Goal: Task Accomplishment & Management: Use online tool/utility

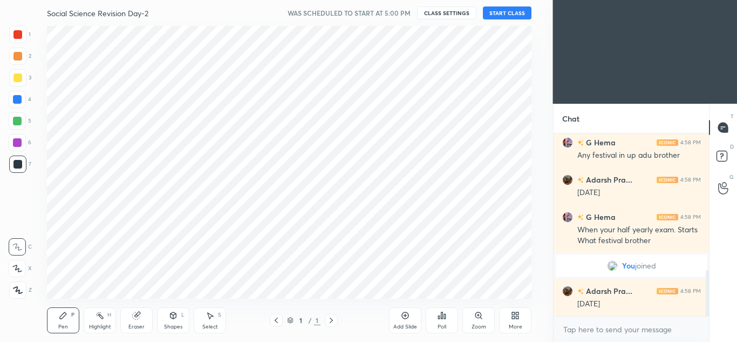
scroll to position [53682, 53444]
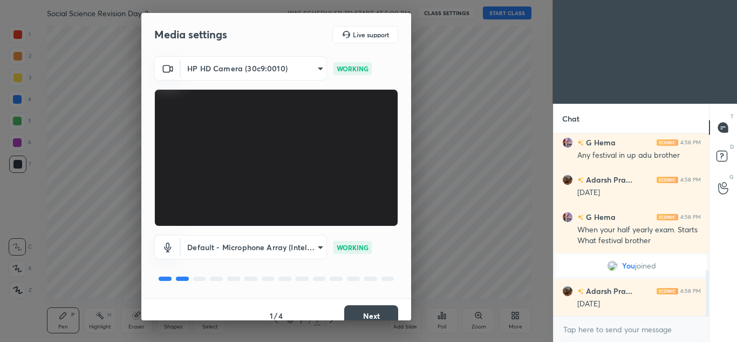
click at [374, 311] on button "Next" at bounding box center [371, 316] width 54 height 22
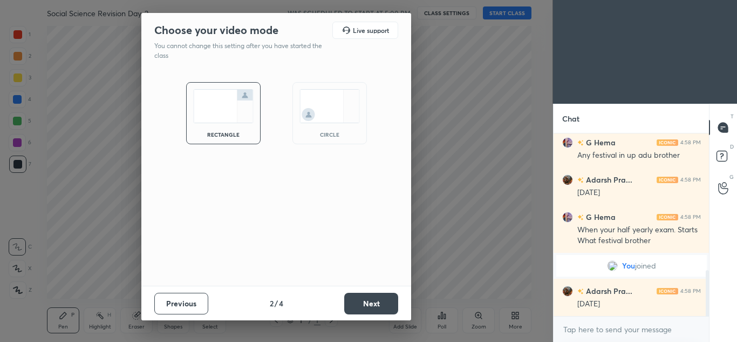
click at [343, 131] on div "circle" at bounding box center [329, 113] width 74 height 62
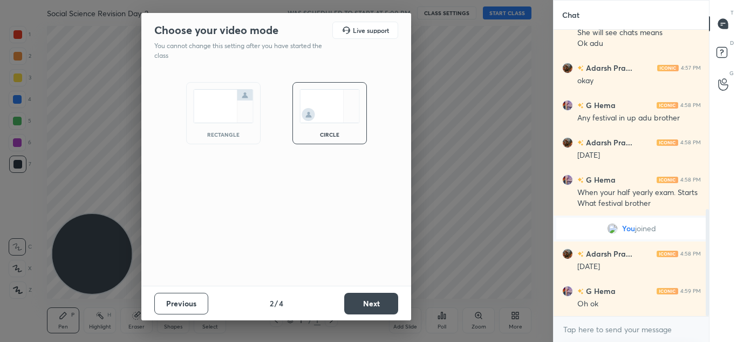
click at [372, 306] on button "Next" at bounding box center [371, 303] width 54 height 22
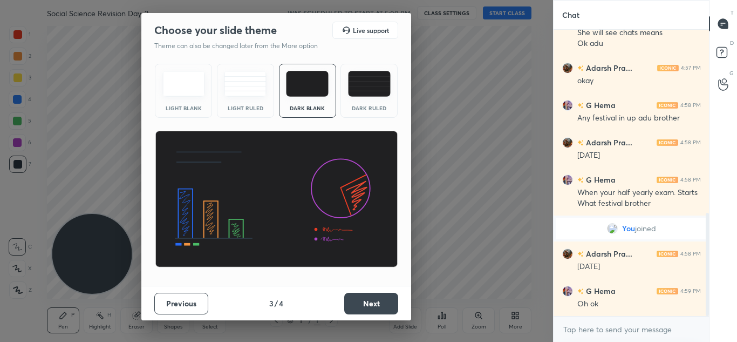
scroll to position [506, 0]
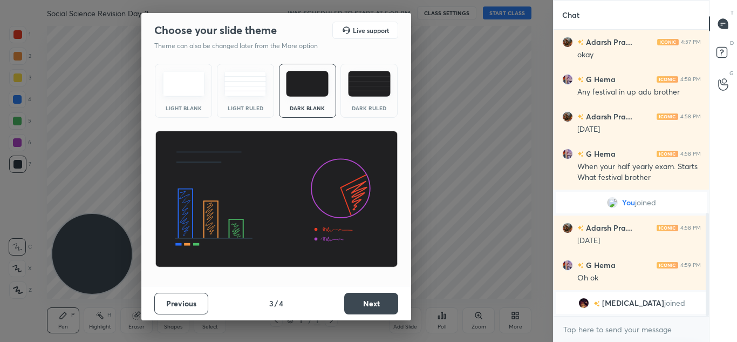
click at [370, 304] on button "Next" at bounding box center [371, 303] width 54 height 22
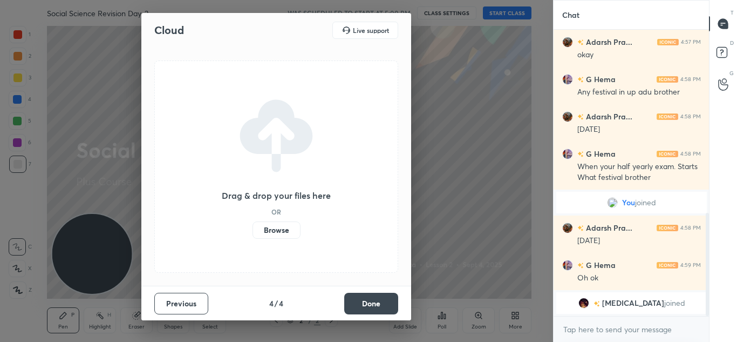
click at [283, 232] on label "Browse" at bounding box center [277, 229] width 48 height 17
click at [253, 232] on input "Browse" at bounding box center [253, 229] width 0 height 17
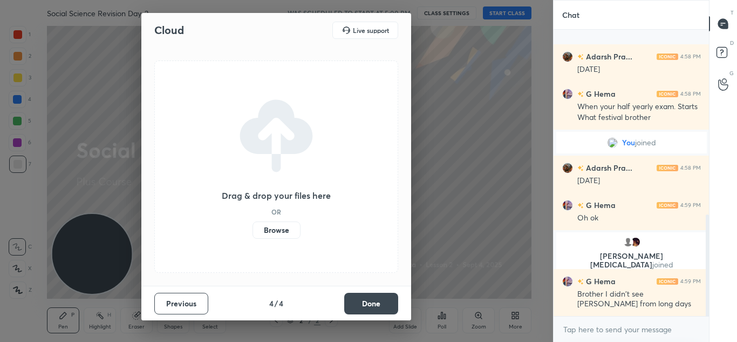
scroll to position [566, 0]
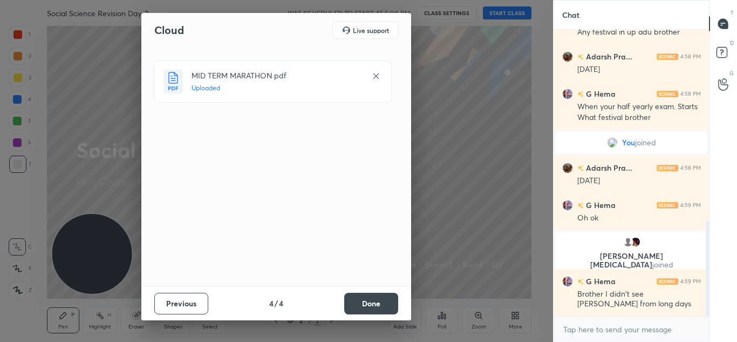
click at [366, 306] on button "Done" at bounding box center [371, 303] width 54 height 22
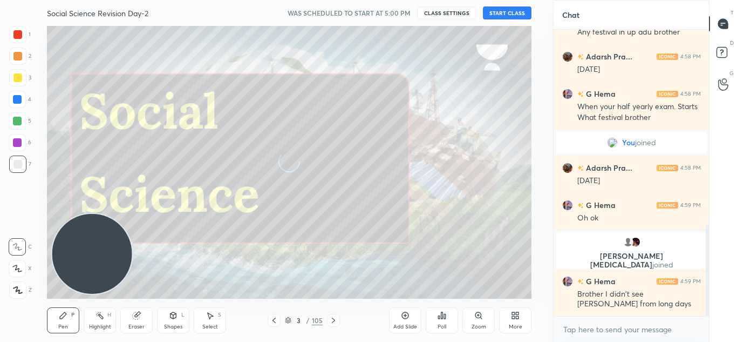
scroll to position [603, 0]
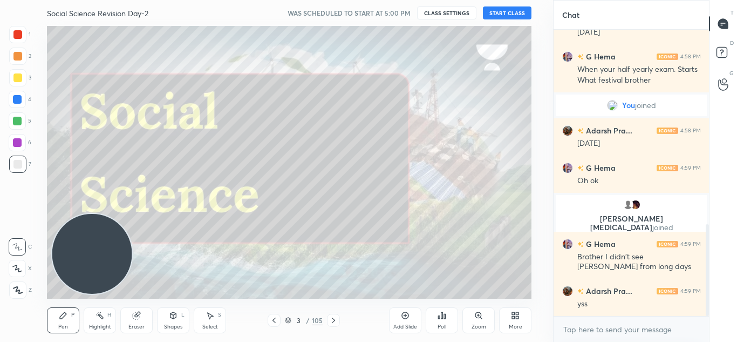
click at [498, 17] on button "START CLASS" at bounding box center [507, 12] width 49 height 13
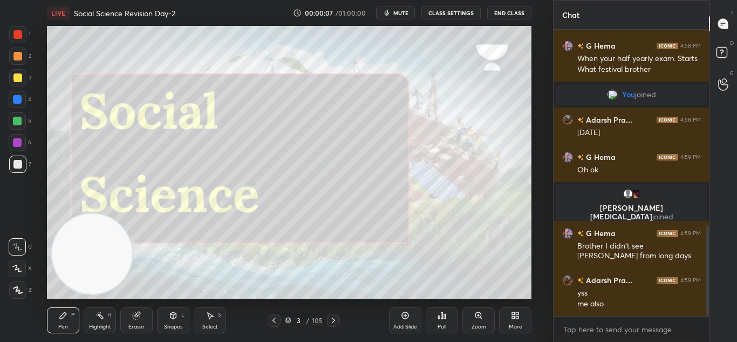
scroll to position [651, 0]
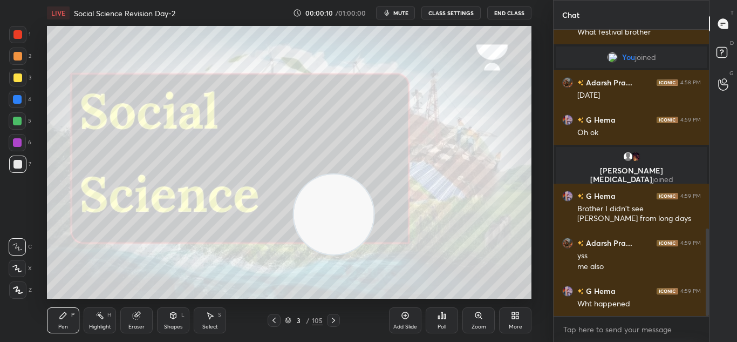
drag, startPoint x: 100, startPoint y: 256, endPoint x: 408, endPoint y: 222, distance: 310.0
click at [374, 222] on video at bounding box center [334, 214] width 80 height 80
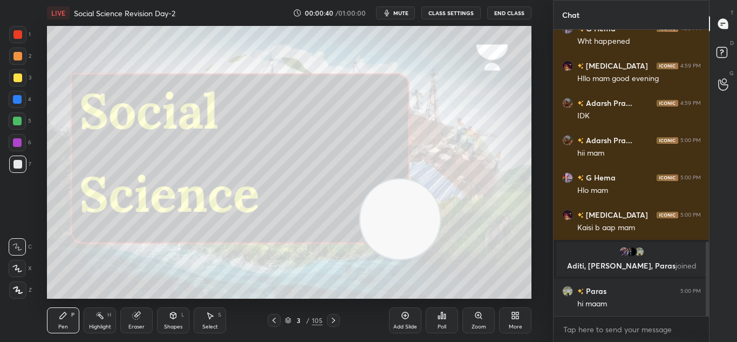
scroll to position [809, 0]
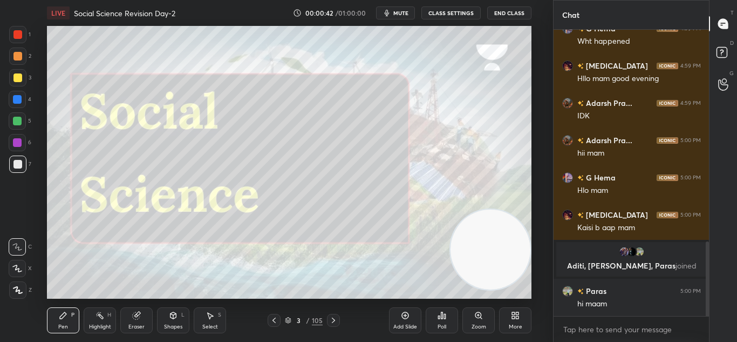
drag, startPoint x: 399, startPoint y: 230, endPoint x: 493, endPoint y: 261, distance: 99.3
click at [493, 261] on video at bounding box center [491, 249] width 80 height 80
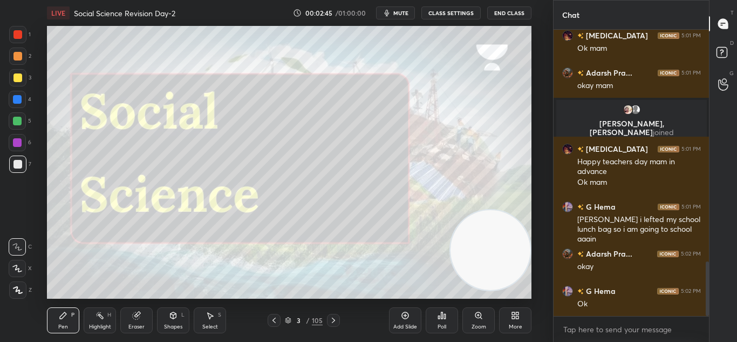
scroll to position [1232, 0]
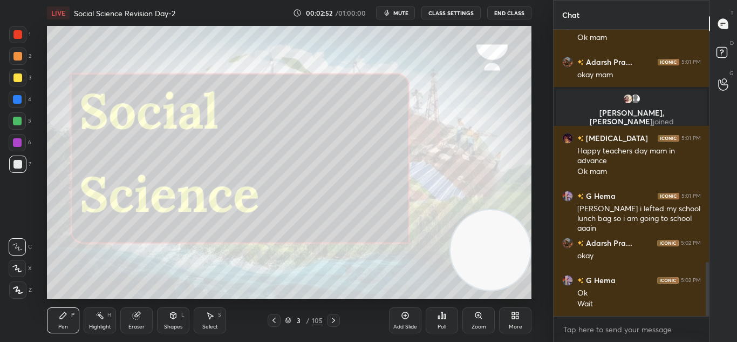
click at [330, 328] on div "Pen P Highlight H Eraser Shapes L Select S 3 / 105 Add Slide Poll Zoom More" at bounding box center [289, 319] width 485 height 43
click at [330, 326] on div at bounding box center [333, 319] width 13 height 13
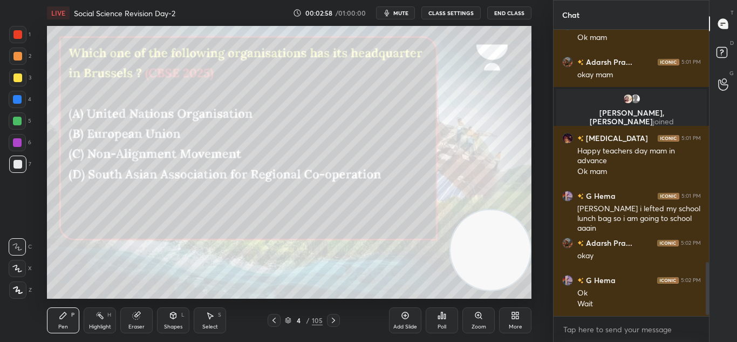
scroll to position [1258, 0]
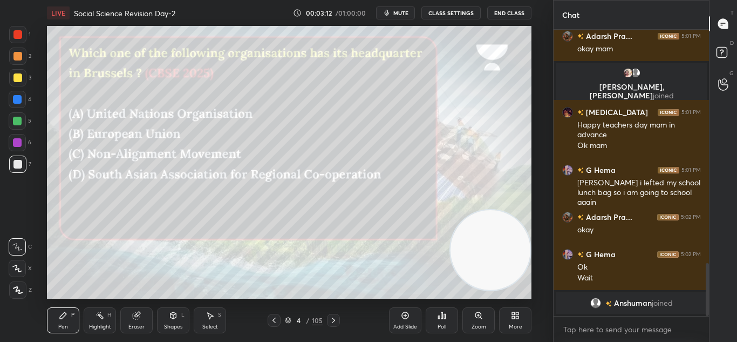
click at [444, 324] on div "Poll" at bounding box center [442, 326] width 9 height 5
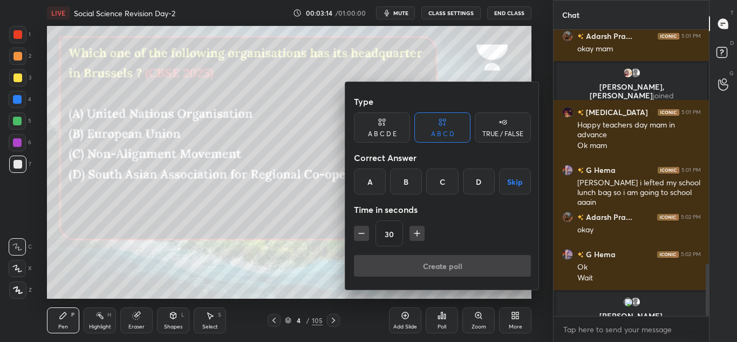
scroll to position [1271, 0]
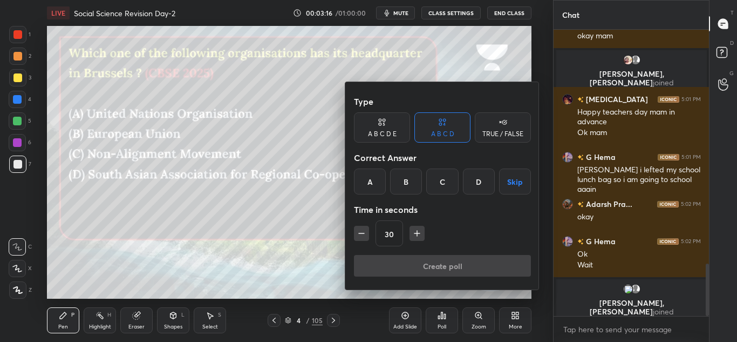
click at [410, 173] on div "B" at bounding box center [406, 181] width 32 height 26
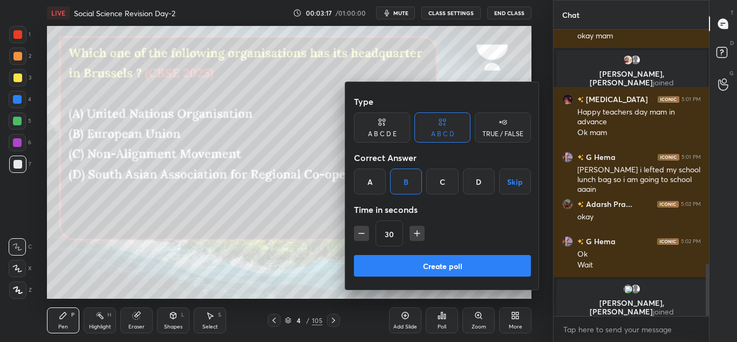
click at [428, 269] on button "Create poll" at bounding box center [442, 266] width 177 height 22
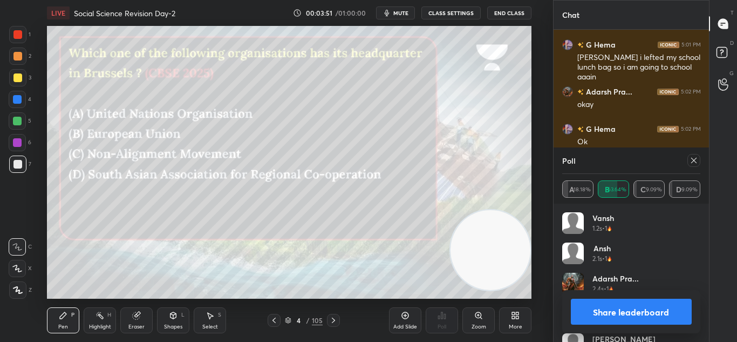
scroll to position [1290, 0]
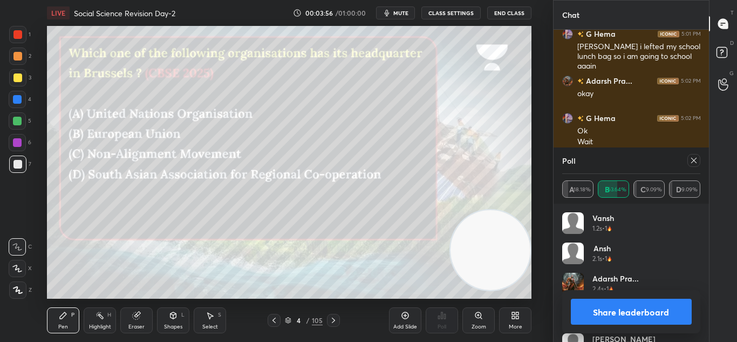
drag, startPoint x: 14, startPoint y: 290, endPoint x: 18, endPoint y: 284, distance: 6.9
click at [16, 286] on div at bounding box center [17, 289] width 17 height 17
click at [19, 288] on icon at bounding box center [18, 290] width 10 height 8
click at [17, 79] on div at bounding box center [17, 77] width 9 height 9
click at [631, 311] on button "Share leaderboard" at bounding box center [631, 311] width 121 height 26
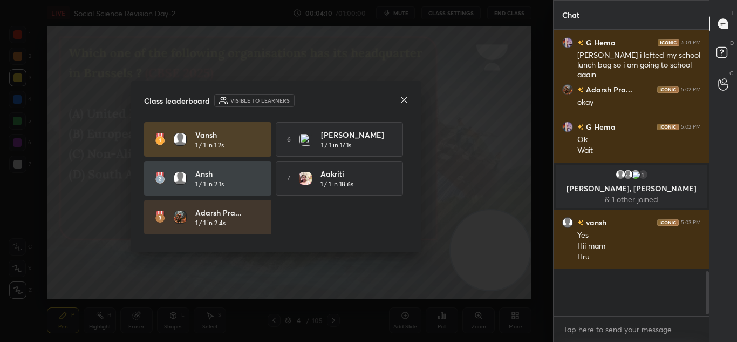
scroll to position [1234, 0]
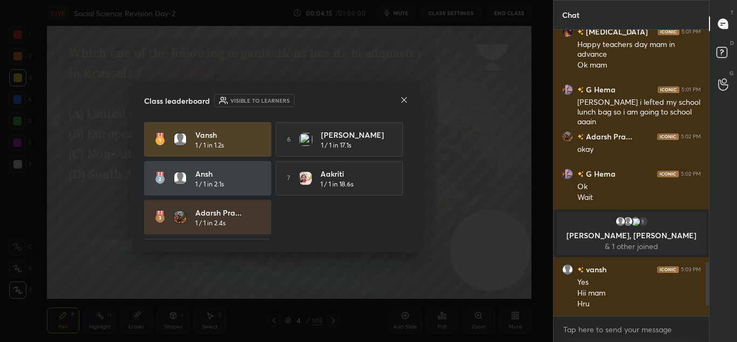
click at [405, 95] on icon at bounding box center [404, 99] width 9 height 9
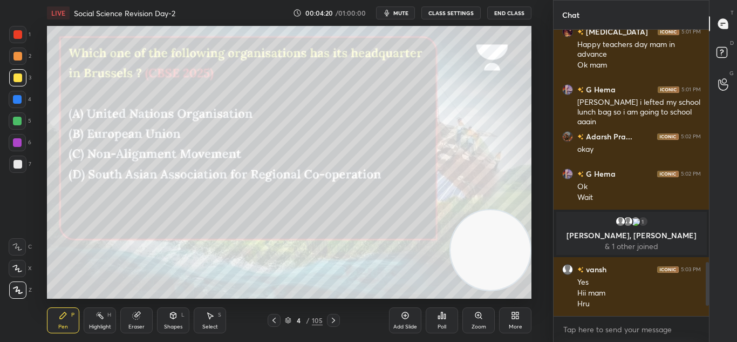
scroll to position [1272, 0]
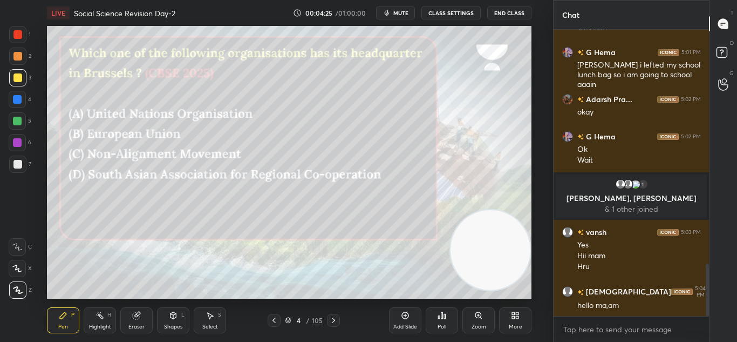
click at [331, 318] on icon at bounding box center [333, 320] width 9 height 9
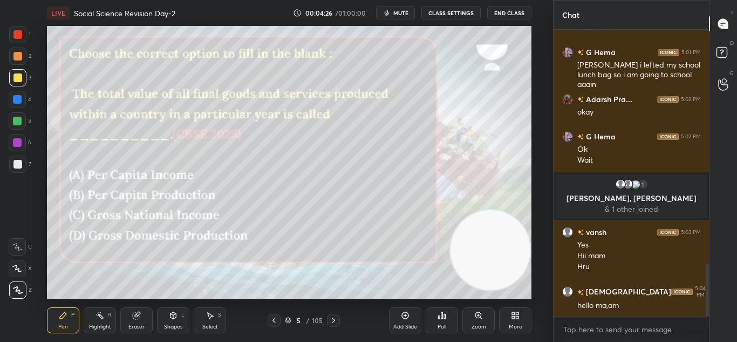
scroll to position [1309, 0]
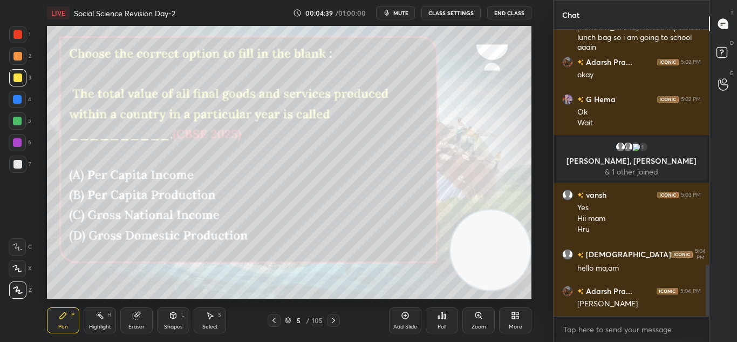
click at [441, 318] on icon at bounding box center [442, 315] width 9 height 9
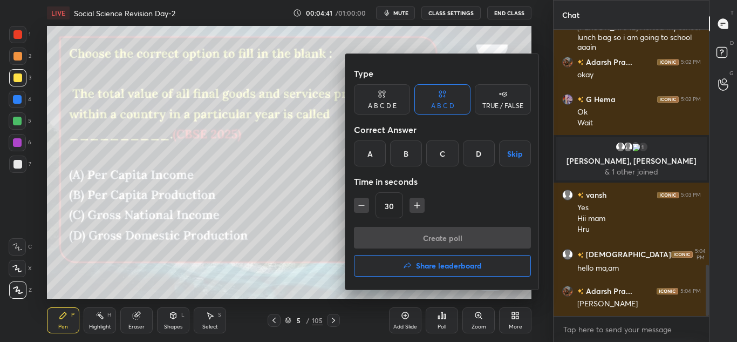
click at [474, 156] on div "D" at bounding box center [479, 153] width 32 height 26
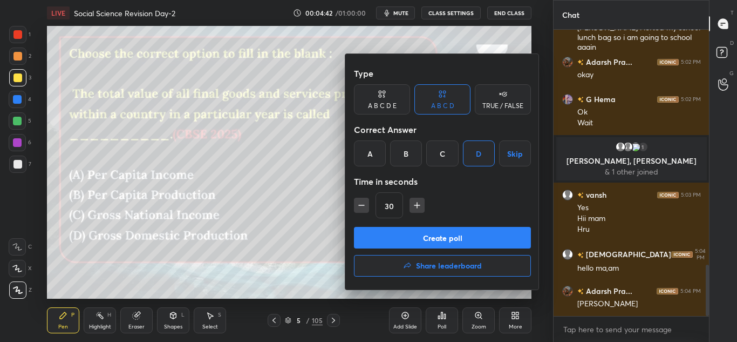
click at [459, 238] on button "Create poll" at bounding box center [442, 238] width 177 height 22
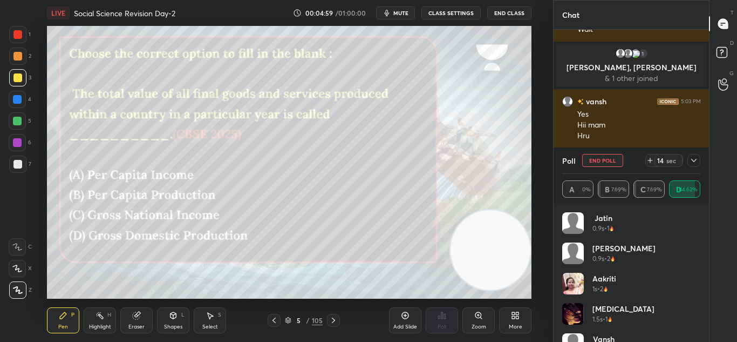
scroll to position [1413, 0]
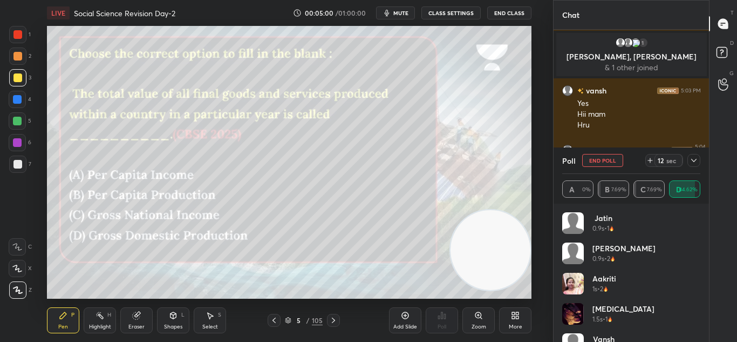
click at [692, 156] on icon at bounding box center [694, 160] width 9 height 9
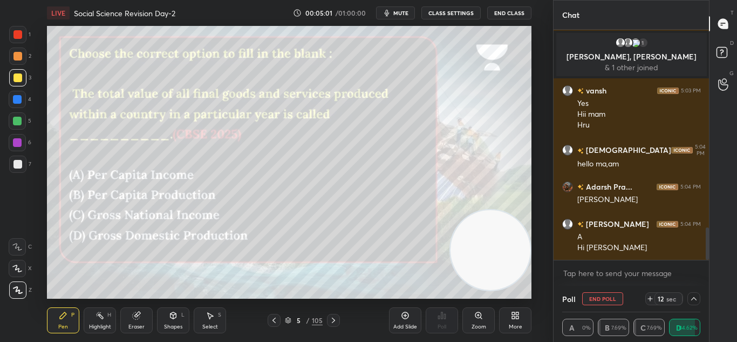
scroll to position [1, 4]
click at [334, 317] on icon at bounding box center [333, 320] width 9 height 9
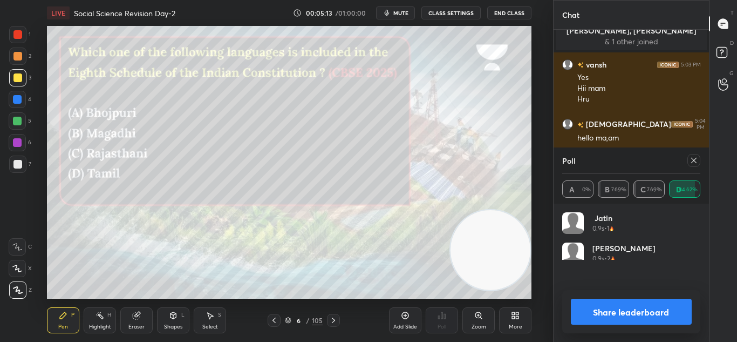
scroll to position [126, 135]
click at [638, 316] on button "Share leaderboard" at bounding box center [631, 311] width 121 height 26
type textarea "x"
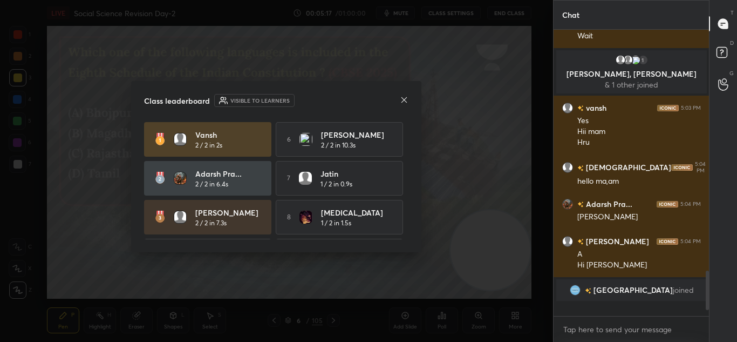
scroll to position [1383, 0]
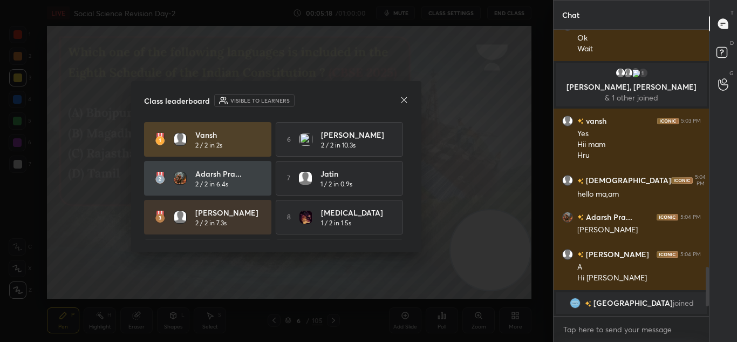
click at [400, 100] on icon at bounding box center [404, 99] width 9 height 9
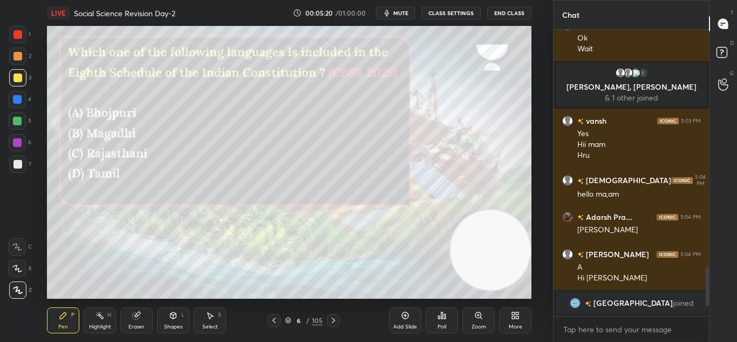
click at [445, 320] on div "Poll" at bounding box center [442, 320] width 32 height 26
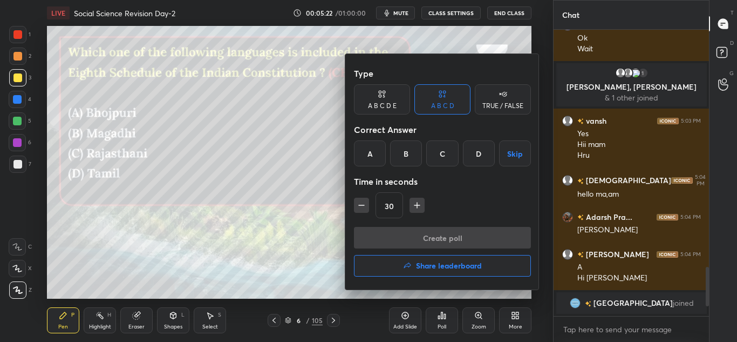
click at [360, 196] on div "30" at bounding box center [442, 205] width 177 height 26
click at [360, 206] on icon "button" at bounding box center [361, 205] width 11 height 11
type input "15"
click at [472, 155] on div "D" at bounding box center [479, 153] width 32 height 26
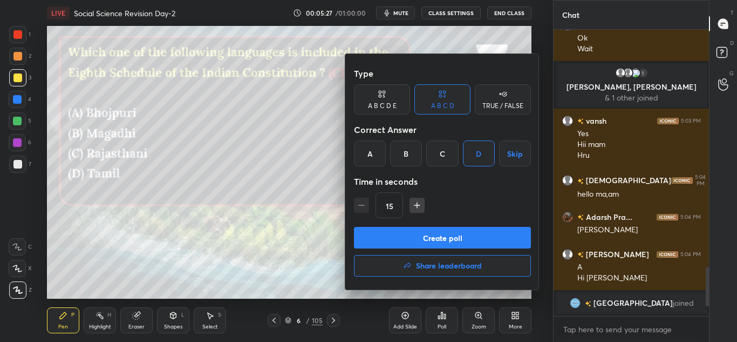
click at [476, 236] on button "Create poll" at bounding box center [442, 238] width 177 height 22
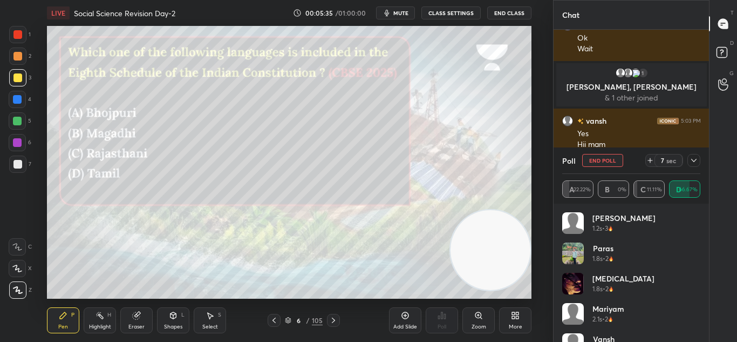
scroll to position [1414, 0]
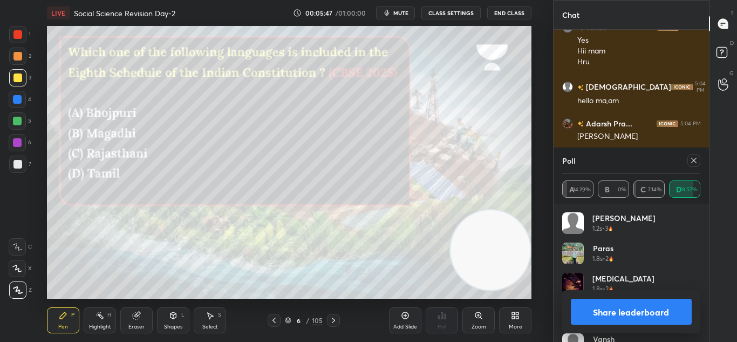
click at [620, 322] on button "Share leaderboard" at bounding box center [631, 311] width 121 height 26
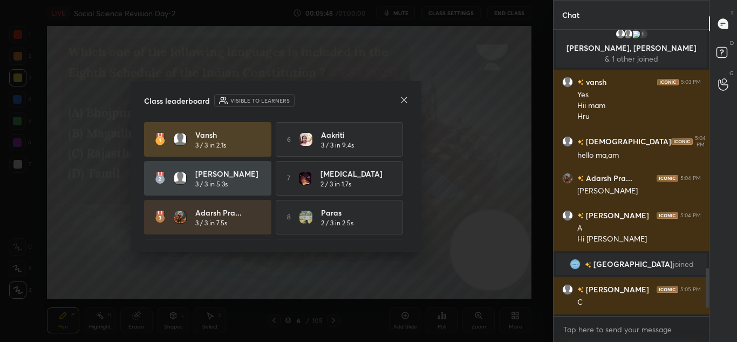
scroll to position [1357, 0]
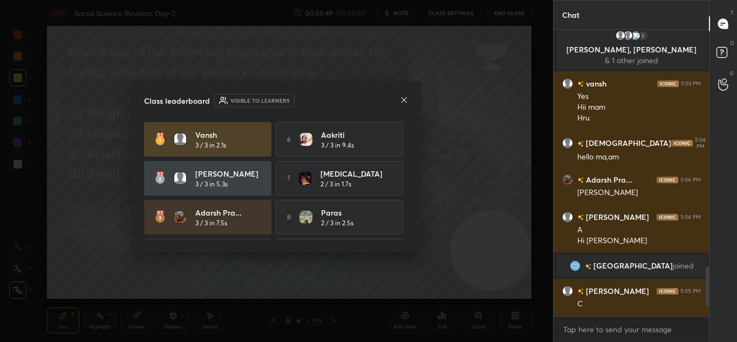
click at [398, 104] on div "Class leaderboard Visible to learners" at bounding box center [276, 100] width 264 height 13
click at [401, 100] on icon at bounding box center [404, 99] width 9 height 9
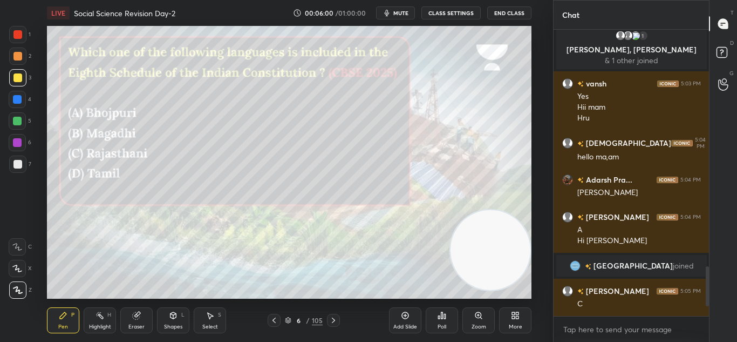
click at [334, 316] on icon at bounding box center [333, 320] width 9 height 9
click at [442, 312] on icon at bounding box center [442, 315] width 2 height 6
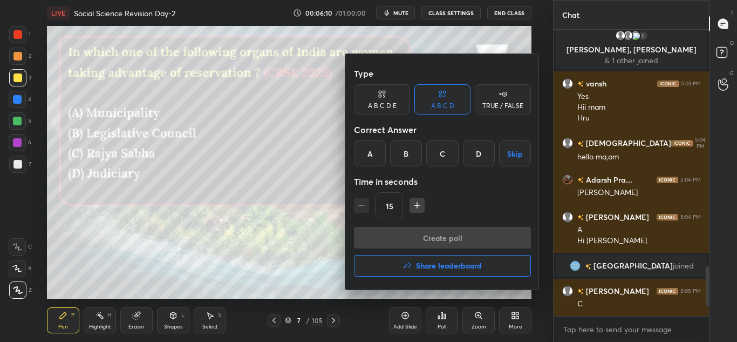
click at [363, 144] on div "A" at bounding box center [370, 153] width 32 height 26
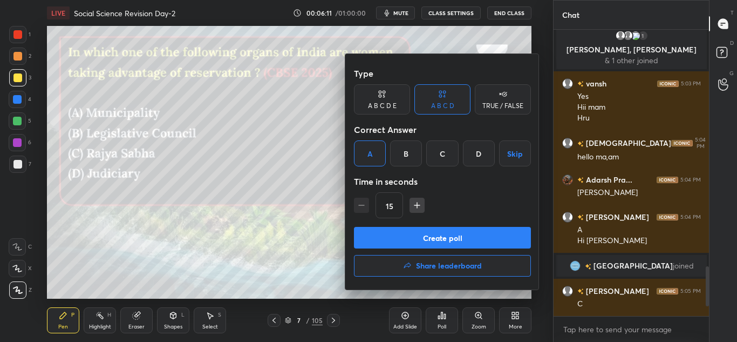
click at [438, 235] on button "Create poll" at bounding box center [442, 238] width 177 height 22
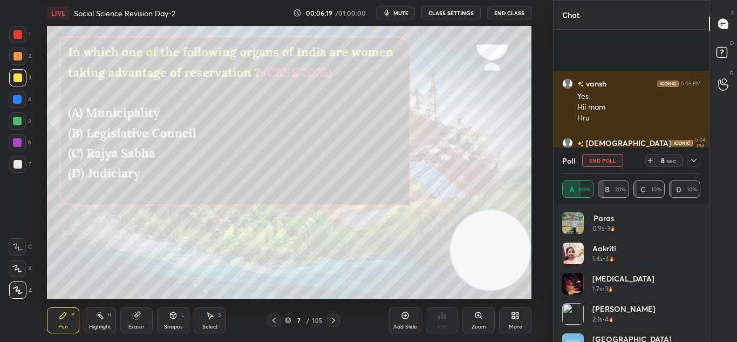
scroll to position [1460, 0]
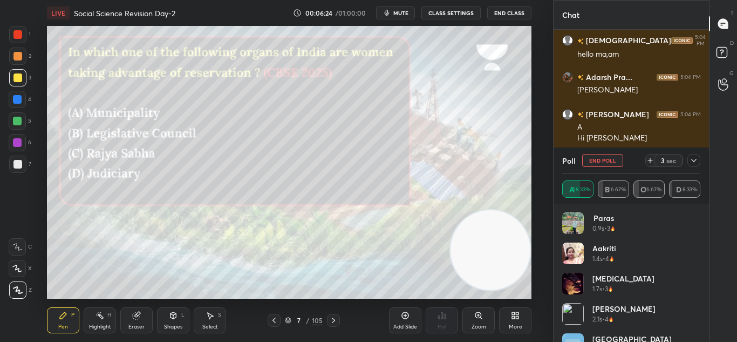
click at [694, 161] on icon at bounding box center [694, 160] width 9 height 9
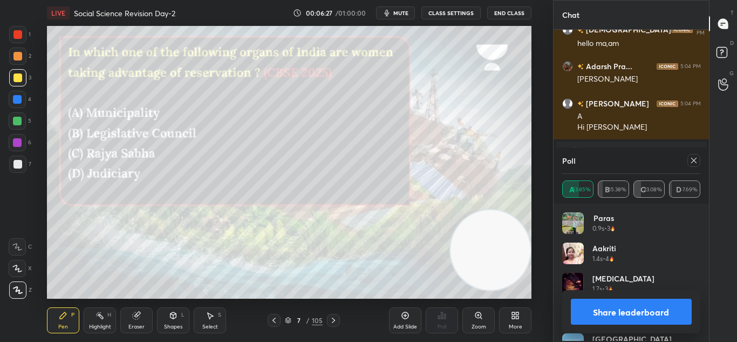
scroll to position [126, 135]
click at [39, 0] on html "1 2 3 4 5 6 7 C X Z C X Z E E Erase all H H LIVE Social Science Revision Day-2 …" at bounding box center [368, 0] width 737 height 0
click at [638, 308] on button "Share leaderboard" at bounding box center [631, 311] width 121 height 26
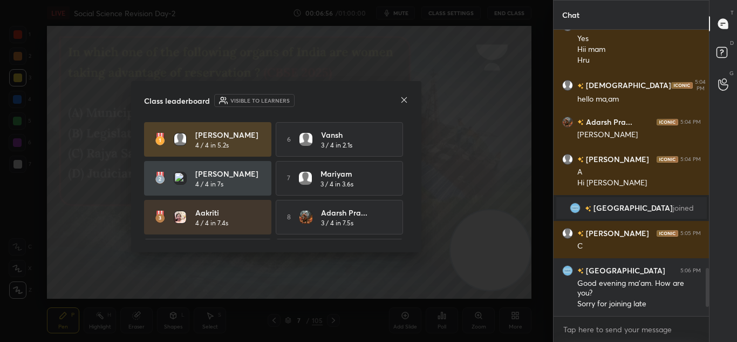
scroll to position [1415, 0]
click at [401, 104] on icon at bounding box center [404, 99] width 9 height 9
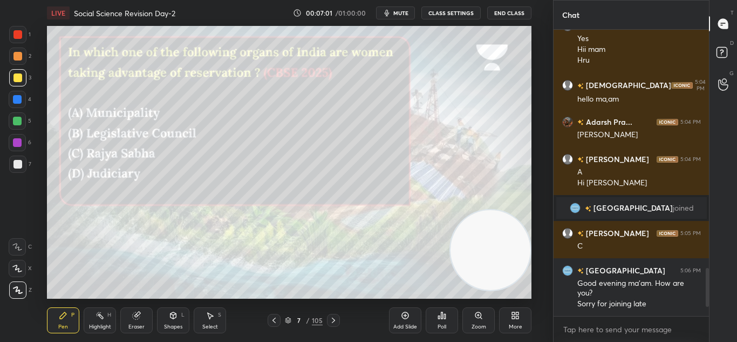
click at [329, 321] on icon at bounding box center [333, 320] width 9 height 9
click at [444, 319] on icon at bounding box center [442, 315] width 9 height 9
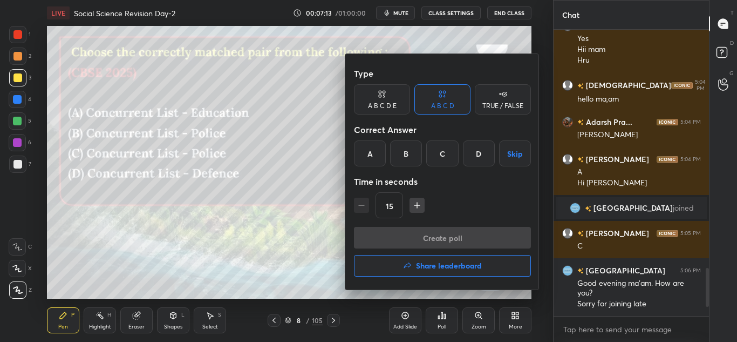
click at [373, 148] on div "A" at bounding box center [370, 153] width 32 height 26
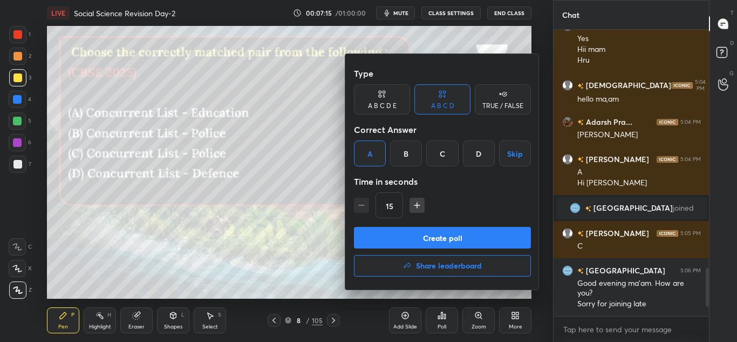
click at [438, 234] on button "Create poll" at bounding box center [442, 238] width 177 height 22
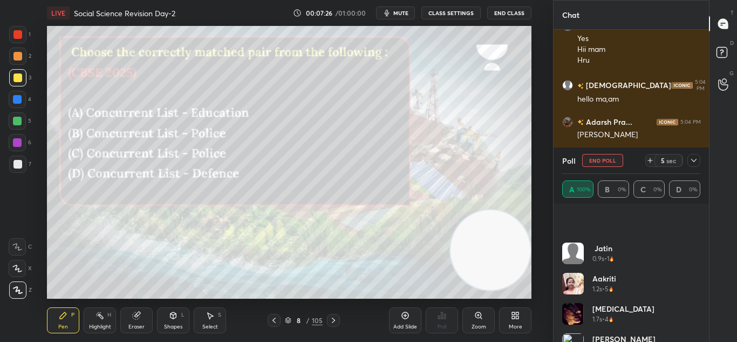
scroll to position [112, 0]
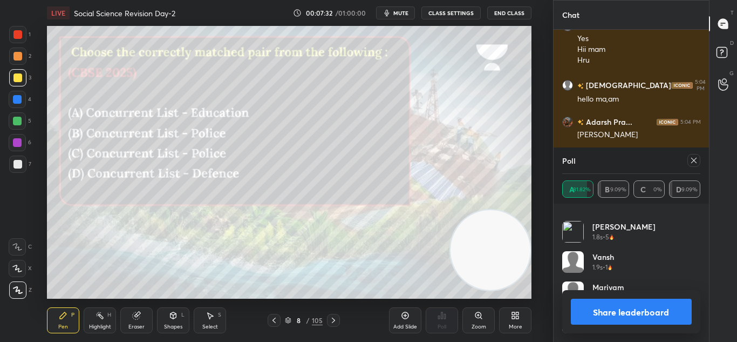
click at [587, 313] on button "Share leaderboard" at bounding box center [631, 311] width 121 height 26
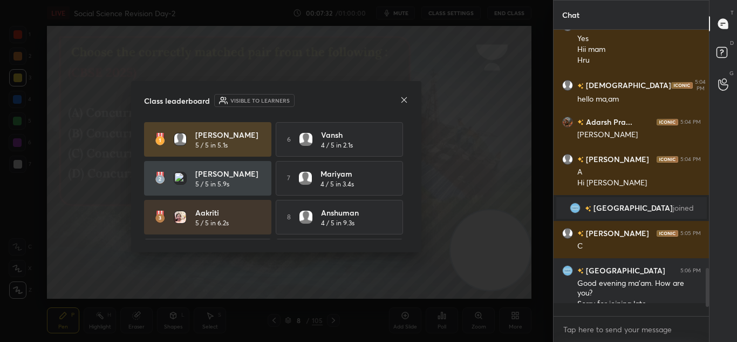
scroll to position [0, 0]
click at [404, 105] on div at bounding box center [404, 100] width 9 height 11
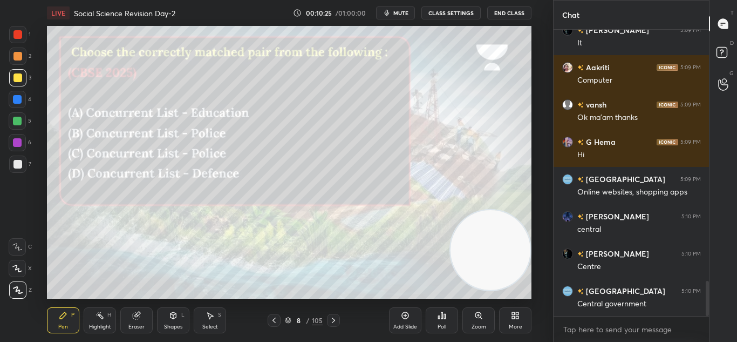
scroll to position [2097, 0]
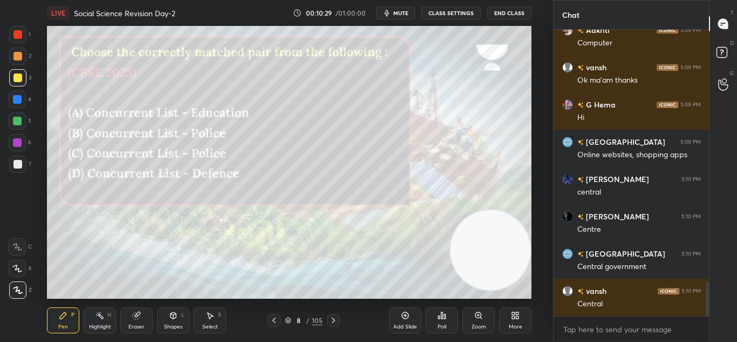
click at [334, 321] on icon at bounding box center [333, 320] width 9 height 9
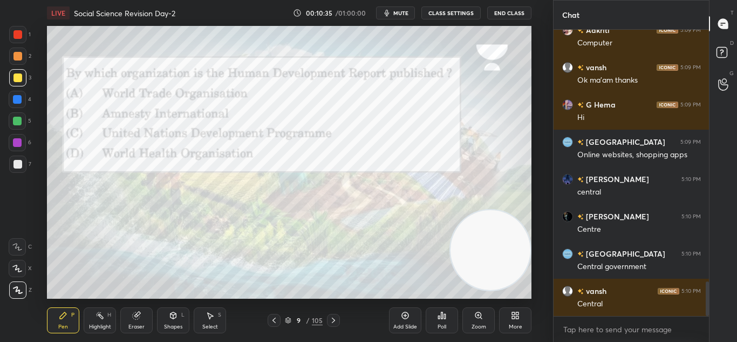
click at [438, 326] on div "Poll" at bounding box center [442, 326] width 9 height 5
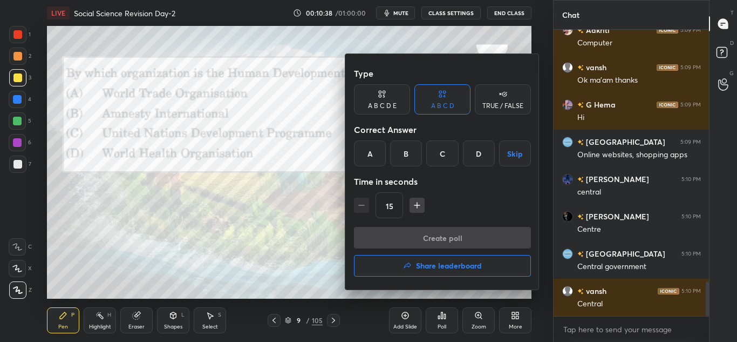
click at [439, 159] on div "C" at bounding box center [442, 153] width 32 height 26
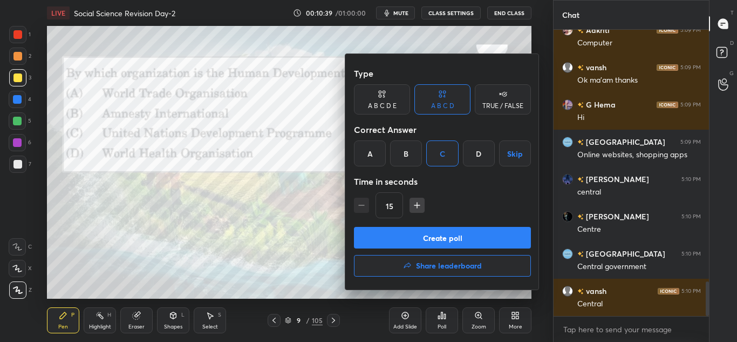
click at [446, 242] on button "Create poll" at bounding box center [442, 238] width 177 height 22
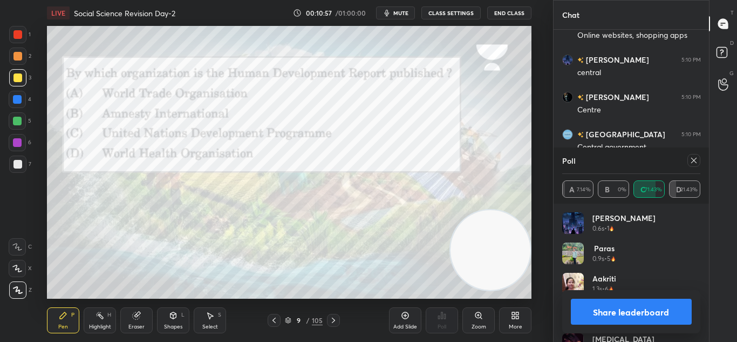
scroll to position [2017, 0]
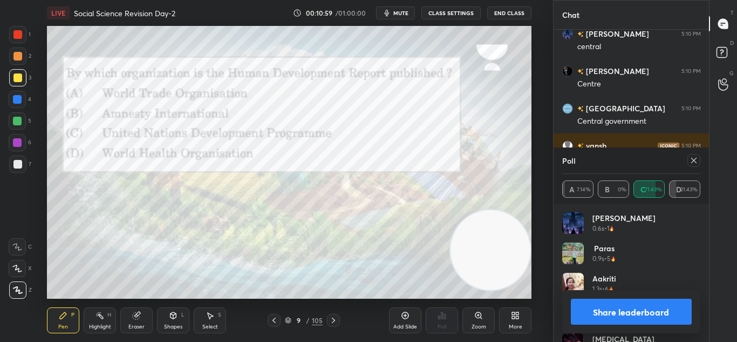
drag, startPoint x: 614, startPoint y: 243, endPoint x: 606, endPoint y: 240, distance: 8.4
click at [613, 243] on div "Poll A 7.14% B 0% C 71.43% D 21.43% S [PERSON_NAME] 0.6s • 1 Paras 0.9s • 5 [PE…" at bounding box center [632, 244] width 156 height 194
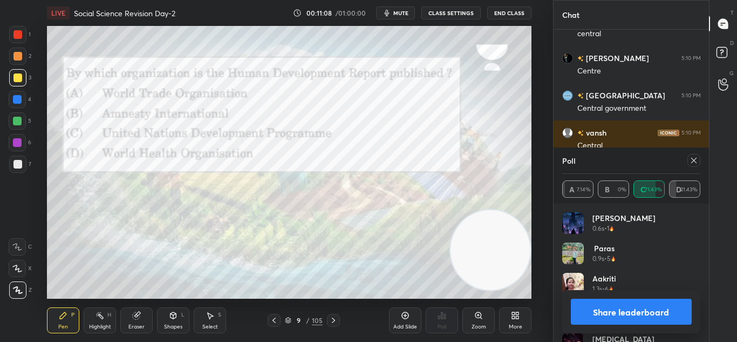
click at [589, 310] on button "Share leaderboard" at bounding box center [631, 311] width 121 height 26
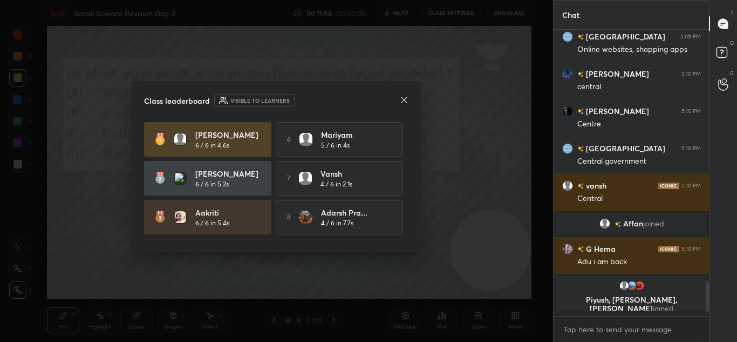
scroll to position [1974, 0]
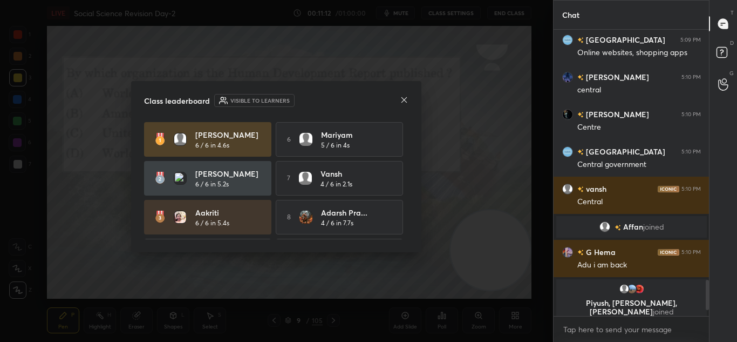
click at [413, 103] on div "Class leaderboard Visible to learners [PERSON_NAME] 6 / 6 in 4.6s 6 Mariyam 5 /…" at bounding box center [276, 166] width 290 height 171
click at [404, 101] on icon at bounding box center [404, 99] width 9 height 9
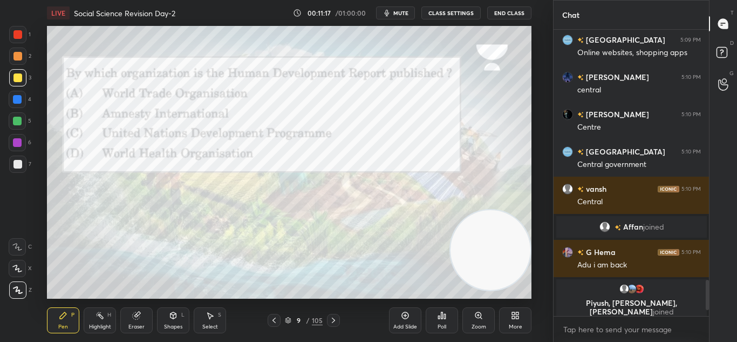
click at [404, 318] on icon at bounding box center [405, 315] width 9 height 9
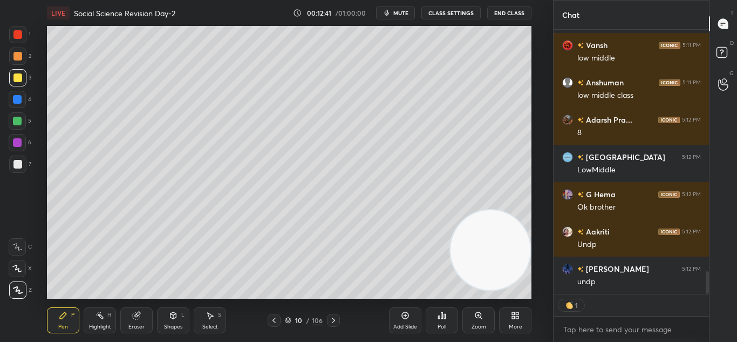
scroll to position [2781, 0]
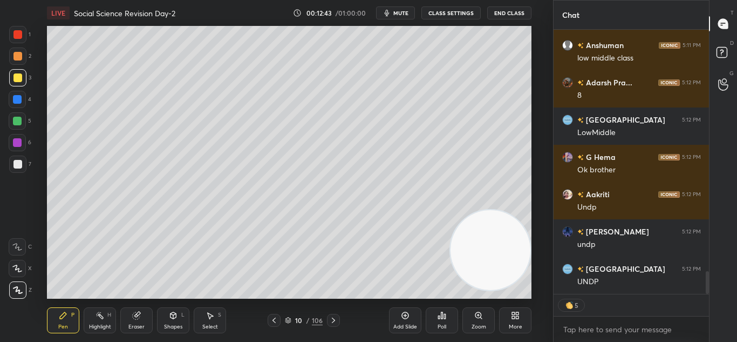
click at [332, 317] on icon at bounding box center [333, 320] width 9 height 9
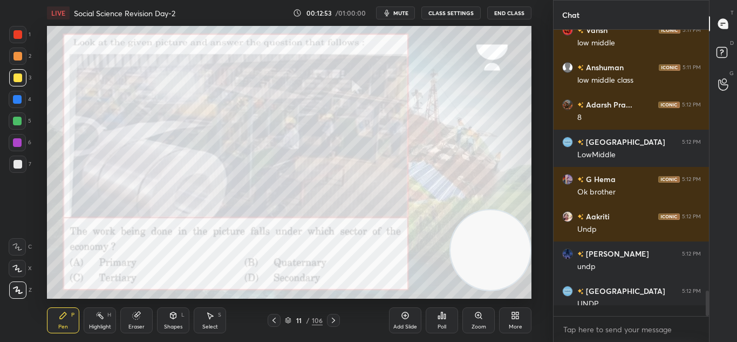
scroll to position [4, 4]
click at [438, 319] on div "Poll" at bounding box center [442, 320] width 32 height 26
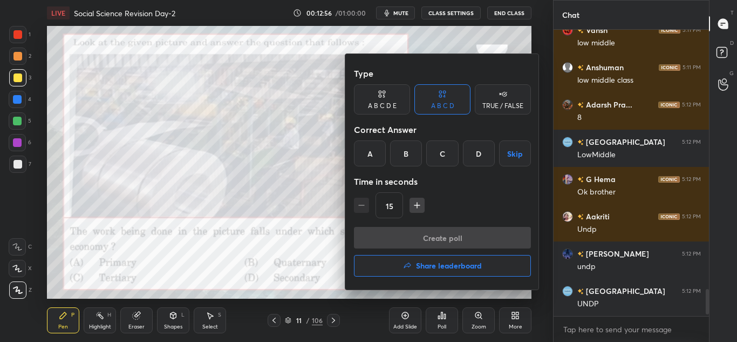
click at [482, 148] on div "D" at bounding box center [479, 153] width 32 height 26
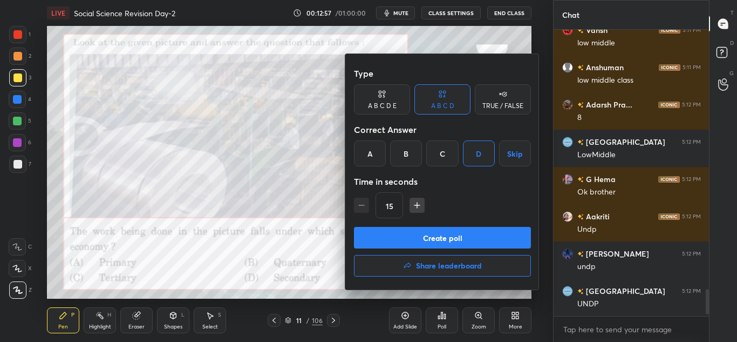
click at [479, 237] on button "Create poll" at bounding box center [442, 238] width 177 height 22
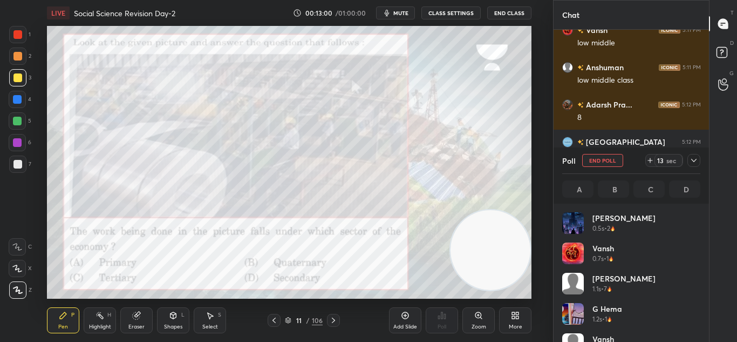
scroll to position [126, 135]
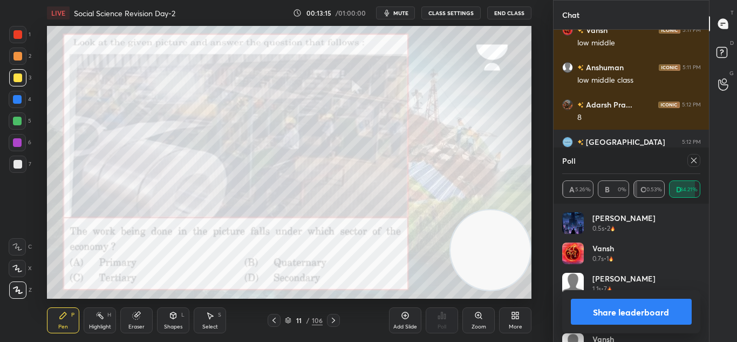
click at [401, 12] on span "mute" at bounding box center [400, 13] width 15 height 8
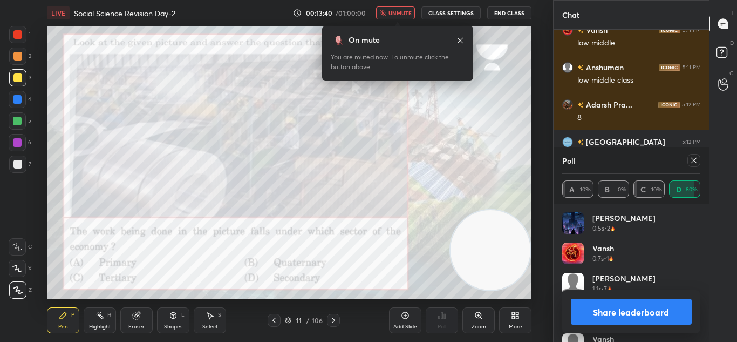
scroll to position [2874, 0]
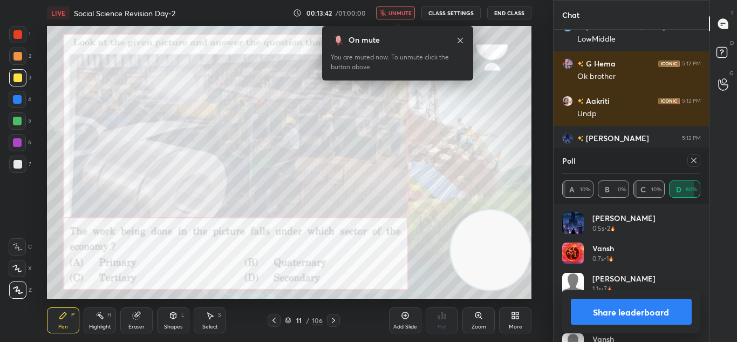
click at [602, 310] on button "Share leaderboard" at bounding box center [631, 311] width 121 height 26
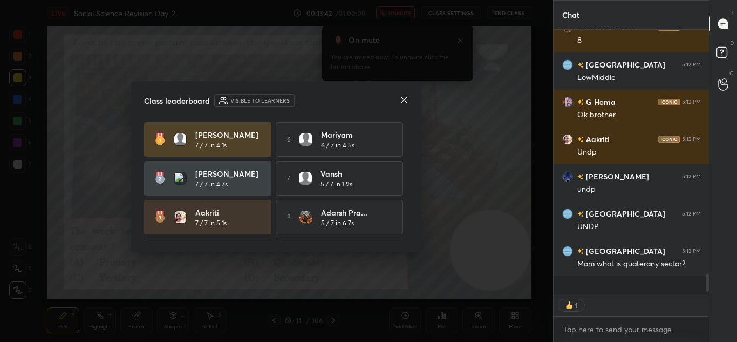
scroll to position [261, 152]
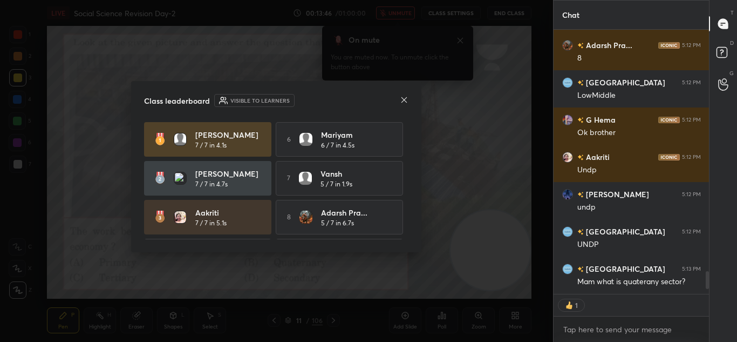
click at [398, 92] on div "Class leaderboard Visible to learners [PERSON_NAME] 7 / 7 in 4.1s 6 Mariyam 6 /…" at bounding box center [276, 166] width 290 height 171
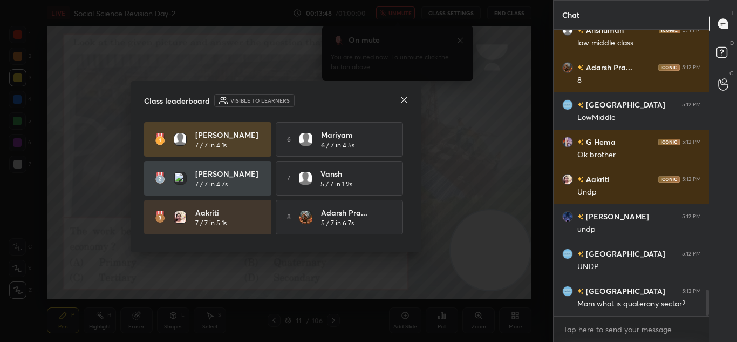
click at [404, 101] on icon at bounding box center [404, 99] width 9 height 9
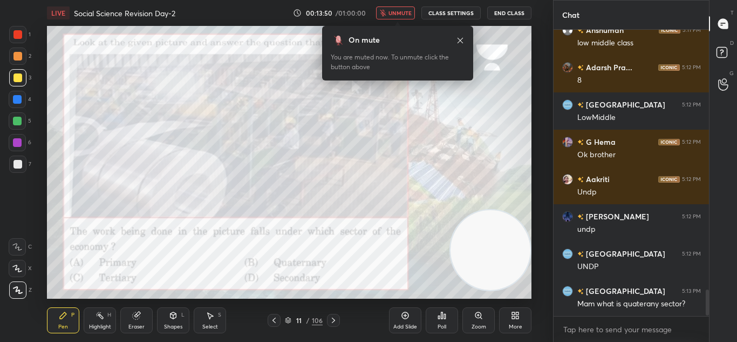
click at [406, 12] on span "unmute" at bounding box center [399, 13] width 23 height 8
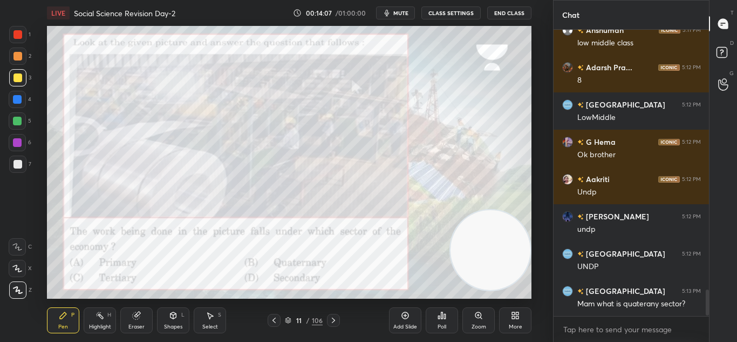
scroll to position [2807, 0]
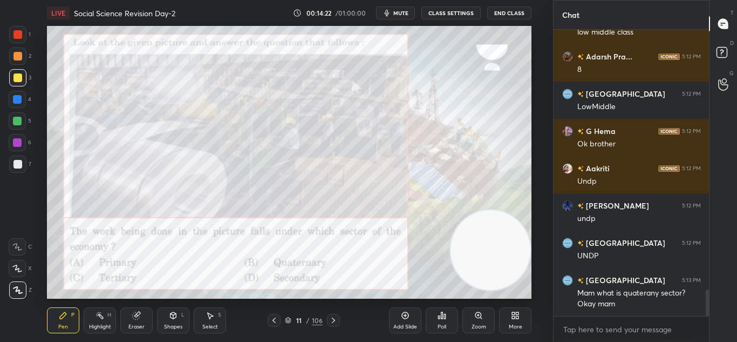
click at [327, 316] on div at bounding box center [333, 319] width 13 height 13
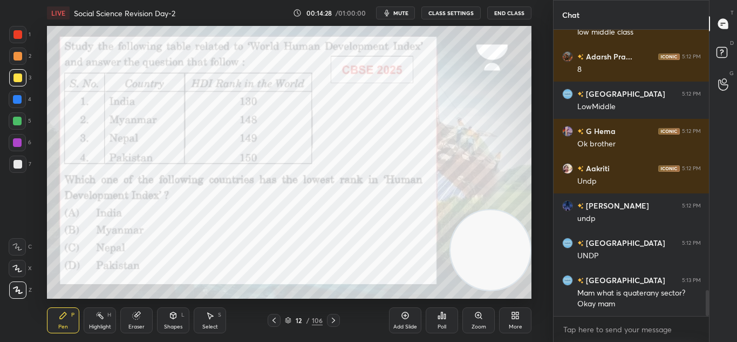
scroll to position [2844, 0]
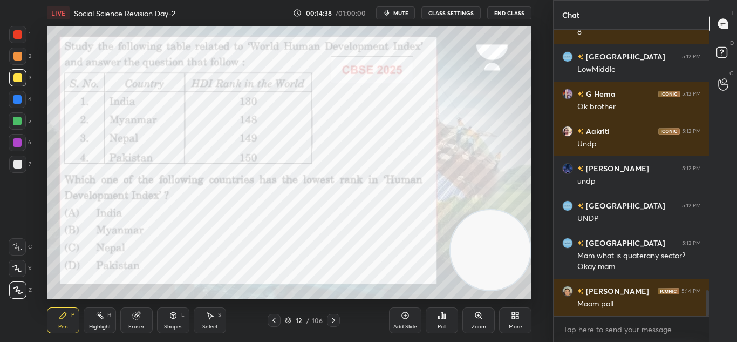
click at [444, 317] on icon at bounding box center [445, 315] width 2 height 5
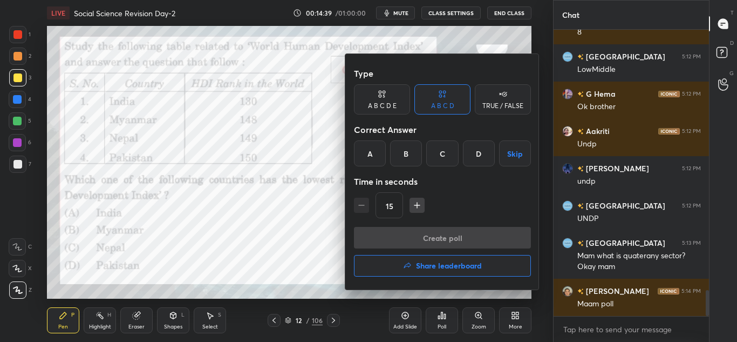
click at [477, 161] on div "D" at bounding box center [479, 153] width 32 height 26
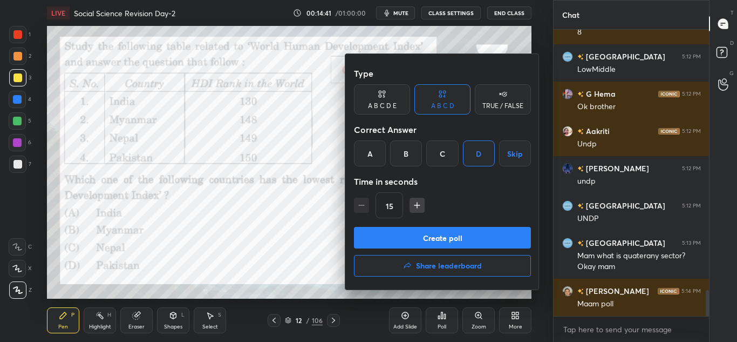
click at [465, 235] on button "Create poll" at bounding box center [442, 238] width 177 height 22
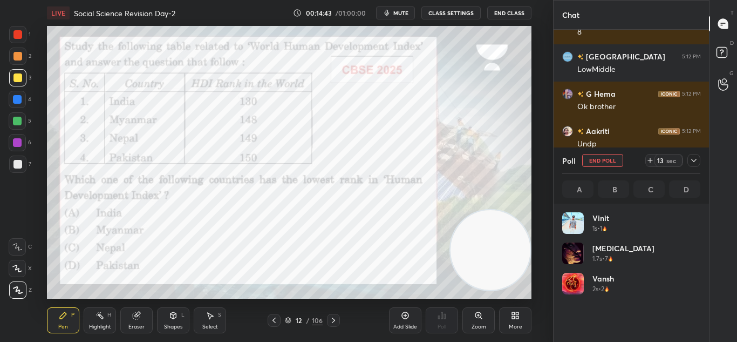
scroll to position [126, 135]
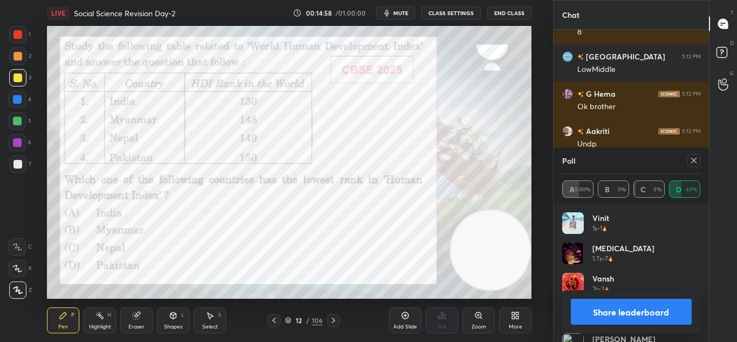
click at [590, 304] on button "Share leaderboard" at bounding box center [631, 311] width 121 height 26
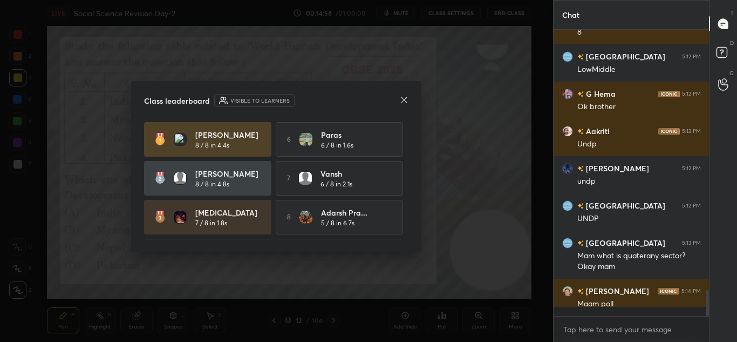
scroll to position [193, 152]
click at [400, 97] on icon at bounding box center [404, 99] width 9 height 9
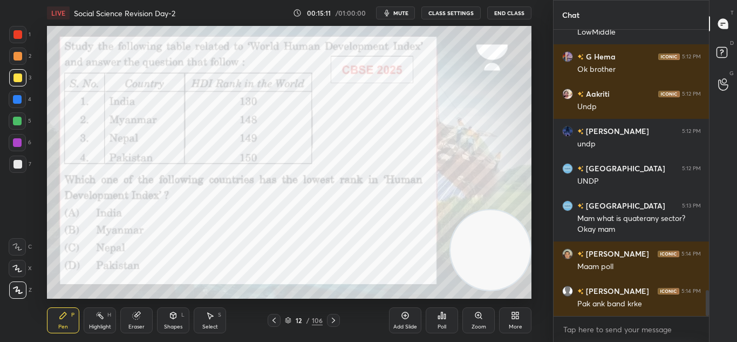
scroll to position [2907, 0]
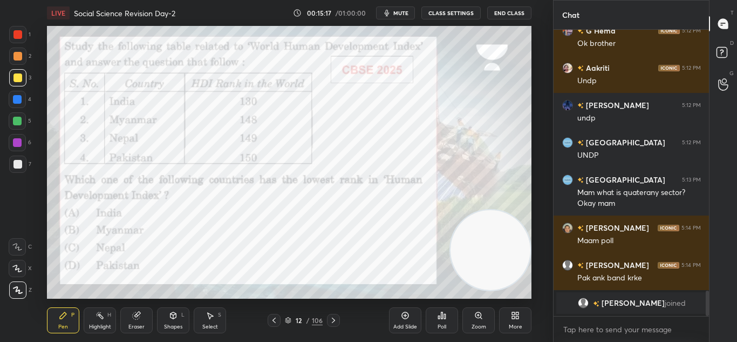
click at [332, 324] on div at bounding box center [333, 319] width 13 height 13
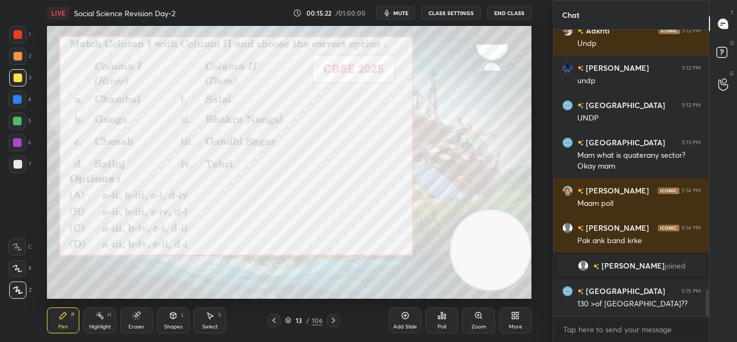
scroll to position [2761, 0]
click at [435, 324] on div "Poll" at bounding box center [442, 320] width 32 height 26
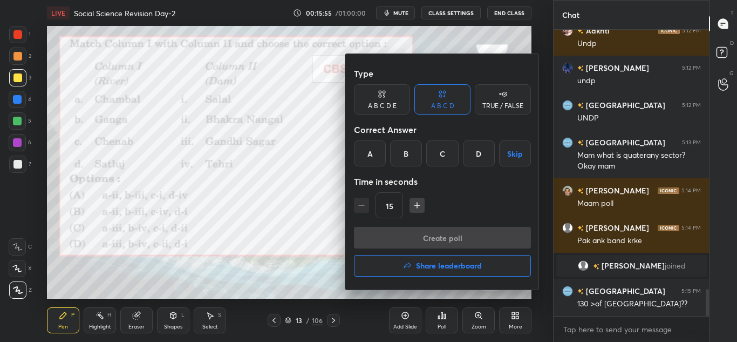
click at [435, 324] on div at bounding box center [368, 171] width 737 height 342
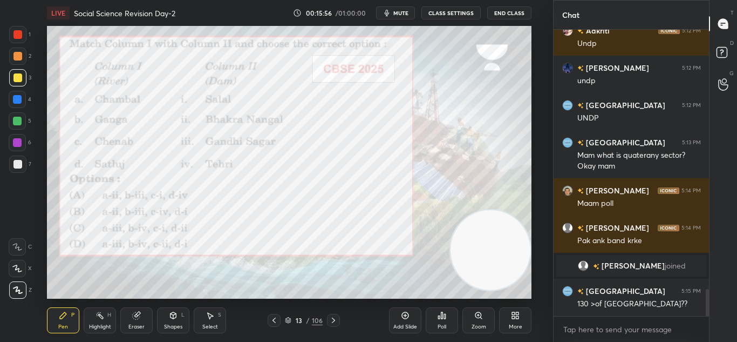
click at [447, 321] on div "Poll" at bounding box center [442, 320] width 32 height 26
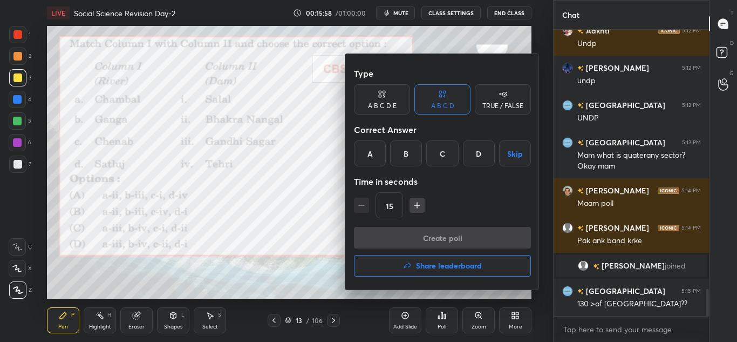
click at [434, 157] on div "C" at bounding box center [442, 153] width 32 height 26
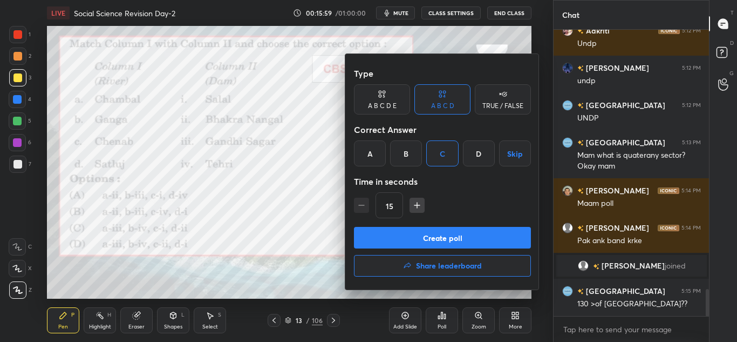
click at [436, 236] on button "Create poll" at bounding box center [442, 238] width 177 height 22
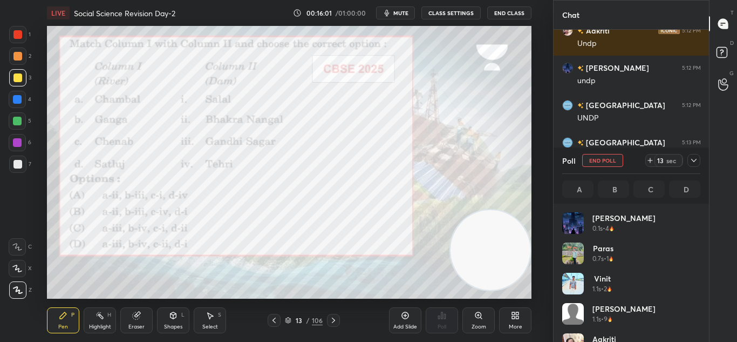
scroll to position [126, 135]
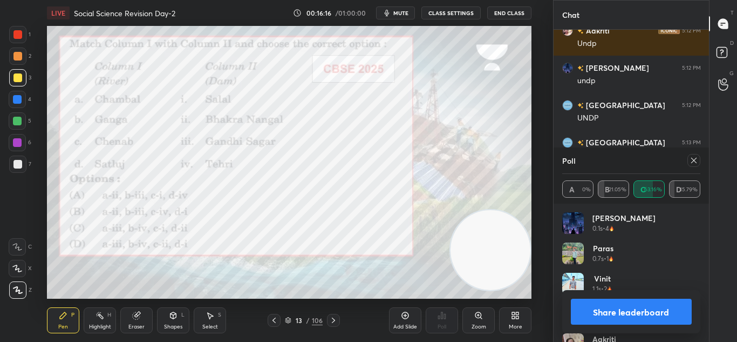
click at [588, 303] on button "Share leaderboard" at bounding box center [631, 311] width 121 height 26
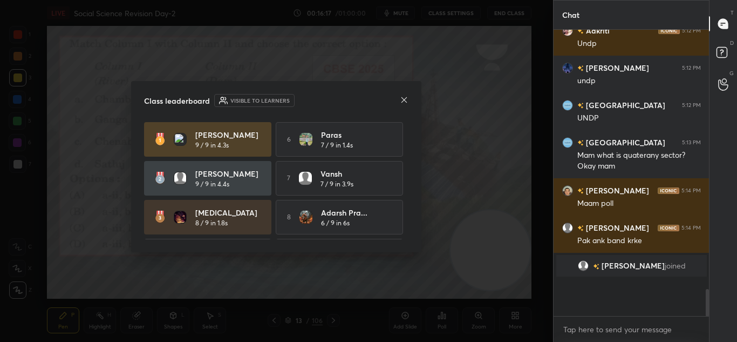
scroll to position [193, 152]
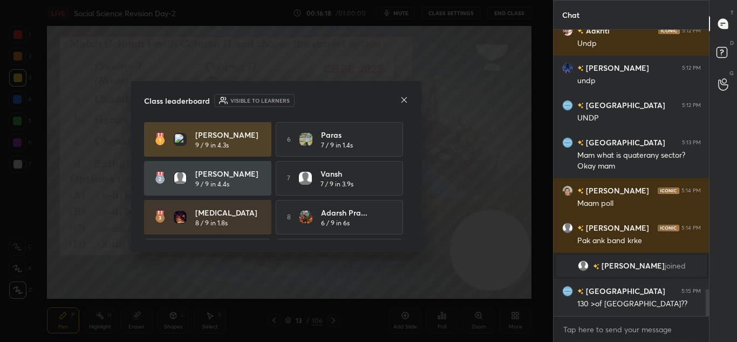
click at [402, 102] on icon at bounding box center [403, 99] width 5 height 5
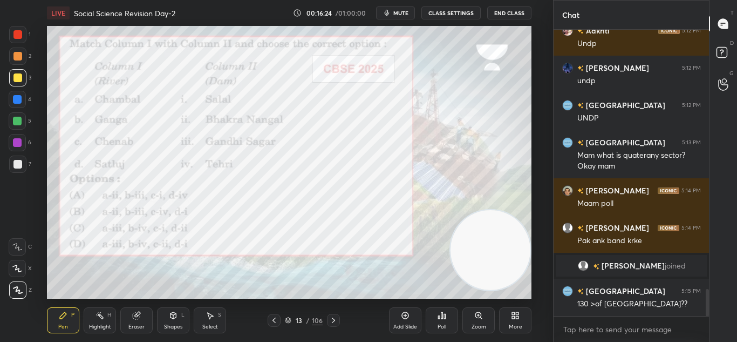
click at [19, 32] on div at bounding box center [17, 34] width 9 height 9
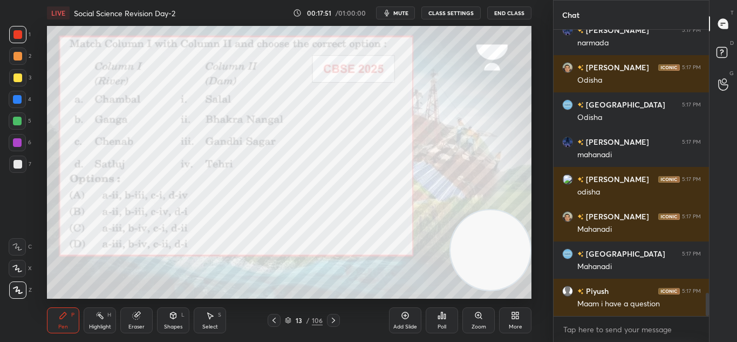
scroll to position [3267, 0]
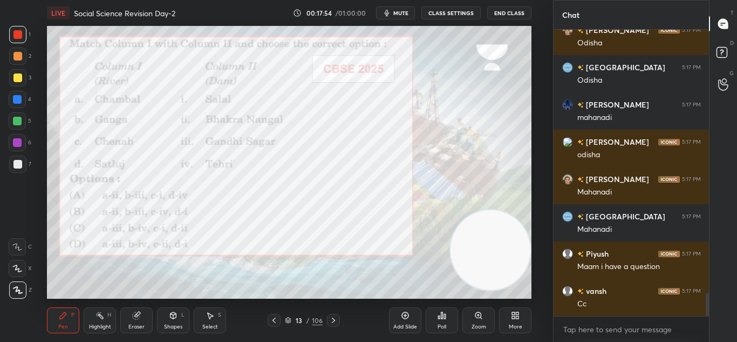
click at [362, 313] on div "Pen P Highlight H Eraser Shapes L Select S 13 / 106 Add Slide Poll Zoom More" at bounding box center [289, 319] width 485 height 43
click at [407, 317] on icon at bounding box center [405, 315] width 9 height 9
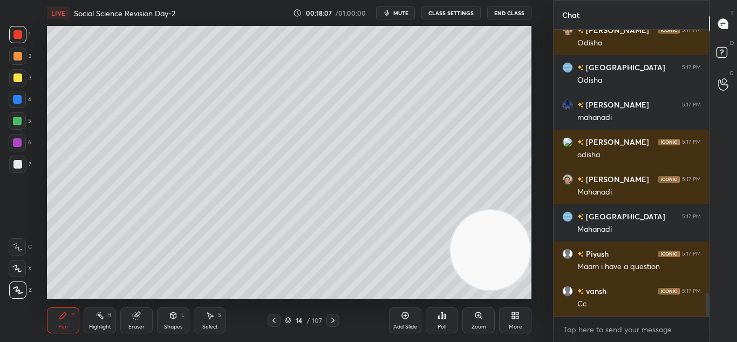
click at [15, 73] on div at bounding box center [17, 77] width 17 height 17
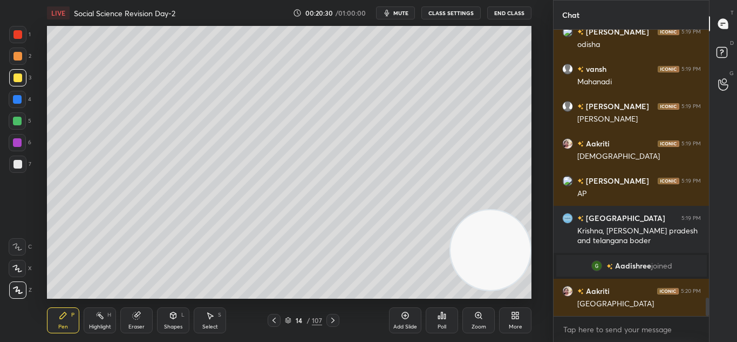
scroll to position [4200, 0]
click at [537, 130] on div "Setting up your live class Poll for secs No correct answer Start poll" at bounding box center [290, 162] width 510 height 272
click at [538, 132] on div "Setting up your live class Poll for secs No correct answer Start poll" at bounding box center [290, 162] width 510 height 272
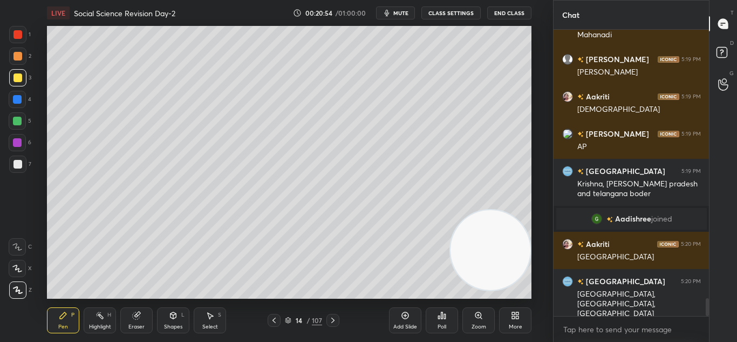
scroll to position [4258, 0]
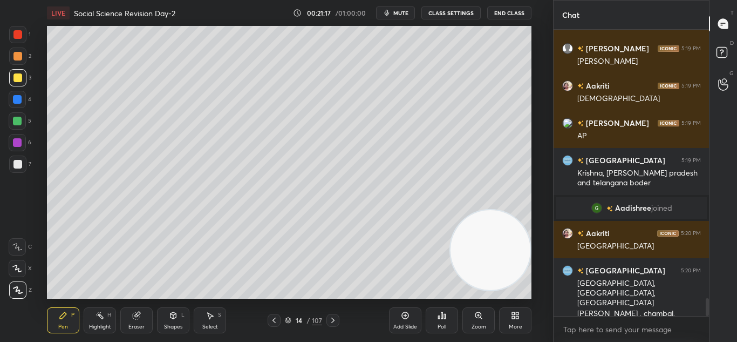
click at [336, 318] on icon at bounding box center [333, 320] width 9 height 9
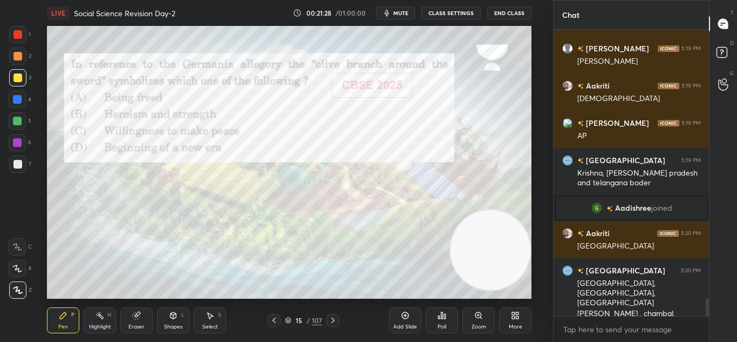
click at [443, 328] on div "Poll" at bounding box center [442, 326] width 9 height 5
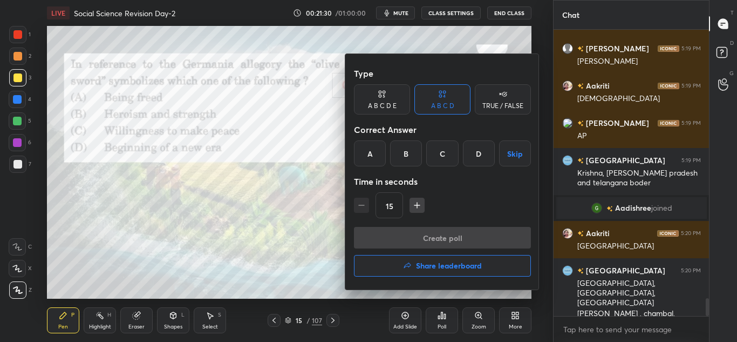
click at [435, 156] on div "C" at bounding box center [442, 153] width 32 height 26
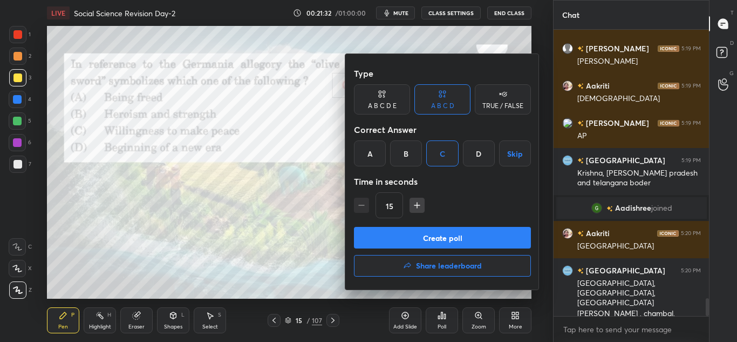
click at [449, 240] on button "Create poll" at bounding box center [442, 238] width 177 height 22
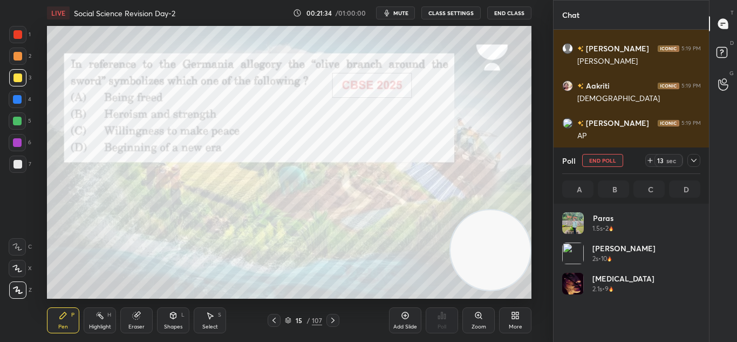
scroll to position [4, 4]
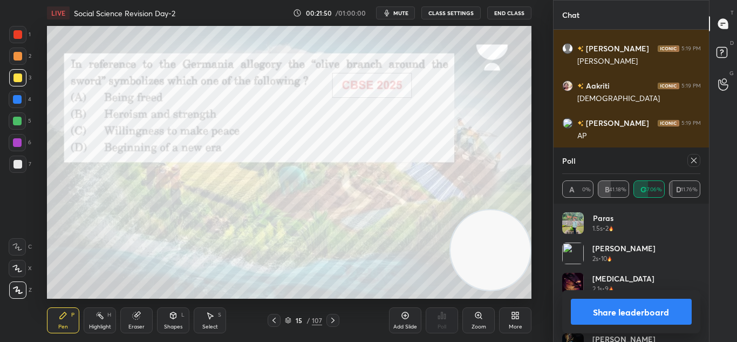
click at [600, 307] on button "Share leaderboard" at bounding box center [631, 311] width 121 height 26
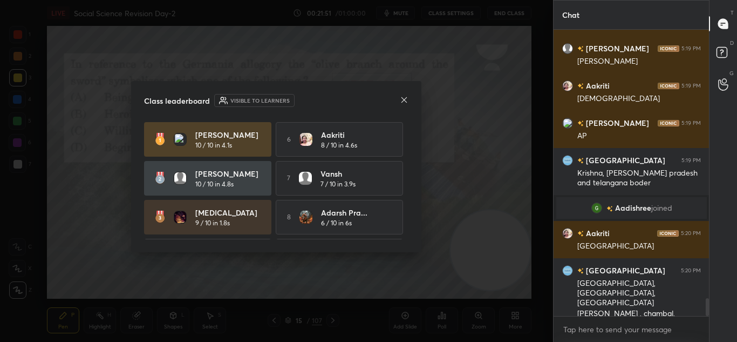
scroll to position [193, 152]
click at [400, 102] on icon at bounding box center [404, 99] width 9 height 9
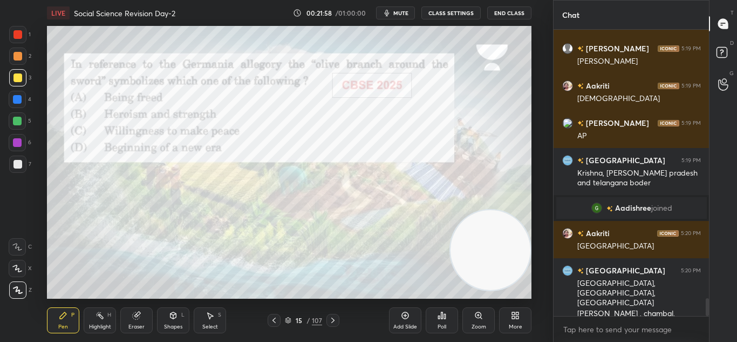
click at [293, 316] on div "15 / 107" at bounding box center [303, 320] width 37 height 10
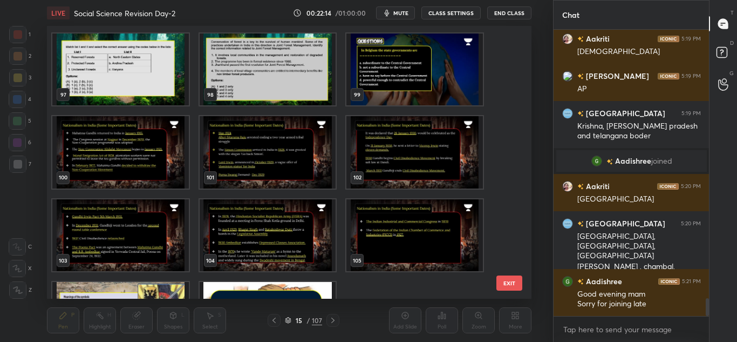
scroll to position [2707, 0]
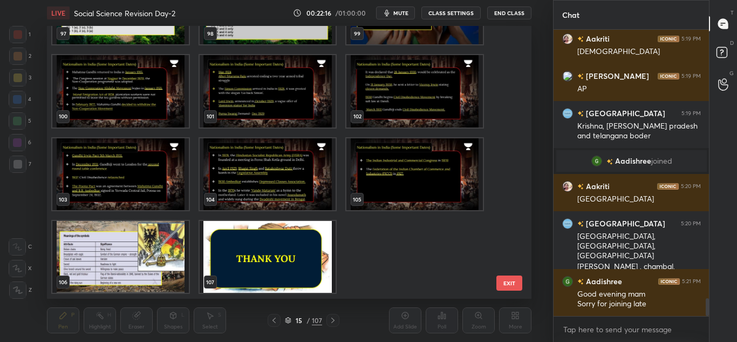
click at [100, 271] on img "grid" at bounding box center [120, 257] width 137 height 72
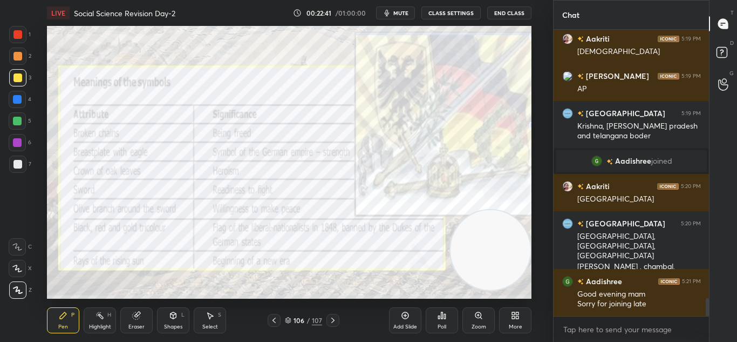
scroll to position [4361, 0]
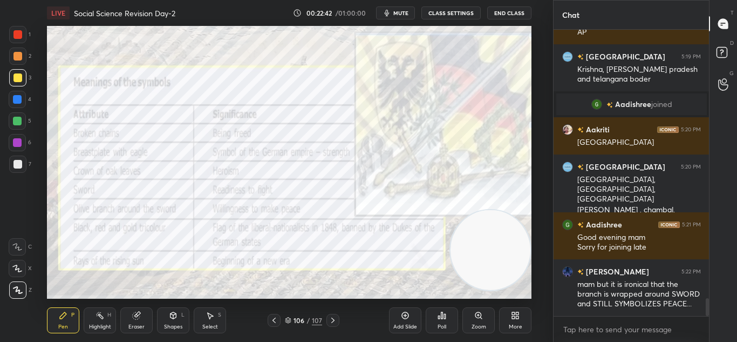
click at [14, 37] on div at bounding box center [17, 34] width 9 height 9
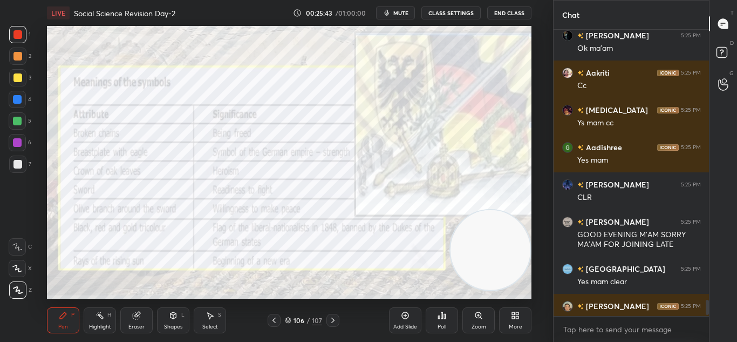
scroll to position [4, 4]
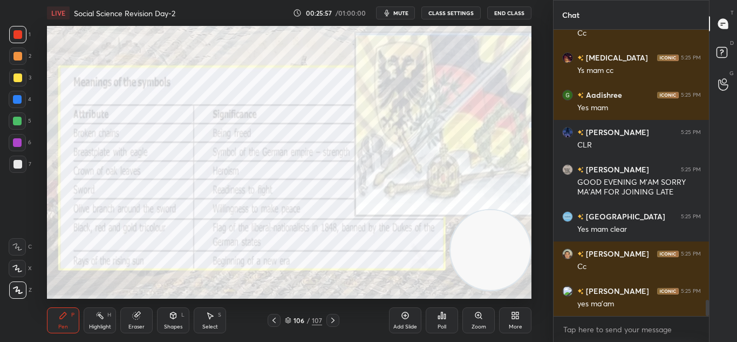
click at [295, 322] on div "106" at bounding box center [299, 320] width 11 height 6
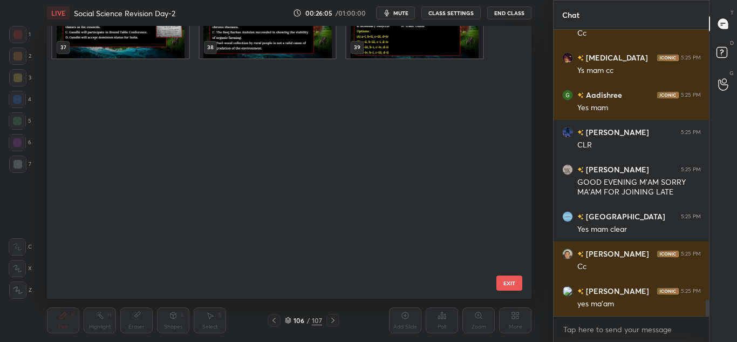
scroll to position [800, 0]
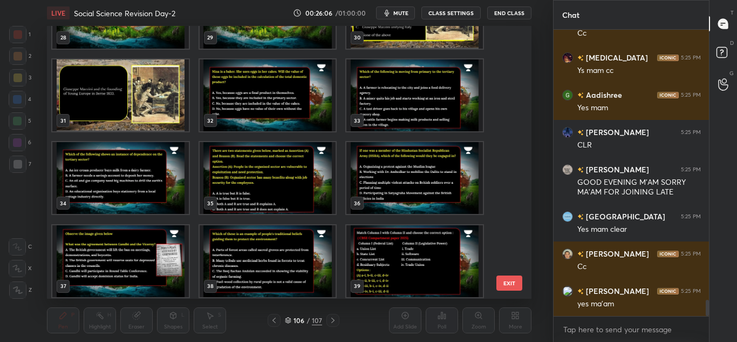
click at [507, 82] on div "25 26 27 28 29 30 31 32 33 34 35 36 37 38 39" at bounding box center [280, 162] width 466 height 272
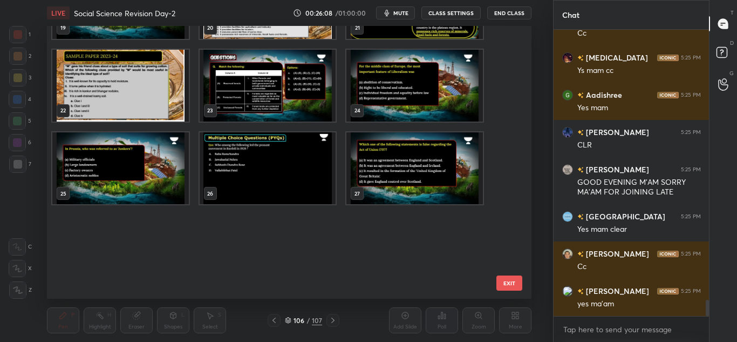
scroll to position [323, 0]
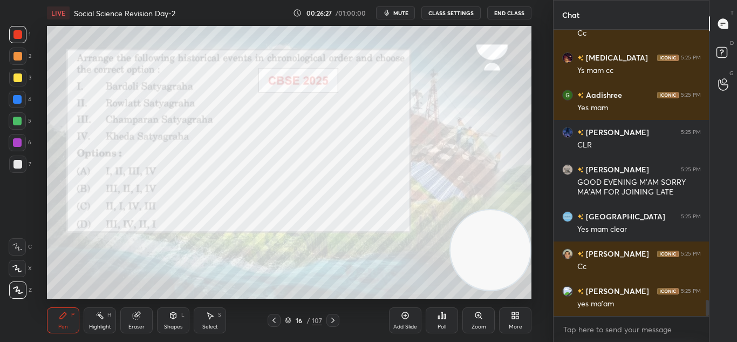
click at [432, 317] on div "Poll" at bounding box center [442, 320] width 32 height 26
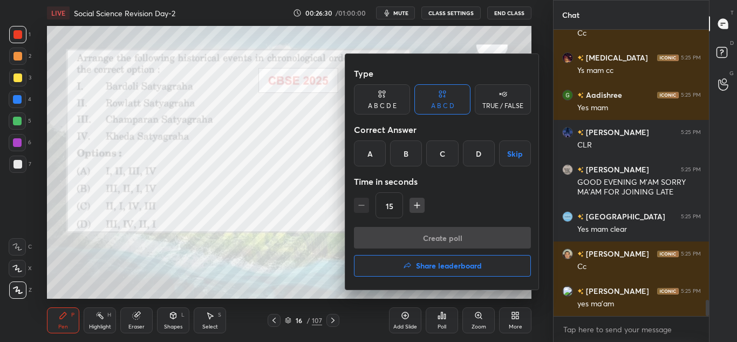
click at [471, 153] on div "D" at bounding box center [479, 153] width 32 height 26
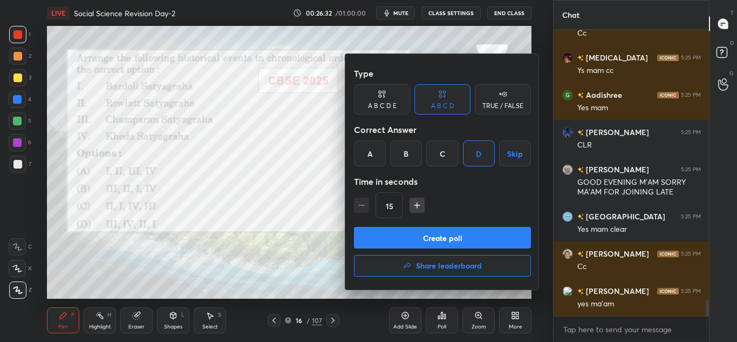
click at [468, 241] on button "Create poll" at bounding box center [442, 238] width 177 height 22
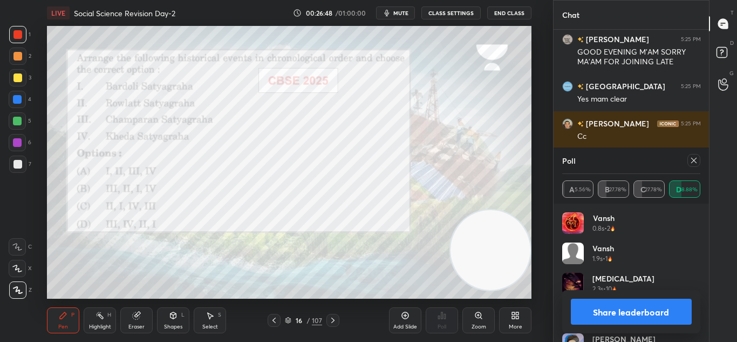
scroll to position [4866, 0]
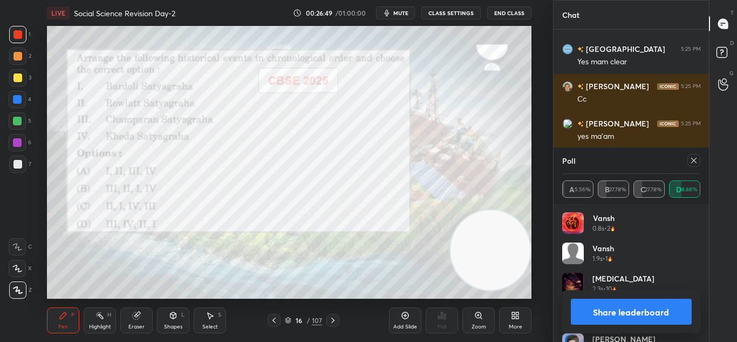
click at [607, 318] on button "Share leaderboard" at bounding box center [631, 311] width 121 height 26
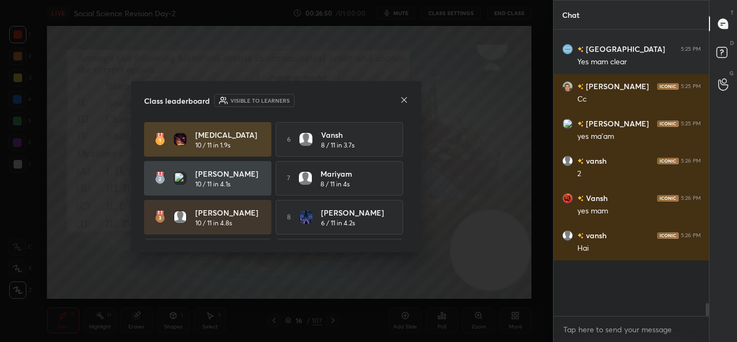
scroll to position [4810, 0]
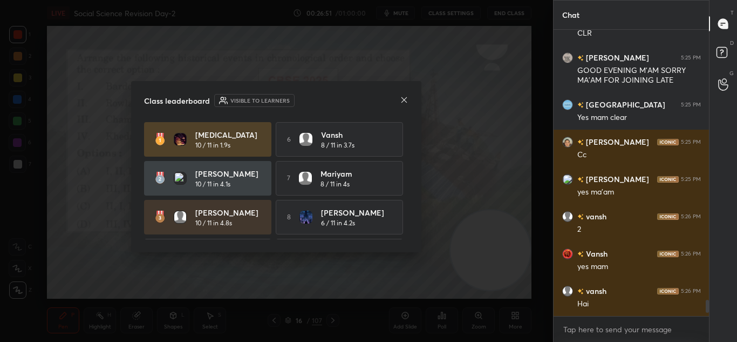
click at [404, 107] on div "Class leaderboard Visible to learners [MEDICAL_DATA] 10 / 11 in 1.9s 6 [PERSON_…" at bounding box center [276, 166] width 290 height 171
click at [401, 101] on icon at bounding box center [404, 99] width 9 height 9
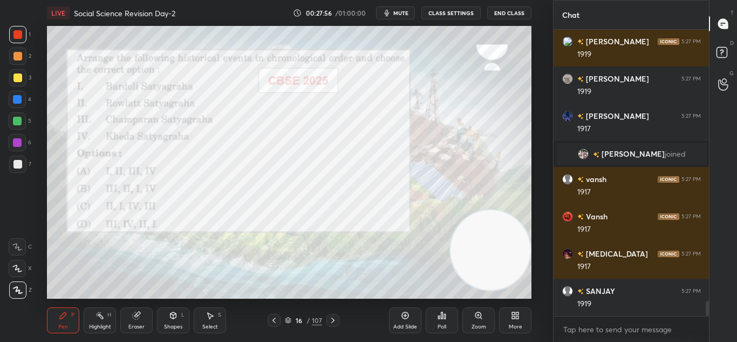
scroll to position [5172, 0]
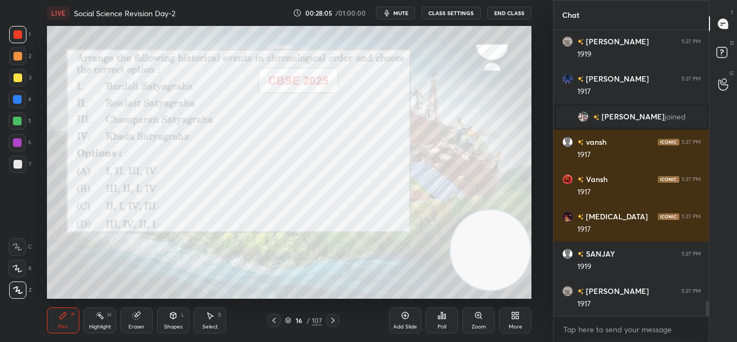
click at [331, 316] on icon at bounding box center [333, 320] width 9 height 9
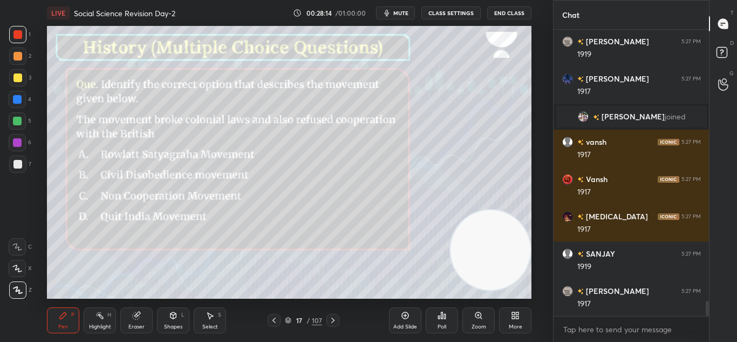
click at [443, 319] on icon at bounding box center [442, 315] width 9 height 9
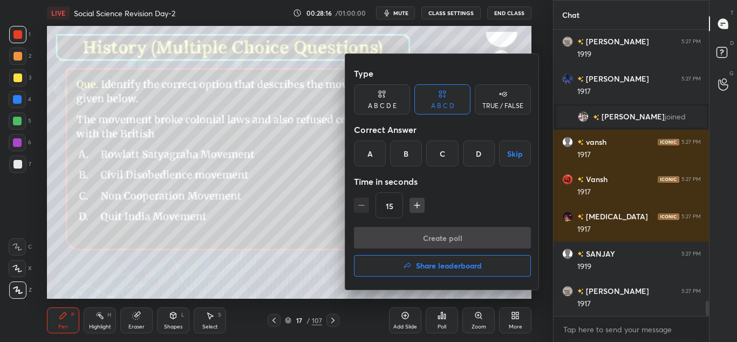
click at [405, 155] on div "B" at bounding box center [406, 153] width 32 height 26
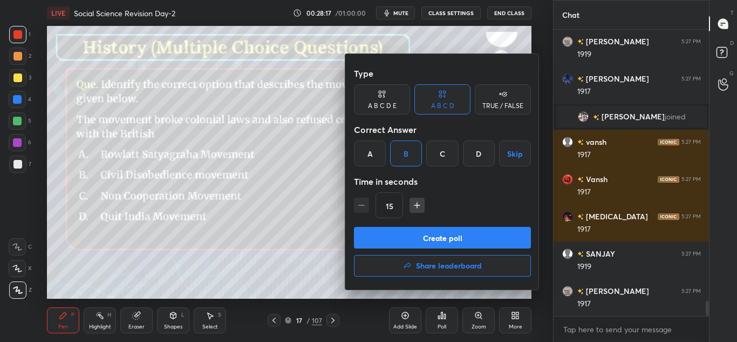
scroll to position [5209, 0]
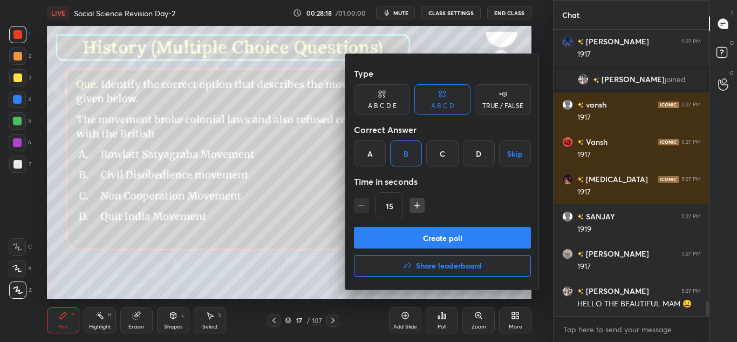
click at [423, 238] on button "Create poll" at bounding box center [442, 238] width 177 height 22
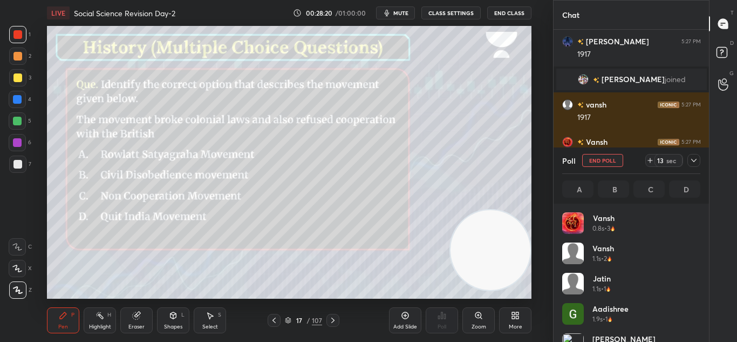
scroll to position [4, 4]
click at [697, 163] on icon at bounding box center [694, 160] width 9 height 9
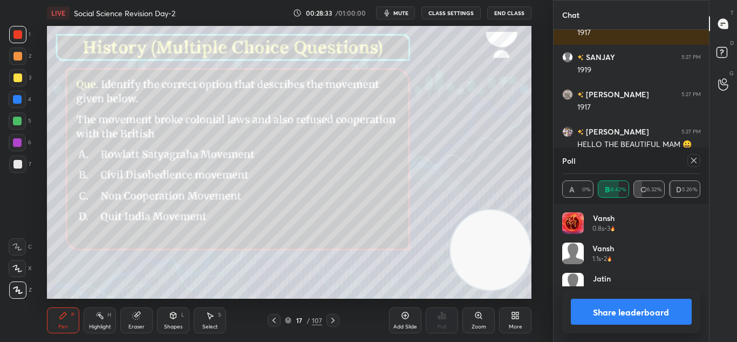
scroll to position [126, 135]
click at [615, 309] on button "Share leaderboard" at bounding box center [631, 311] width 121 height 26
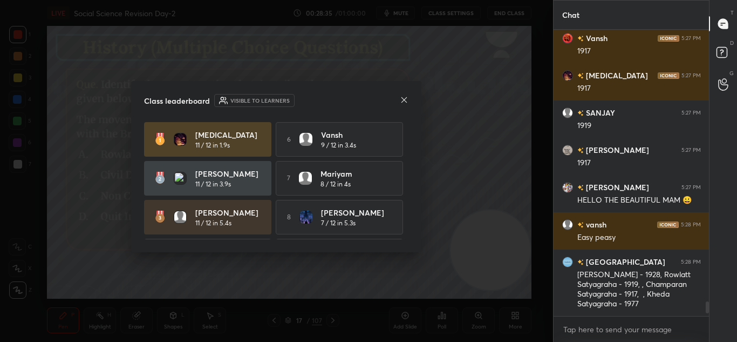
scroll to position [5313, 0]
click at [402, 103] on icon at bounding box center [404, 99] width 9 height 9
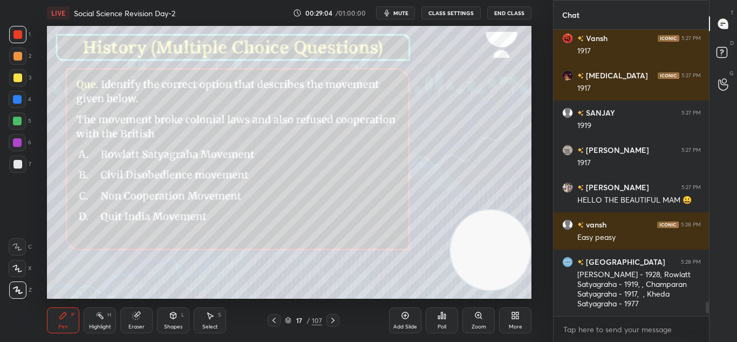
scroll to position [5350, 0]
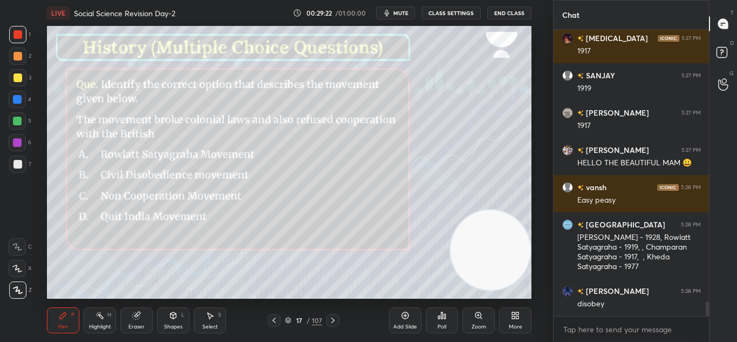
click at [332, 316] on icon at bounding box center [333, 320] width 9 height 9
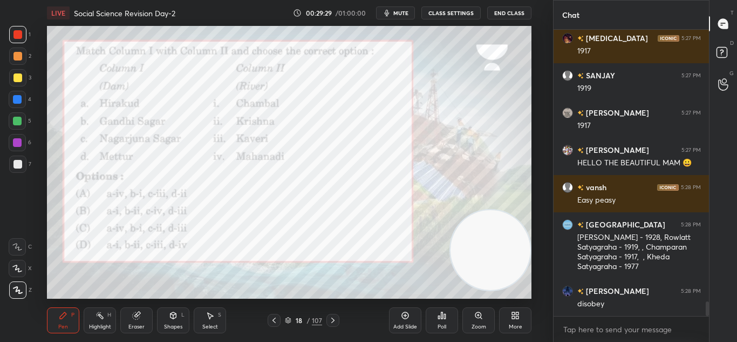
scroll to position [5397, 0]
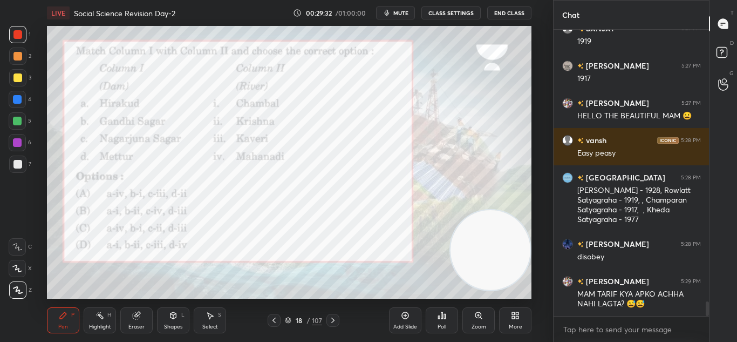
click at [438, 320] on div "Poll" at bounding box center [442, 320] width 32 height 26
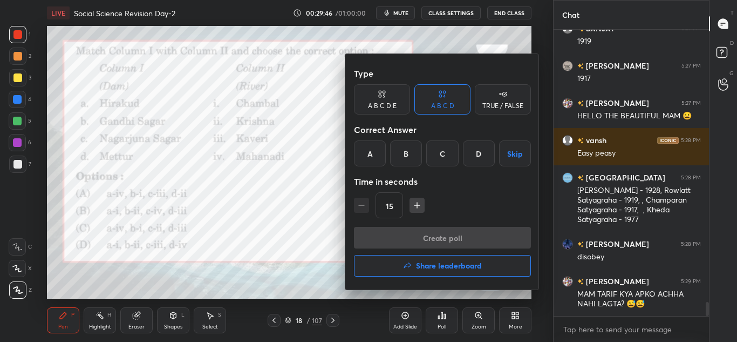
scroll to position [5434, 0]
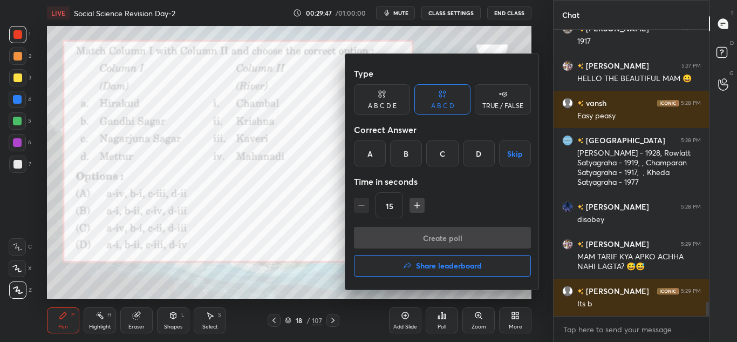
click at [441, 155] on div "C" at bounding box center [442, 153] width 32 height 26
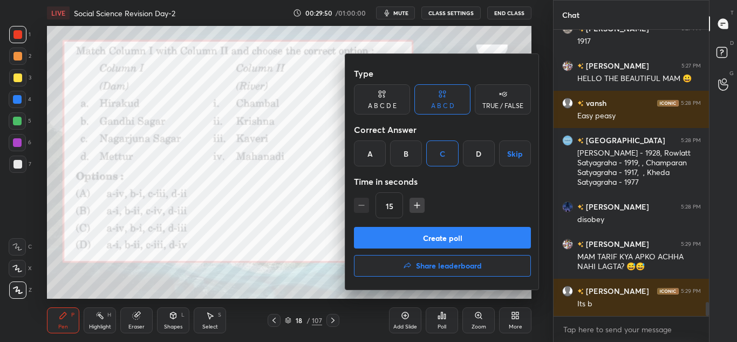
click at [445, 241] on button "Create poll" at bounding box center [442, 238] width 177 height 22
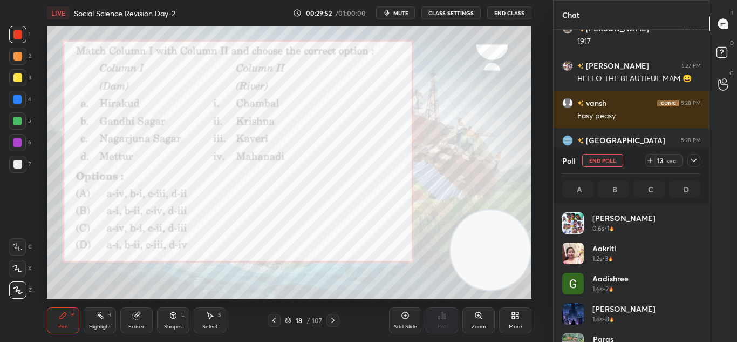
scroll to position [126, 135]
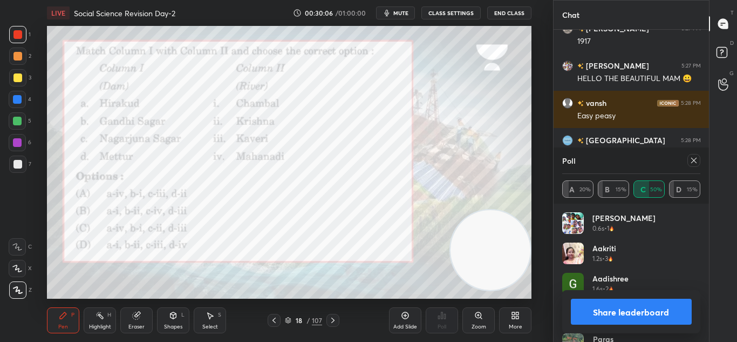
click at [611, 312] on button "Share leaderboard" at bounding box center [631, 311] width 121 height 26
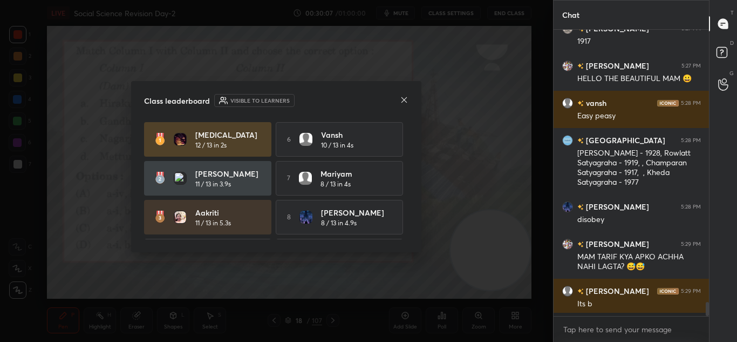
scroll to position [193, 152]
click at [401, 98] on icon at bounding box center [404, 99] width 9 height 9
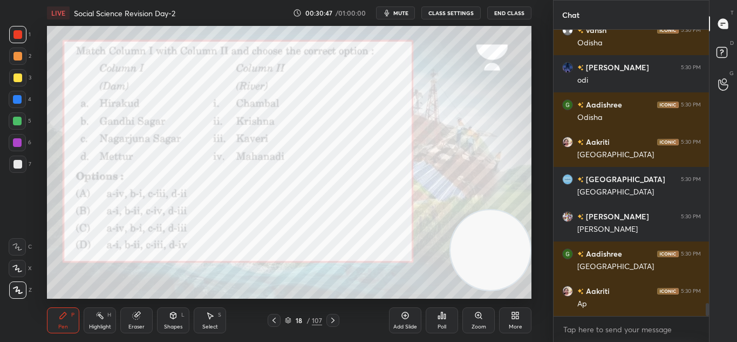
scroll to position [5955, 0]
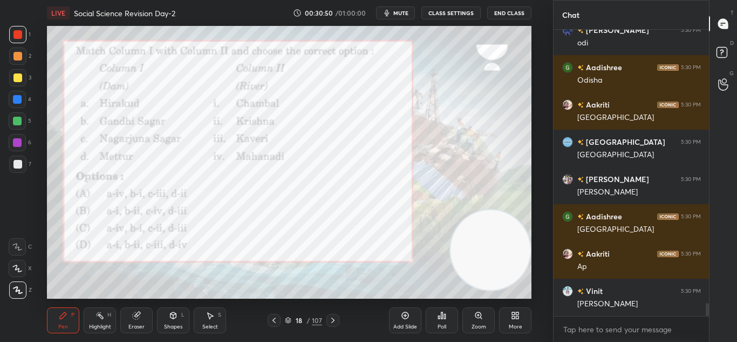
click at [335, 320] on icon at bounding box center [333, 320] width 9 height 9
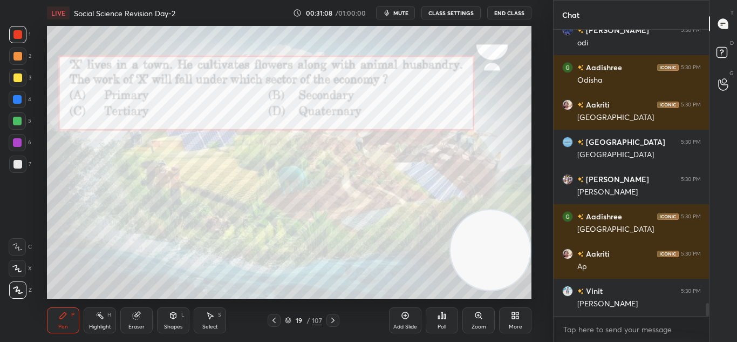
click at [441, 317] on icon at bounding box center [442, 315] width 9 height 9
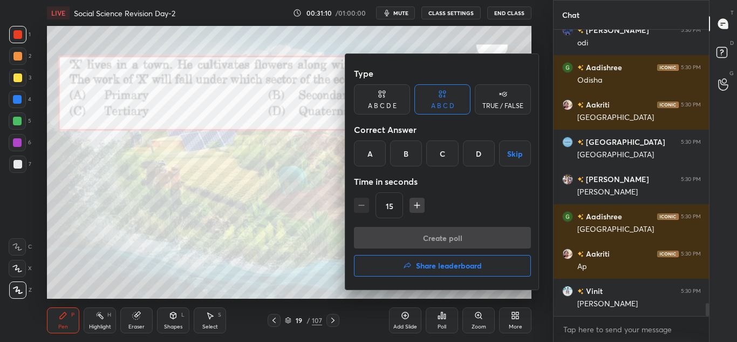
click at [369, 161] on div "A" at bounding box center [370, 153] width 32 height 26
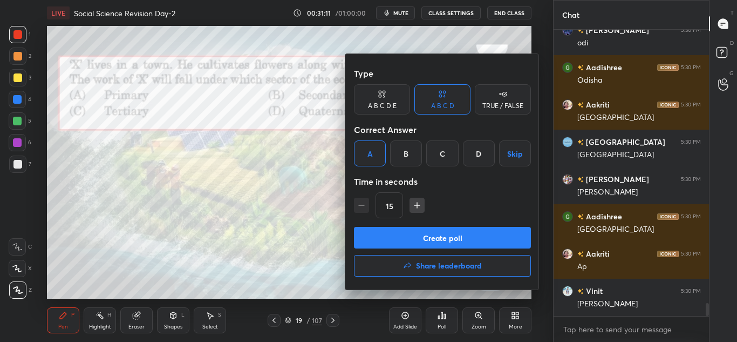
click at [405, 243] on button "Create poll" at bounding box center [442, 238] width 177 height 22
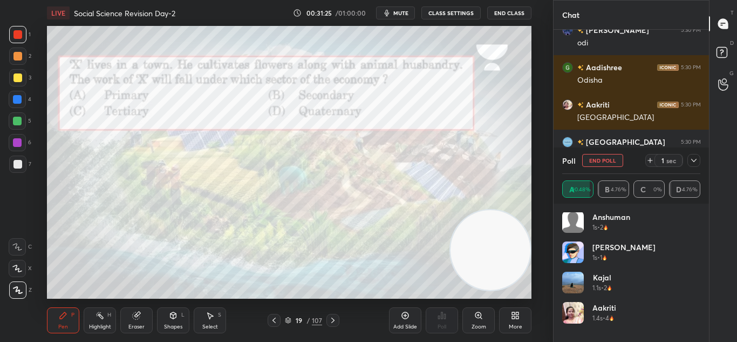
scroll to position [0, 0]
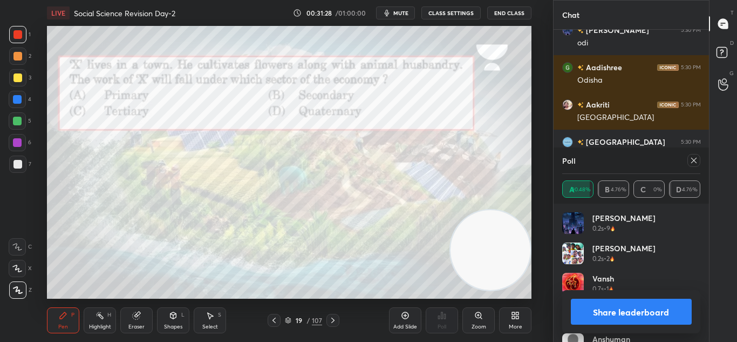
click at [627, 306] on button "Share leaderboard" at bounding box center [631, 311] width 121 height 26
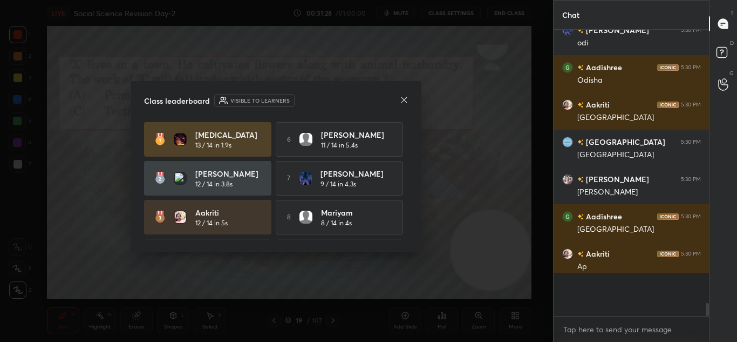
scroll to position [193, 152]
click at [399, 99] on div "Class leaderboard Visible to learners" at bounding box center [276, 100] width 264 height 13
click at [402, 100] on icon at bounding box center [404, 99] width 9 height 9
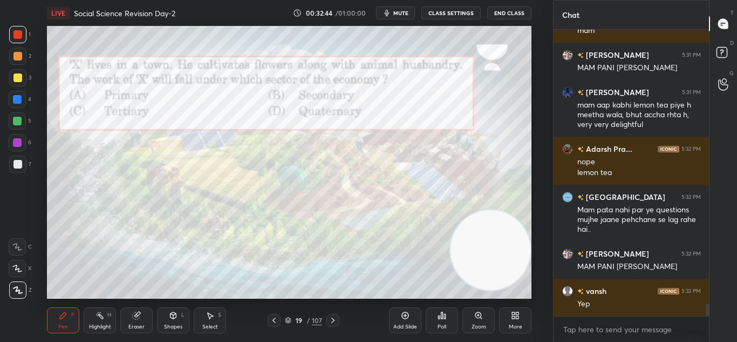
scroll to position [6301, 0]
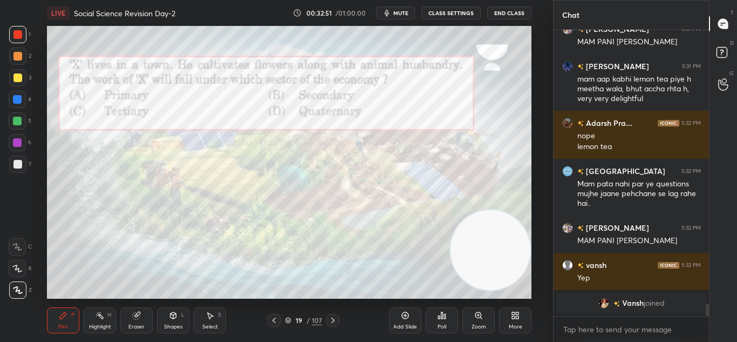
click at [707, 223] on div at bounding box center [705, 173] width 6 height 286
click at [706, 251] on div at bounding box center [705, 173] width 6 height 286
click at [706, 295] on div at bounding box center [705, 173] width 6 height 286
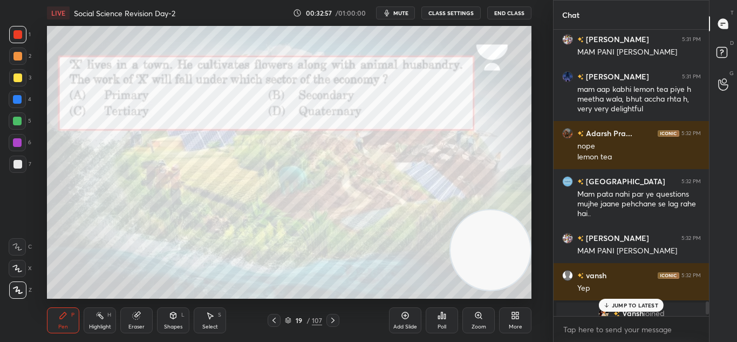
scroll to position [5898, 0]
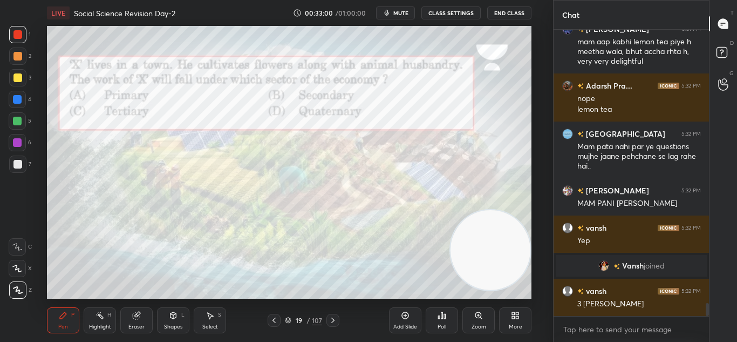
drag, startPoint x: 706, startPoint y: 304, endPoint x: 711, endPoint y: 329, distance: 25.3
click at [711, 329] on div "Chat [PERSON_NAME] 5:31 PM MAM PANI [PERSON_NAME] S ANAND 5:31 PM mam aap kabhi…" at bounding box center [645, 171] width 185 height 342
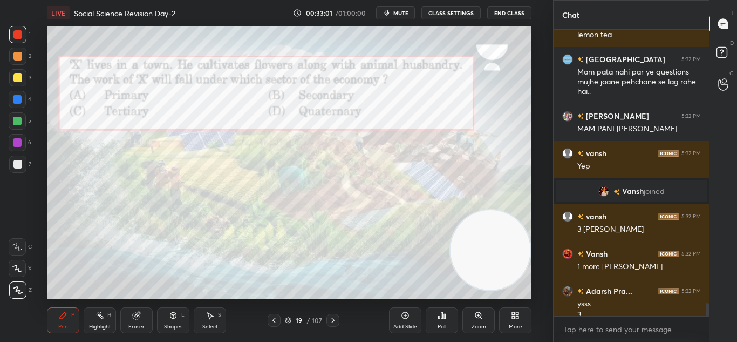
scroll to position [6078, 0]
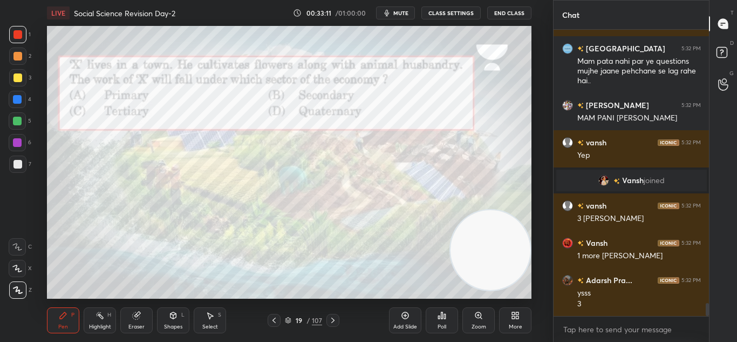
click at [332, 322] on icon at bounding box center [332, 319] width 3 height 5
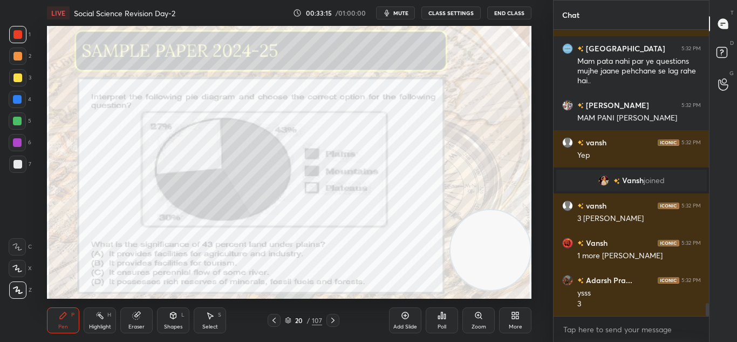
scroll to position [6116, 0]
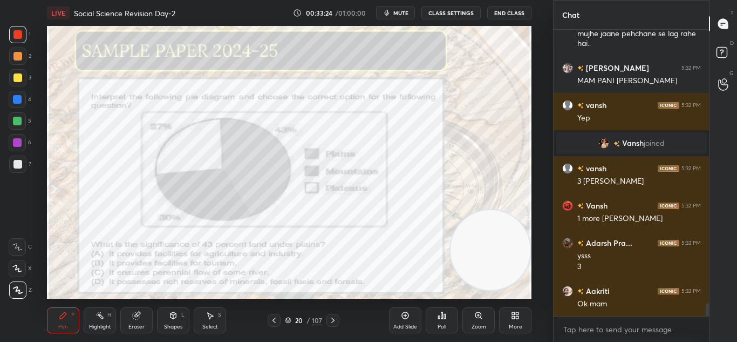
click at [442, 322] on div "Poll" at bounding box center [442, 320] width 32 height 26
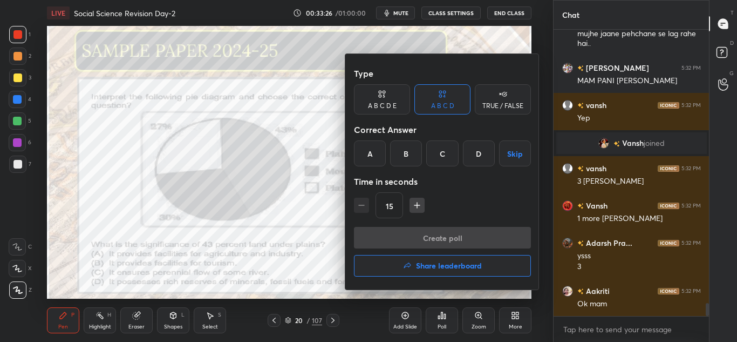
click at [369, 160] on div "A" at bounding box center [370, 153] width 32 height 26
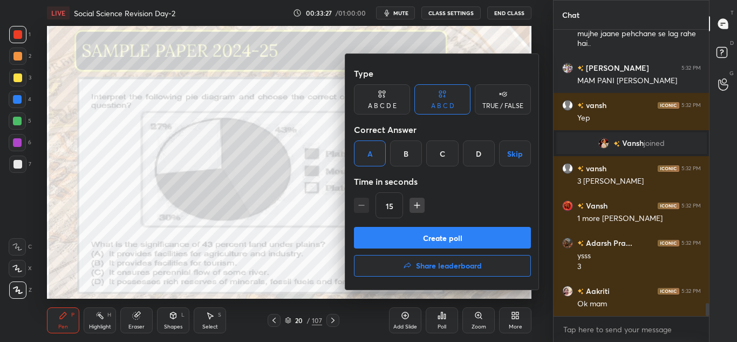
click at [416, 244] on button "Create poll" at bounding box center [442, 238] width 177 height 22
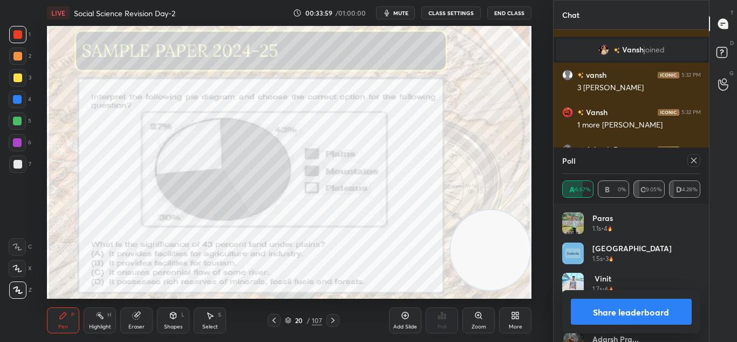
scroll to position [6266, 0]
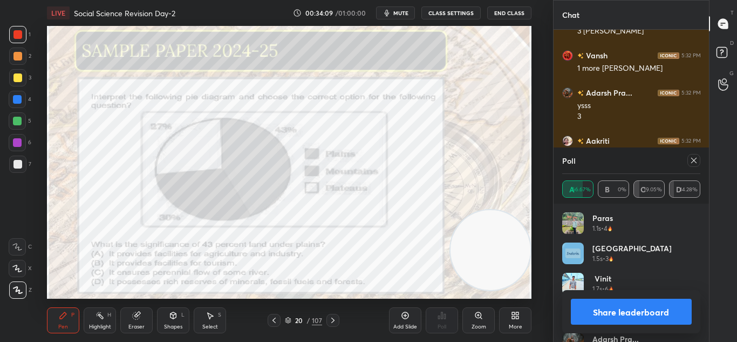
click at [599, 316] on button "Share leaderboard" at bounding box center [631, 311] width 121 height 26
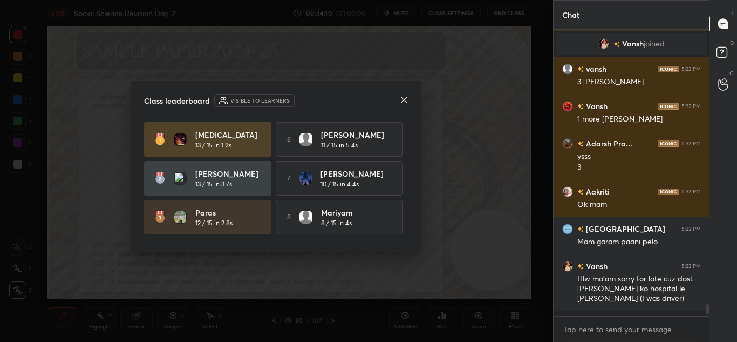
scroll to position [4, 4]
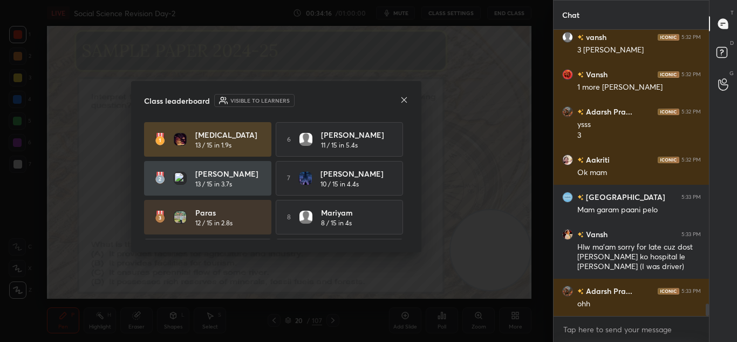
click at [402, 99] on icon at bounding box center [404, 99] width 9 height 9
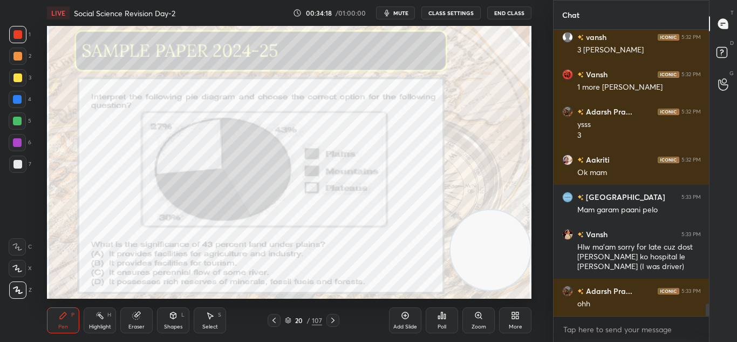
click at [330, 317] on icon at bounding box center [333, 320] width 9 height 9
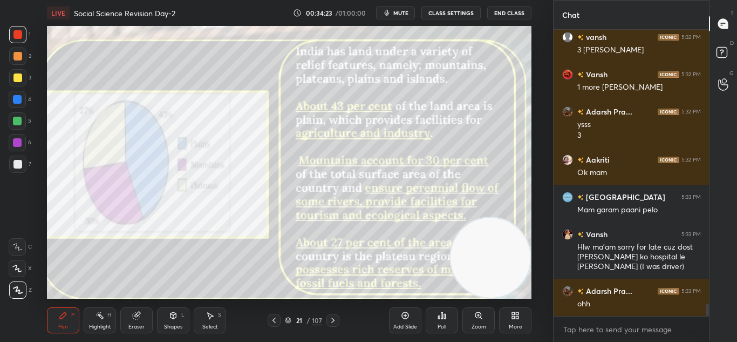
drag, startPoint x: 489, startPoint y: 252, endPoint x: 492, endPoint y: 269, distance: 16.9
click at [492, 269] on video at bounding box center [491, 257] width 80 height 80
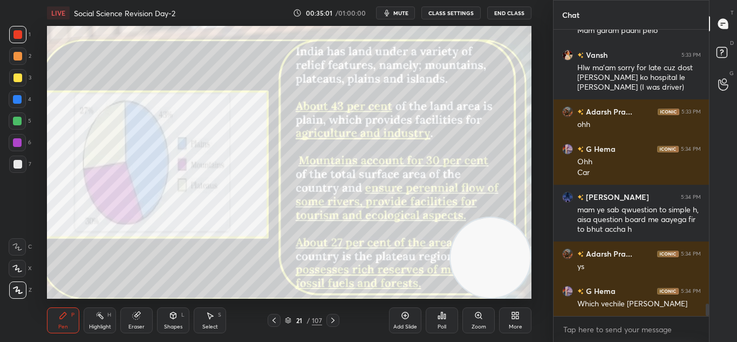
scroll to position [6463, 0]
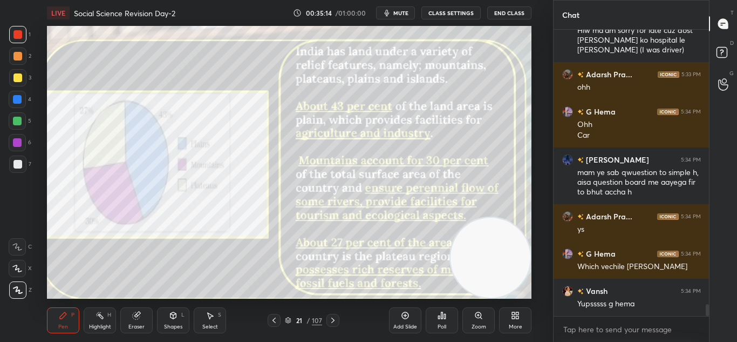
click at [332, 318] on icon at bounding box center [333, 320] width 9 height 9
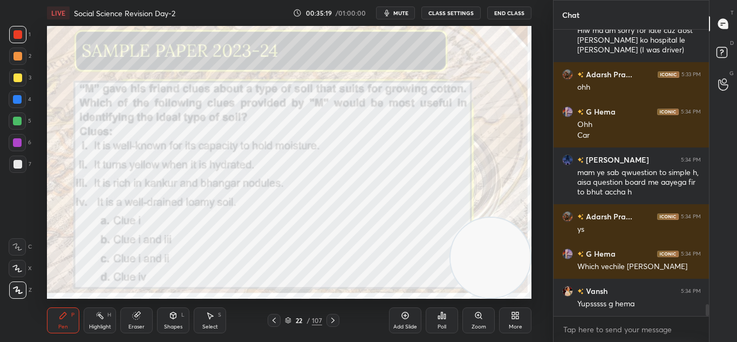
click at [448, 324] on div "Poll" at bounding box center [442, 320] width 32 height 26
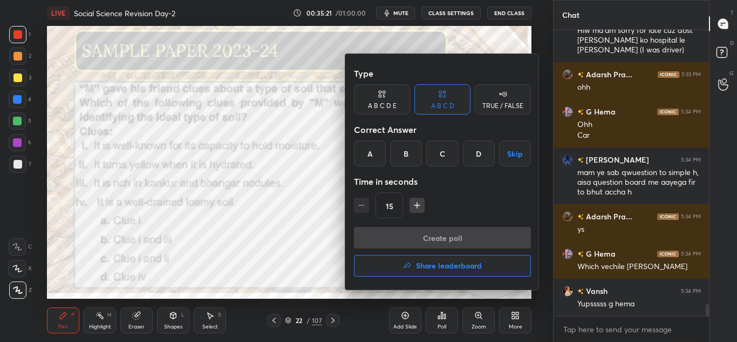
scroll to position [6500, 0]
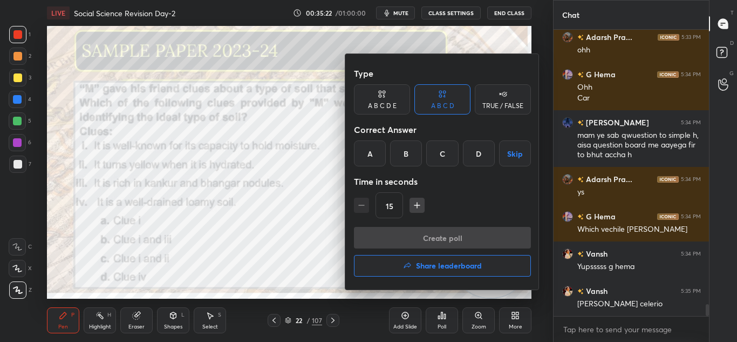
click at [369, 152] on div "A" at bounding box center [370, 153] width 32 height 26
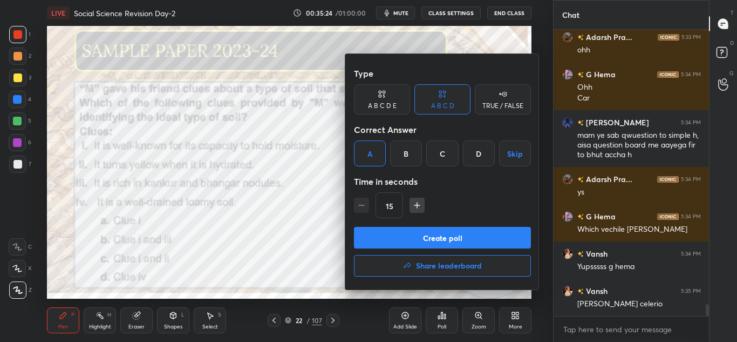
click at [426, 239] on button "Create poll" at bounding box center [442, 238] width 177 height 22
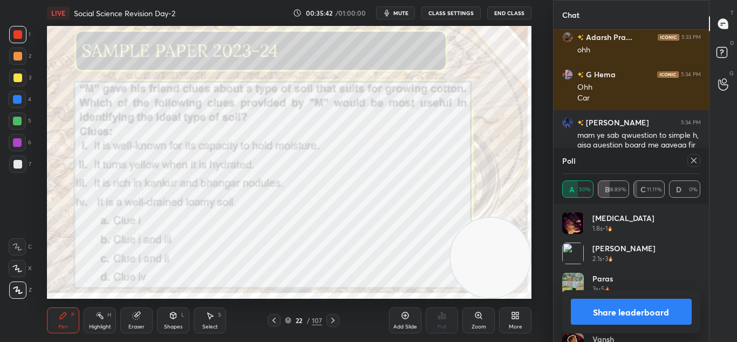
scroll to position [6582, 0]
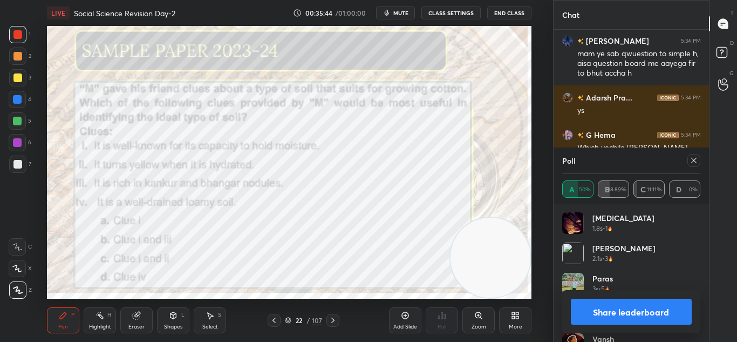
click at [627, 308] on button "Share leaderboard" at bounding box center [631, 311] width 121 height 26
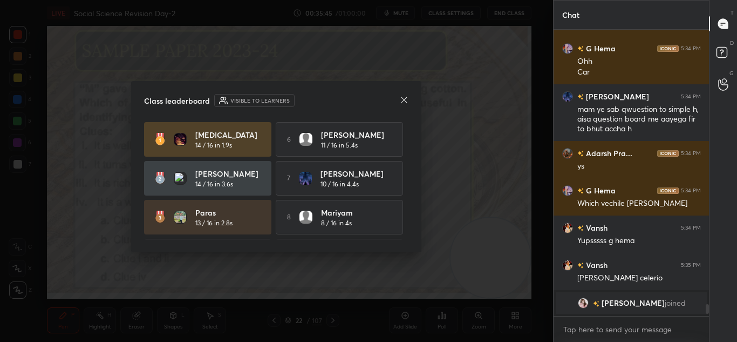
scroll to position [6526, 0]
click at [407, 104] on div at bounding box center [404, 100] width 9 height 11
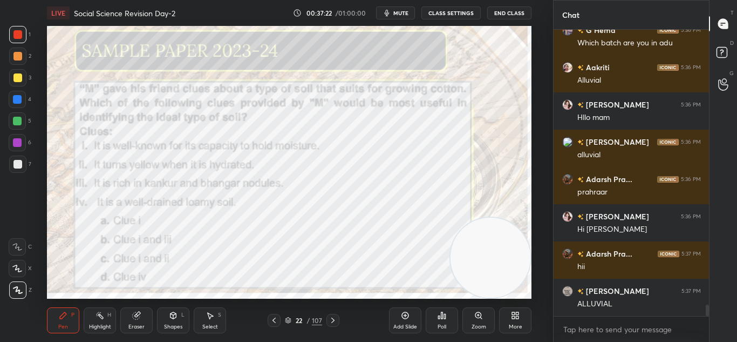
scroll to position [7026, 0]
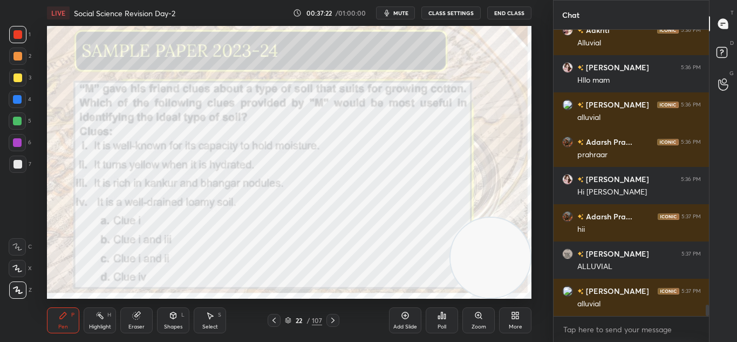
click at [335, 318] on icon at bounding box center [333, 320] width 9 height 9
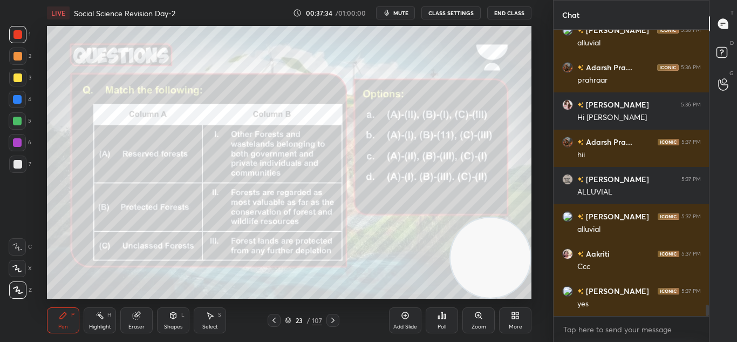
scroll to position [7147, 0]
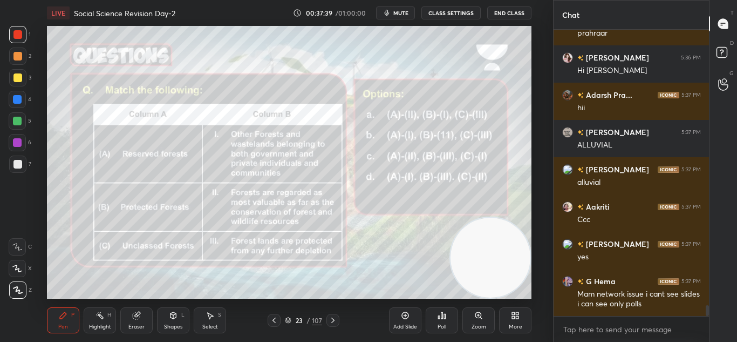
click at [442, 322] on div "Poll" at bounding box center [442, 320] width 32 height 26
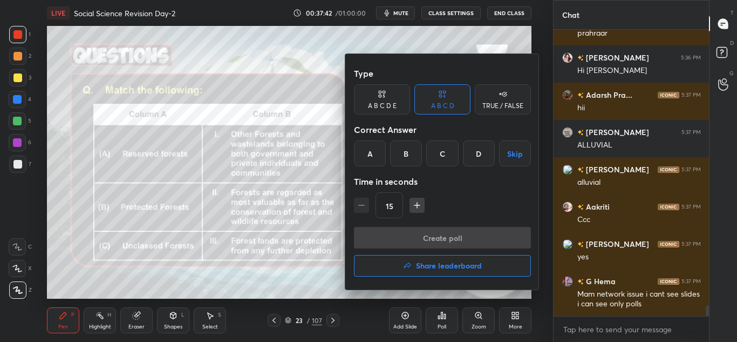
click at [438, 156] on div "C" at bounding box center [442, 153] width 32 height 26
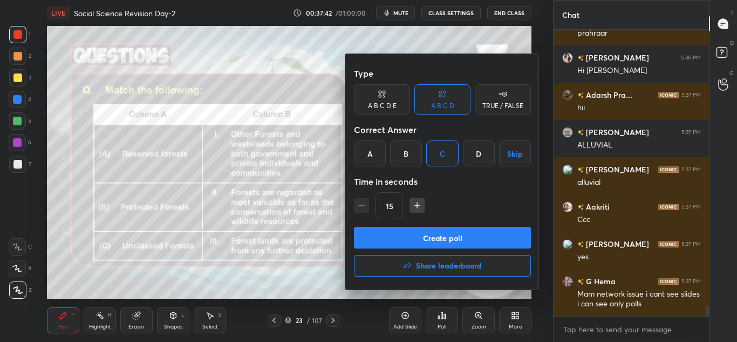
scroll to position [7185, 0]
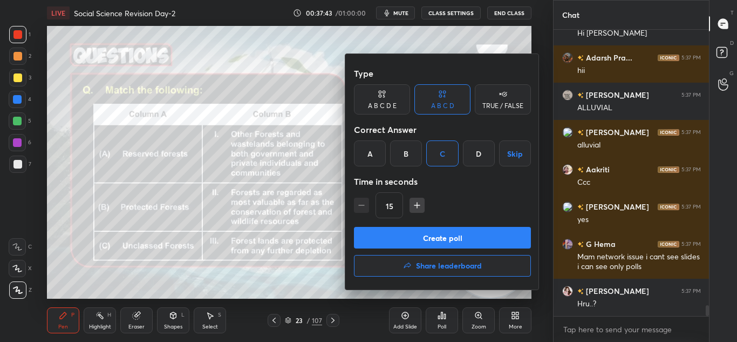
click at [434, 233] on button "Create poll" at bounding box center [442, 238] width 177 height 22
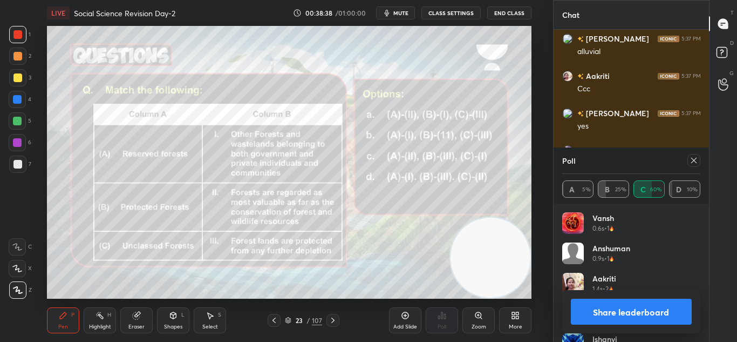
scroll to position [7315, 0]
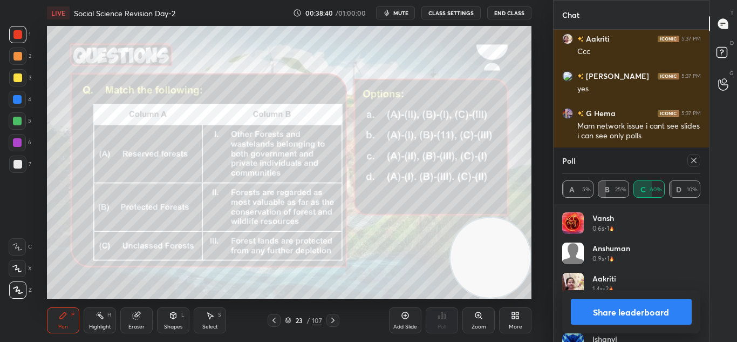
click at [695, 160] on icon at bounding box center [694, 160] width 9 height 9
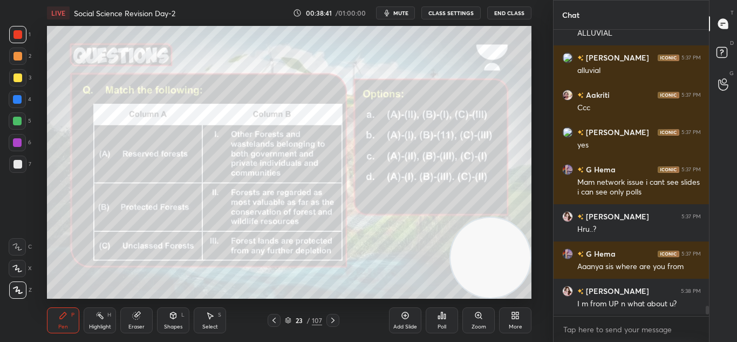
scroll to position [4, 4]
click at [331, 318] on icon at bounding box center [333, 320] width 9 height 9
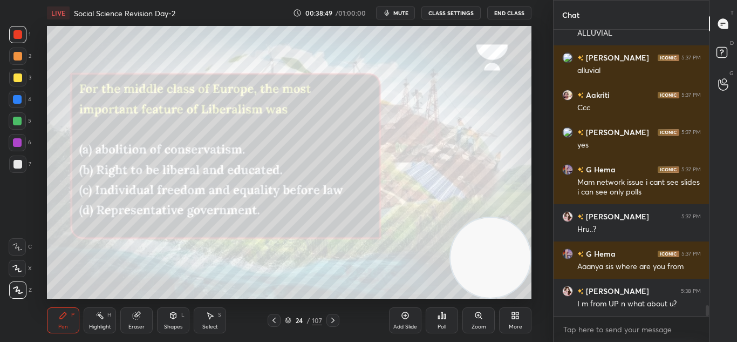
scroll to position [7296, 0]
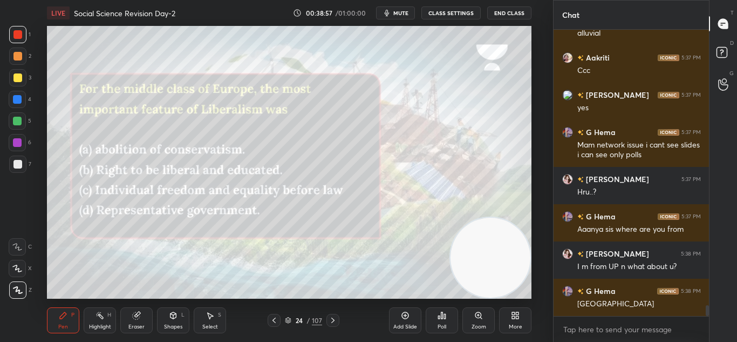
click at [444, 322] on div "Poll" at bounding box center [442, 320] width 32 height 26
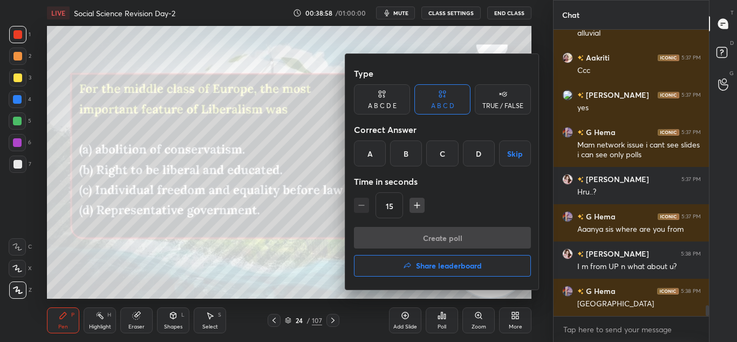
click at [441, 149] on div "C" at bounding box center [442, 153] width 32 height 26
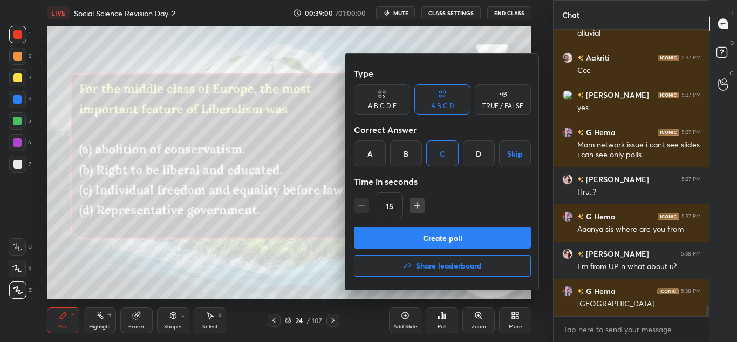
click at [448, 247] on button "Create poll" at bounding box center [442, 238] width 177 height 22
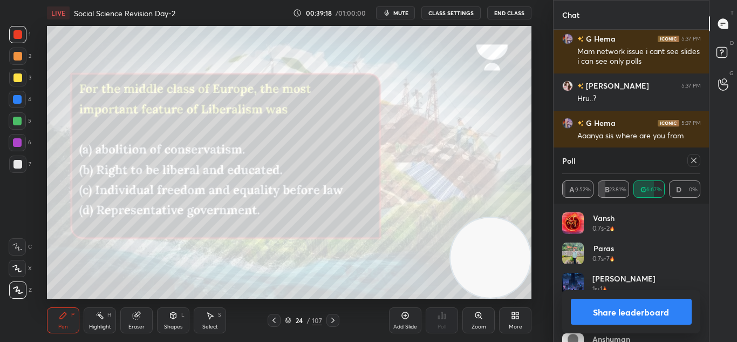
scroll to position [7427, 0]
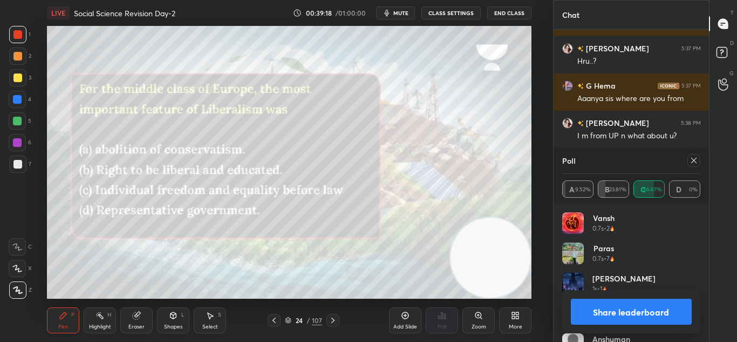
click at [640, 308] on button "Share leaderboard" at bounding box center [631, 311] width 121 height 26
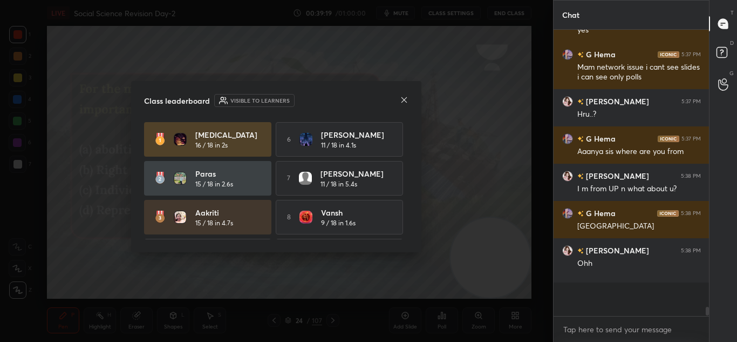
scroll to position [4, 4]
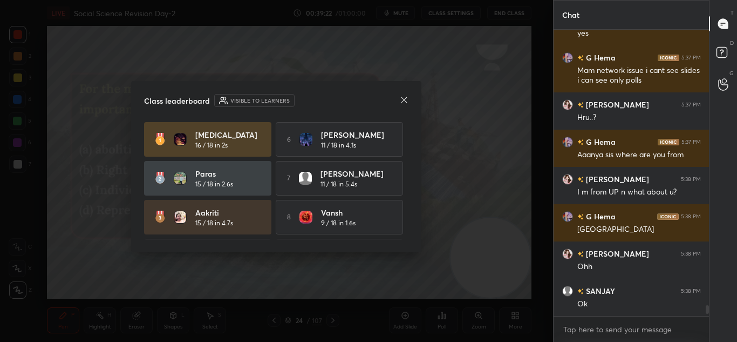
click at [404, 95] on icon at bounding box center [404, 99] width 9 height 9
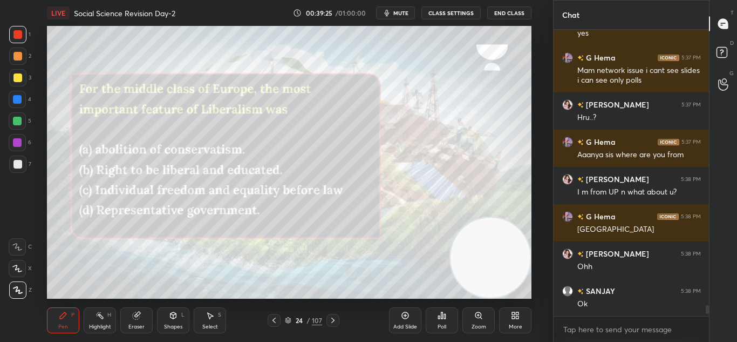
click at [333, 318] on icon at bounding box center [333, 320] width 9 height 9
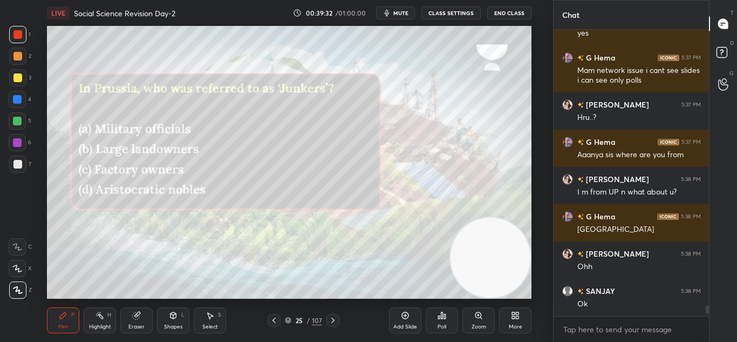
click at [448, 327] on div "Poll" at bounding box center [442, 320] width 32 height 26
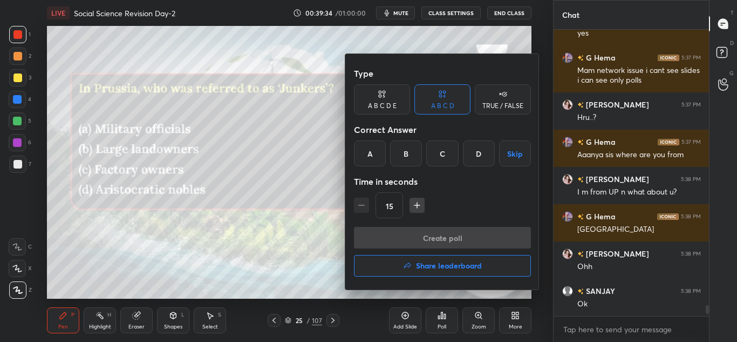
click at [400, 158] on div "B" at bounding box center [406, 153] width 32 height 26
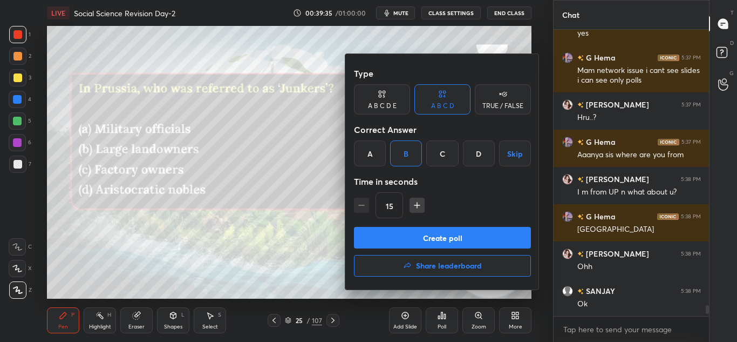
click at [428, 234] on button "Create poll" at bounding box center [442, 238] width 177 height 22
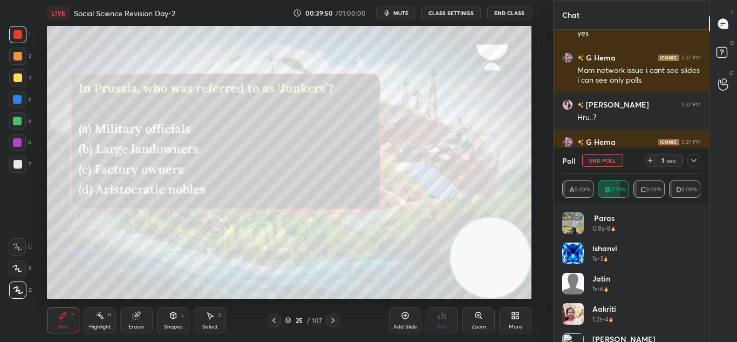
click at [692, 160] on icon at bounding box center [693, 160] width 5 height 3
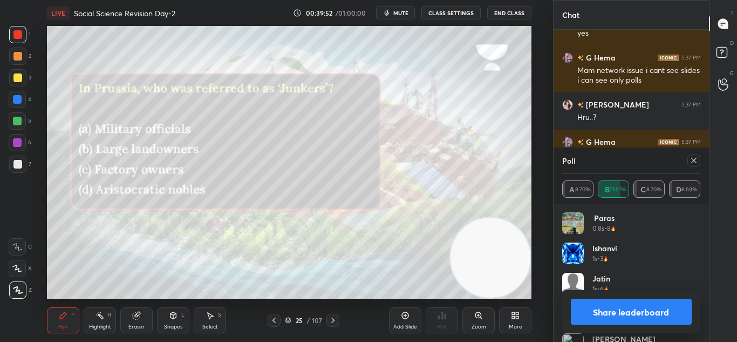
click at [627, 313] on button "Share leaderboard" at bounding box center [631, 311] width 121 height 26
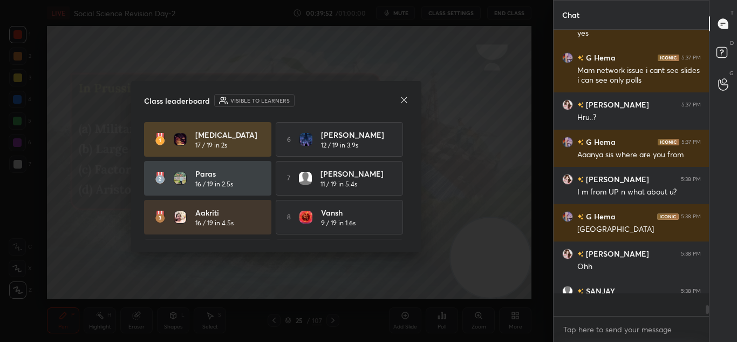
scroll to position [0, 1]
click at [406, 100] on icon at bounding box center [404, 99] width 9 height 9
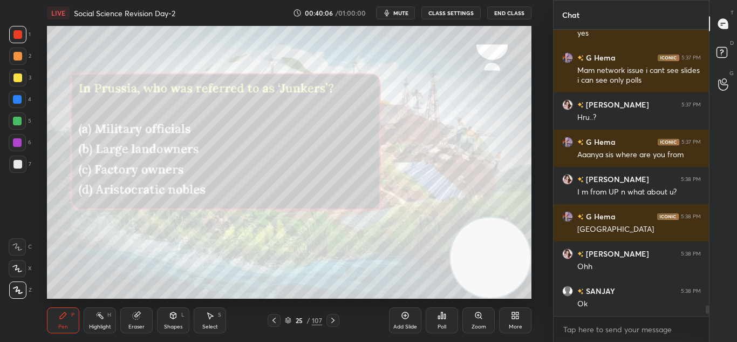
click at [333, 322] on icon at bounding box center [333, 320] width 9 height 9
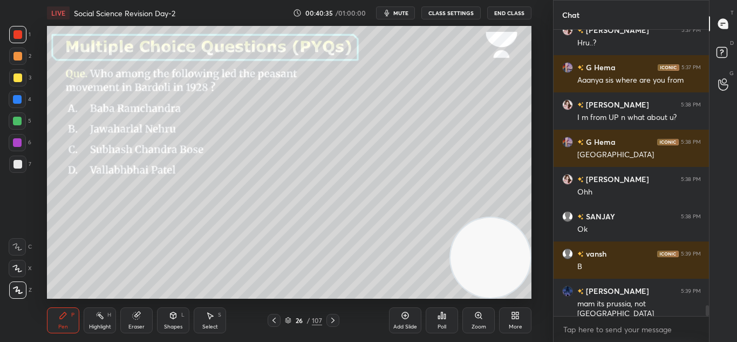
click at [440, 319] on div "Poll" at bounding box center [442, 320] width 32 height 26
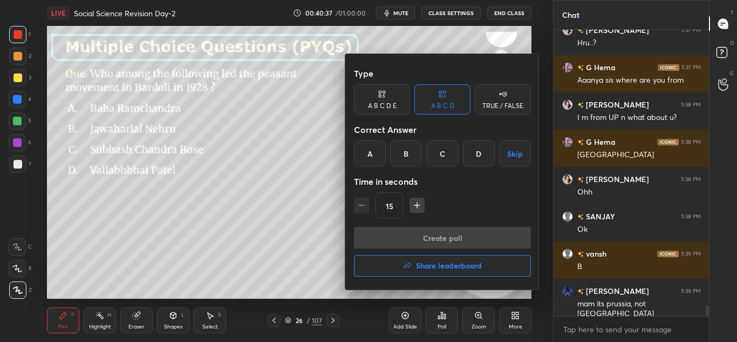
click at [476, 142] on div "D" at bounding box center [479, 153] width 32 height 26
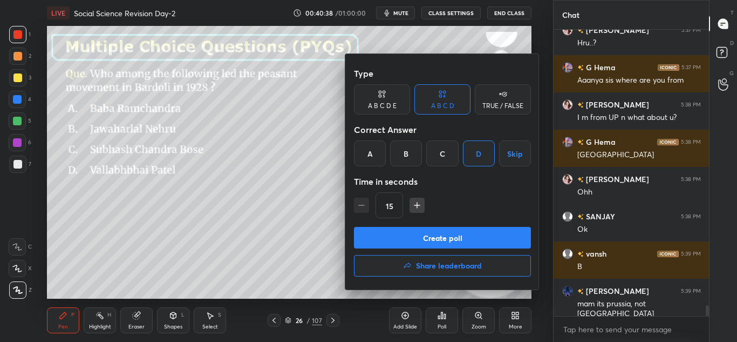
click at [473, 234] on button "Create poll" at bounding box center [442, 238] width 177 height 22
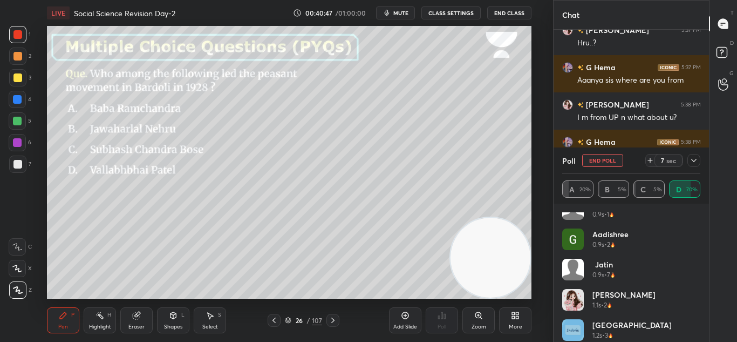
scroll to position [0, 0]
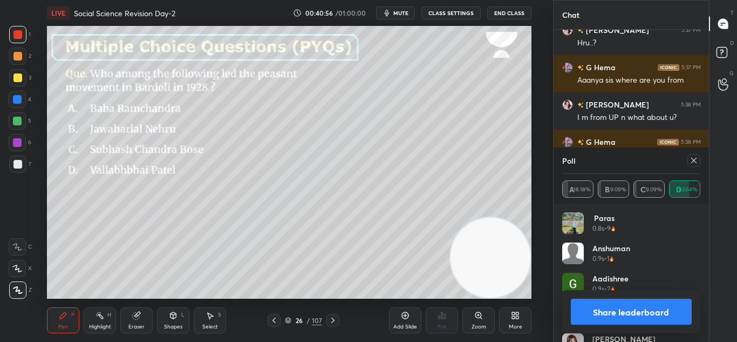
click at [620, 320] on button "Share leaderboard" at bounding box center [631, 311] width 121 height 26
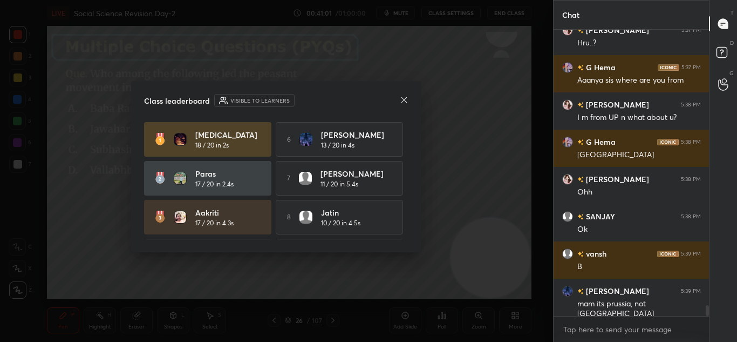
scroll to position [7482, 0]
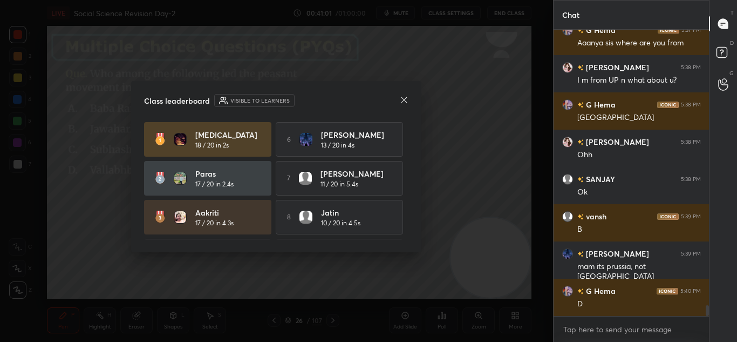
click at [412, 95] on div "Class leaderboard Visible to learners [MEDICAL_DATA] 18 / 20 in 2s 6 S ANAND 13…" at bounding box center [276, 166] width 290 height 171
click at [406, 98] on icon at bounding box center [404, 99] width 9 height 9
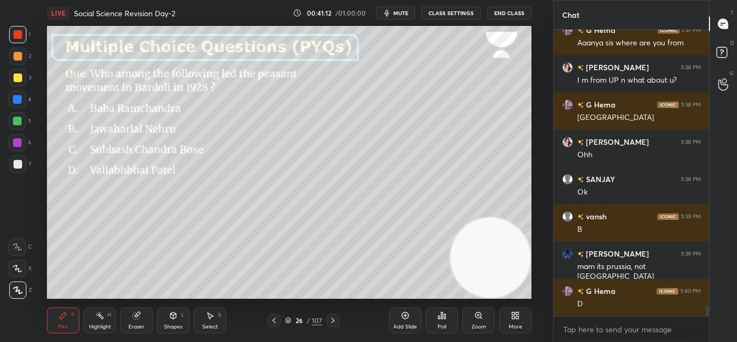
click at [332, 319] on icon at bounding box center [333, 320] width 9 height 9
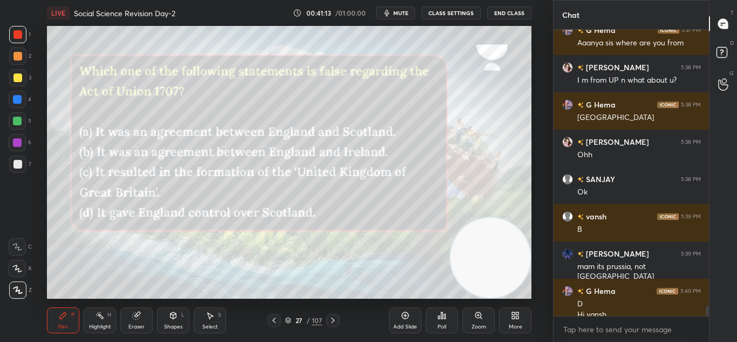
scroll to position [7493, 0]
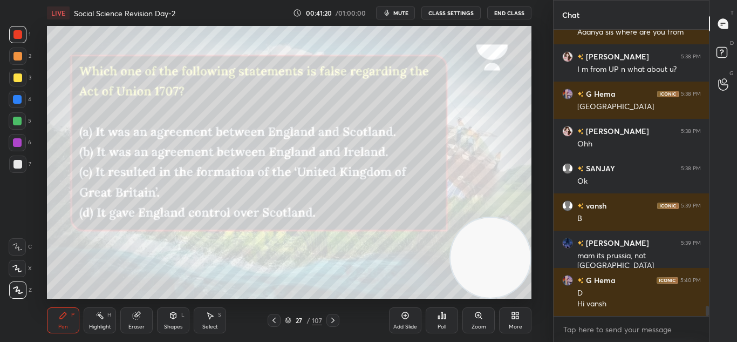
click at [332, 319] on icon at bounding box center [333, 320] width 9 height 9
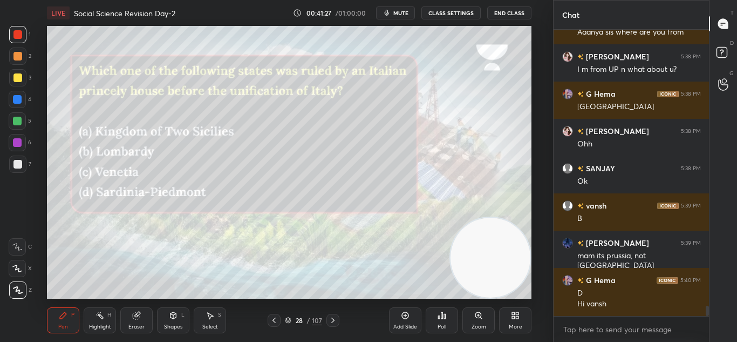
scroll to position [7540, 0]
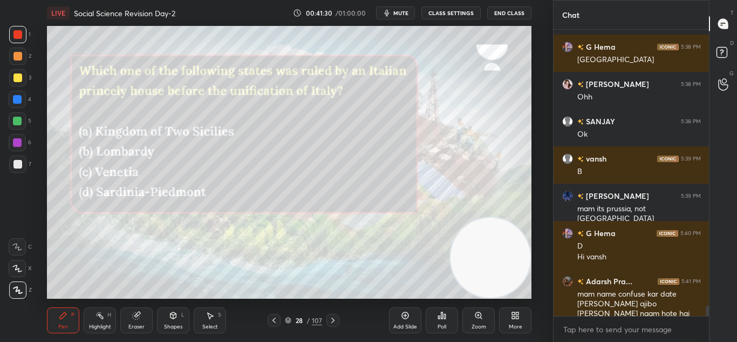
click at [449, 322] on div "Poll" at bounding box center [442, 320] width 32 height 26
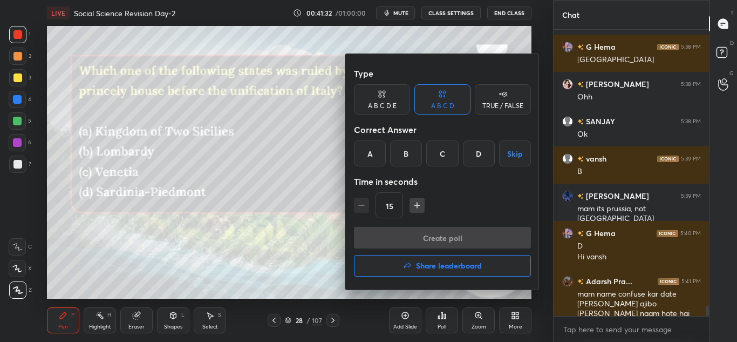
click at [481, 154] on div "D" at bounding box center [479, 153] width 32 height 26
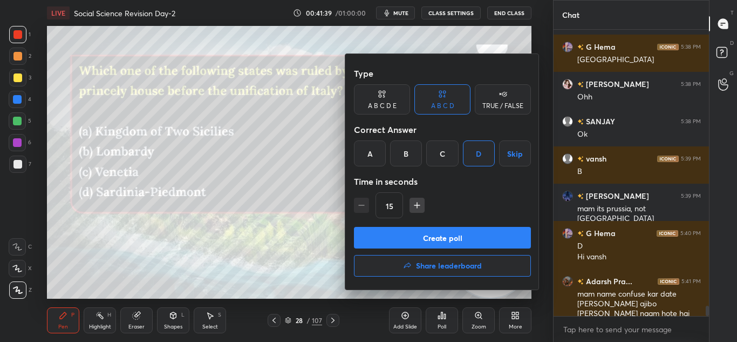
click at [461, 237] on button "Create poll" at bounding box center [442, 238] width 177 height 22
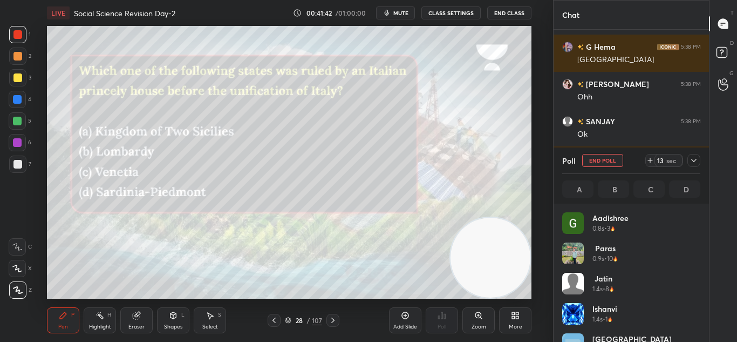
scroll to position [126, 135]
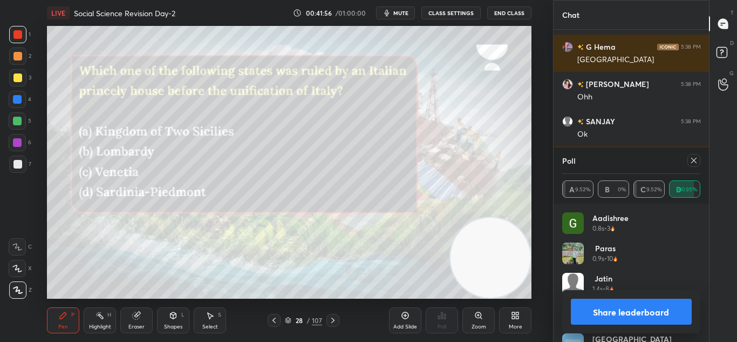
click at [615, 310] on button "Share leaderboard" at bounding box center [631, 311] width 121 height 26
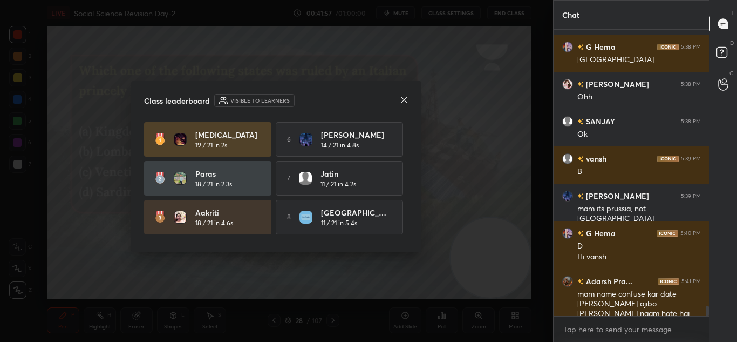
scroll to position [193, 152]
click at [402, 96] on icon at bounding box center [404, 99] width 9 height 9
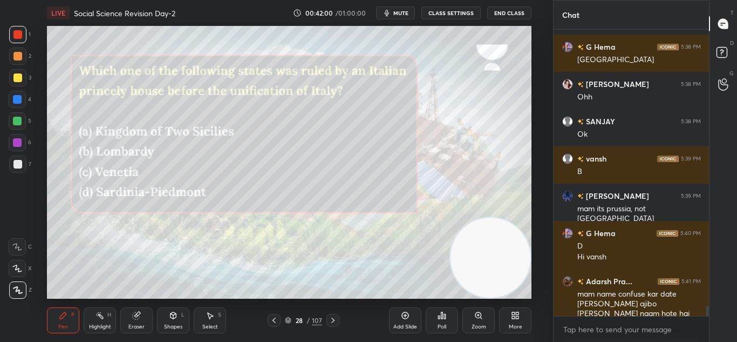
click at [332, 318] on icon at bounding box center [332, 319] width 3 height 5
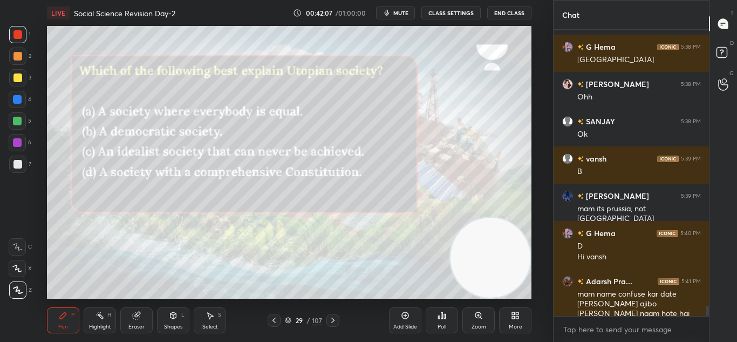
click at [436, 330] on div "Poll" at bounding box center [442, 320] width 32 height 26
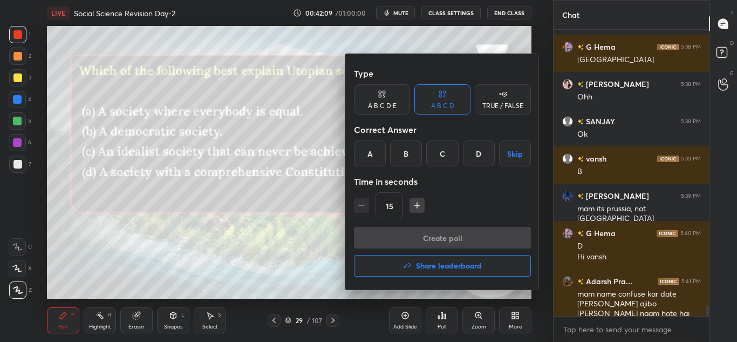
click at [439, 158] on div "C" at bounding box center [442, 153] width 32 height 26
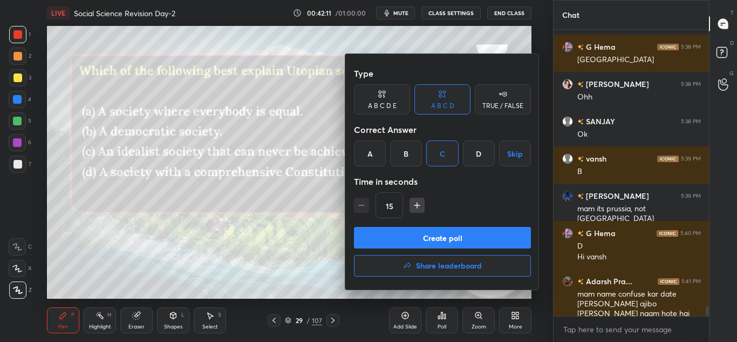
click at [438, 242] on button "Create poll" at bounding box center [442, 238] width 177 height 22
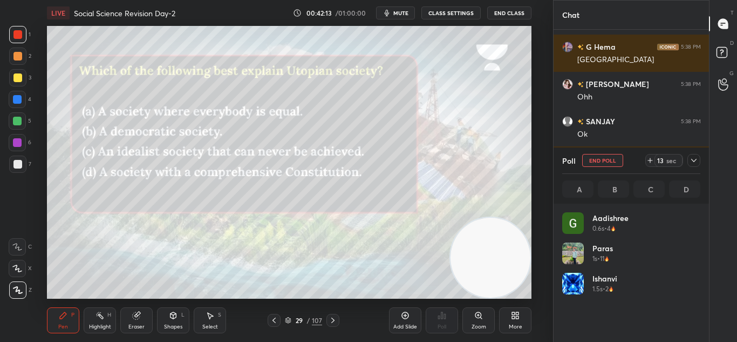
scroll to position [126, 135]
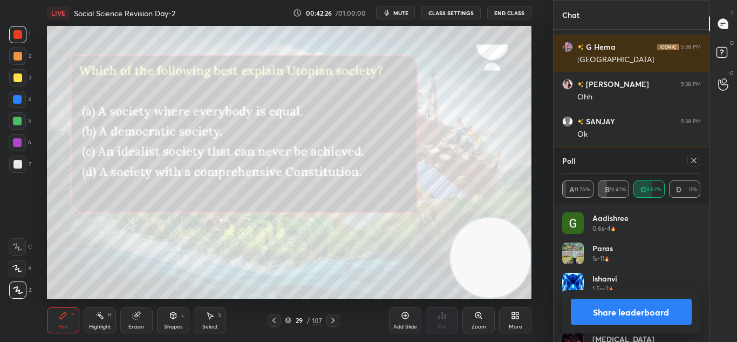
click at [697, 158] on icon at bounding box center [694, 160] width 9 height 9
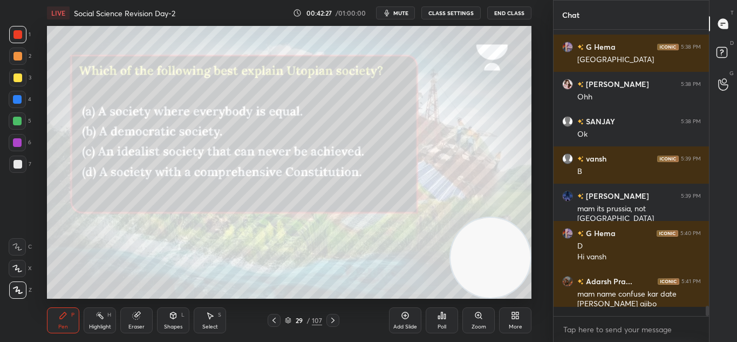
scroll to position [193, 152]
click at [332, 319] on icon at bounding box center [333, 320] width 9 height 9
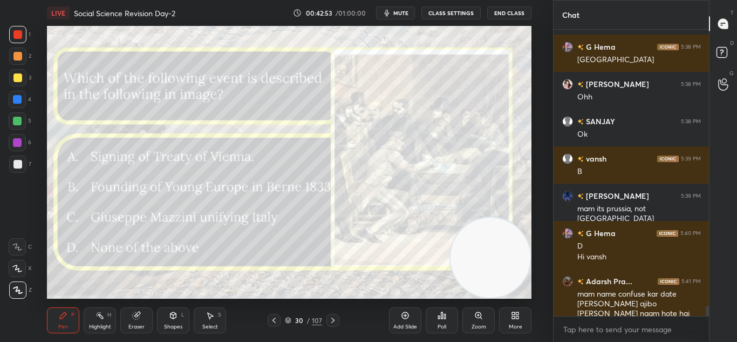
scroll to position [7577, 0]
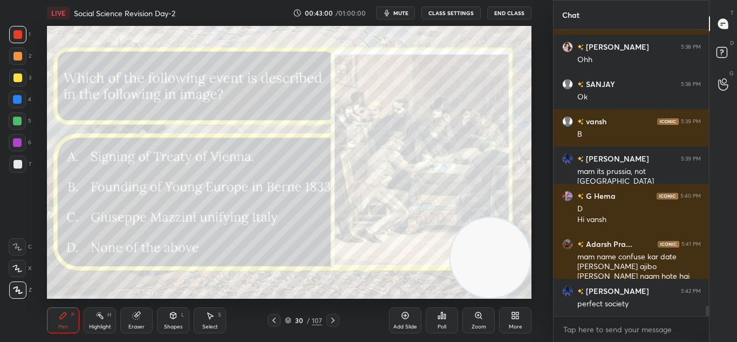
click at [440, 325] on div "Poll" at bounding box center [442, 326] width 9 height 5
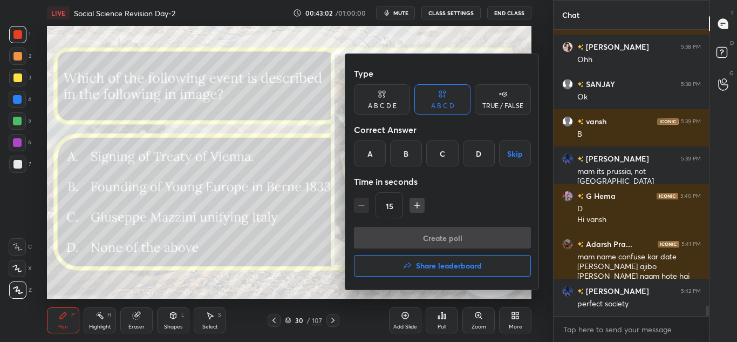
click at [410, 156] on div "B" at bounding box center [406, 153] width 32 height 26
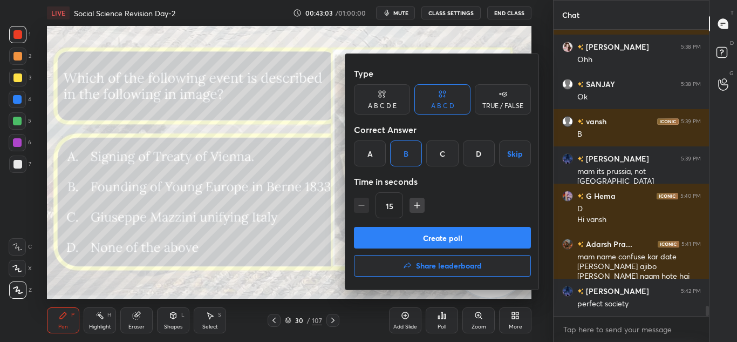
click at [434, 238] on button "Create poll" at bounding box center [442, 238] width 177 height 22
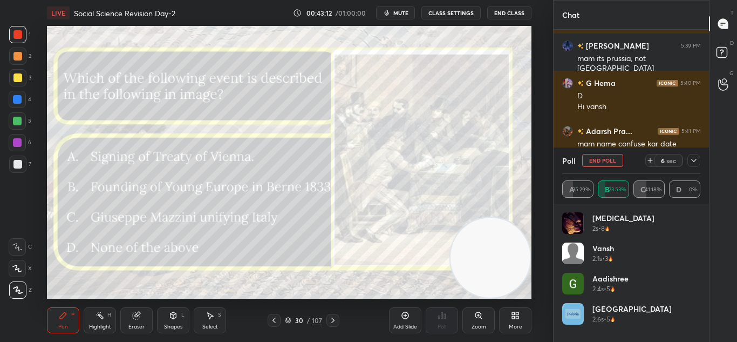
scroll to position [7727, 0]
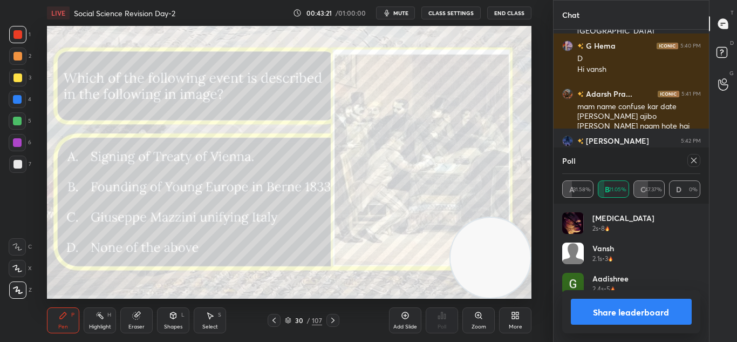
click at [656, 299] on button "Share leaderboard" at bounding box center [631, 311] width 121 height 26
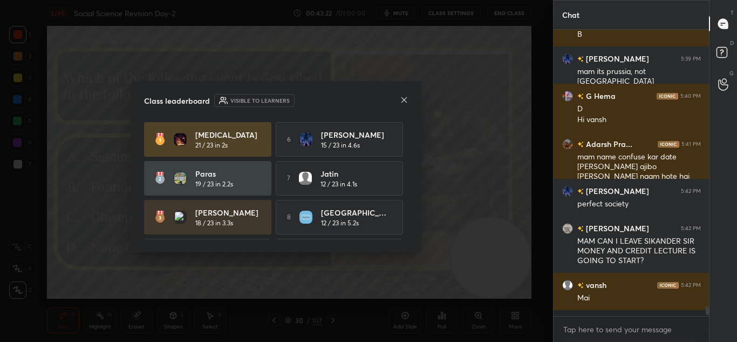
scroll to position [7671, 0]
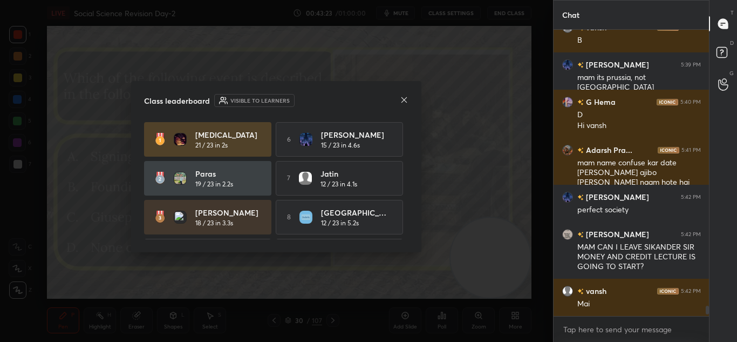
click at [404, 99] on icon at bounding box center [403, 99] width 5 height 5
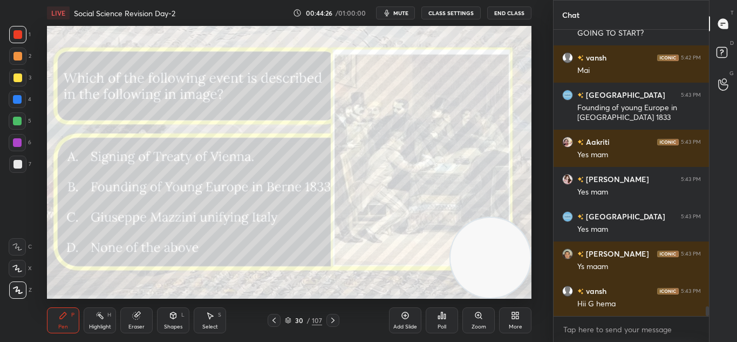
scroll to position [7942, 0]
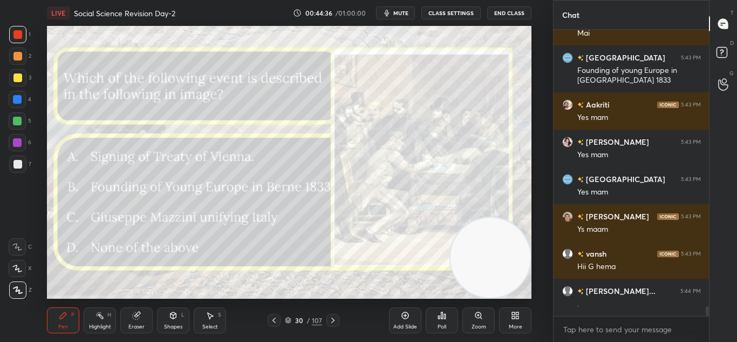
click at [336, 318] on icon at bounding box center [333, 320] width 9 height 9
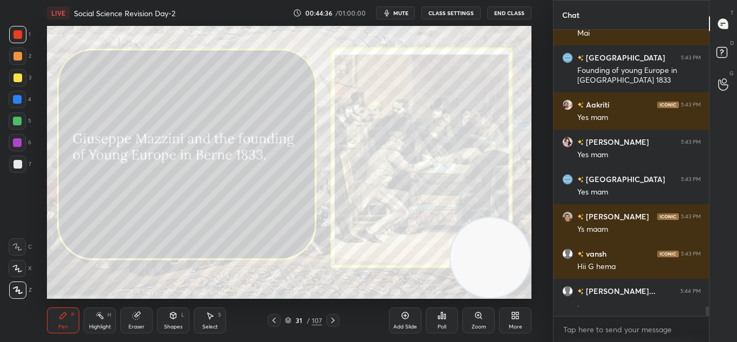
scroll to position [7979, 0]
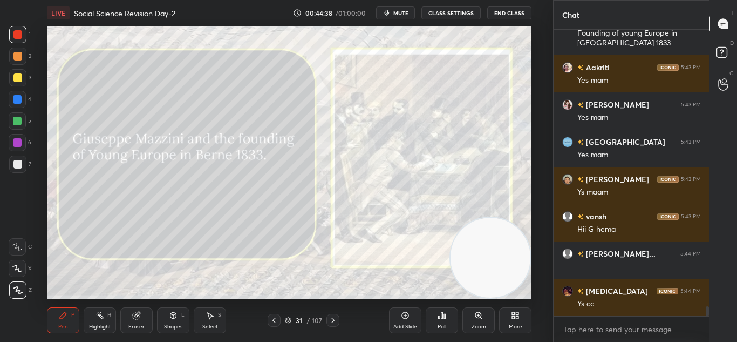
click at [342, 323] on div "31 / 107" at bounding box center [303, 319] width 171 height 13
click at [336, 323] on icon at bounding box center [333, 320] width 9 height 9
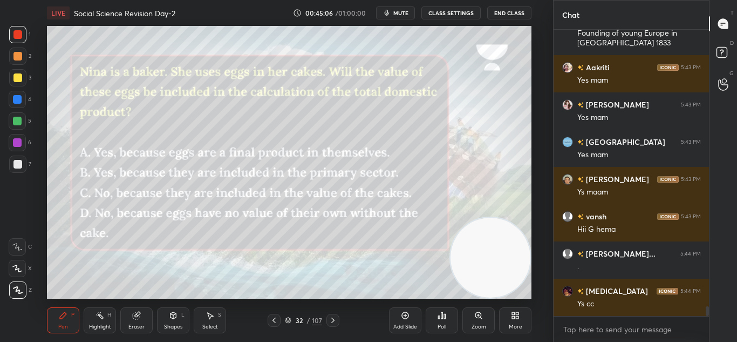
click at [439, 316] on icon at bounding box center [439, 317] width 2 height 3
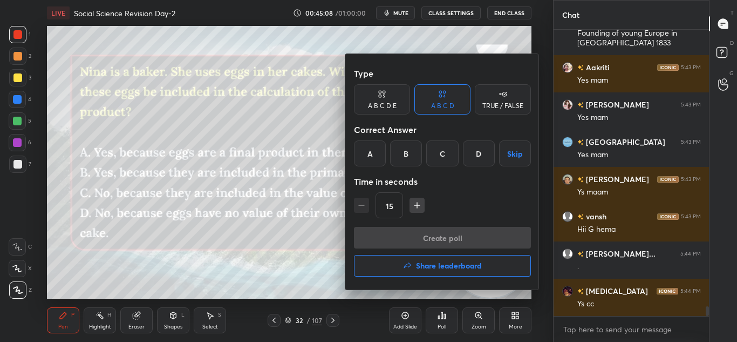
click at [436, 159] on div "C" at bounding box center [442, 153] width 32 height 26
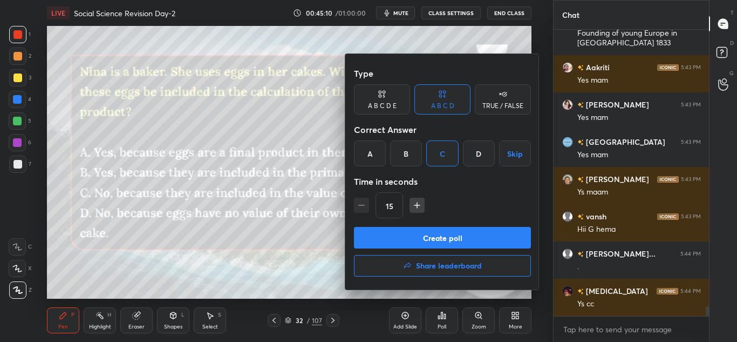
click at [454, 240] on button "Create poll" at bounding box center [442, 238] width 177 height 22
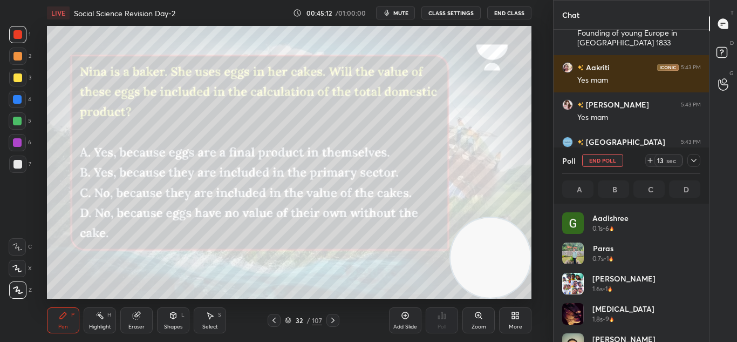
scroll to position [126, 135]
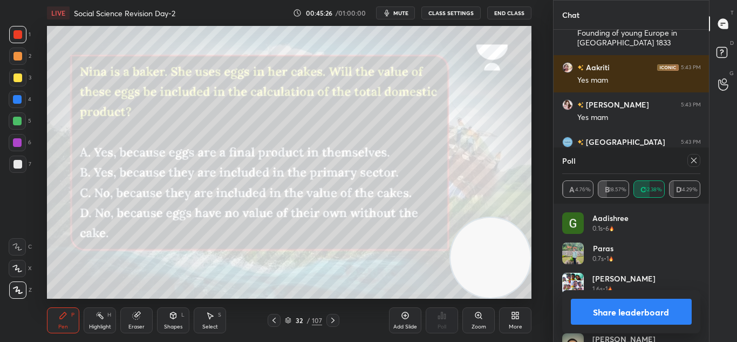
click at [631, 312] on button "Share leaderboard" at bounding box center [631, 311] width 121 height 26
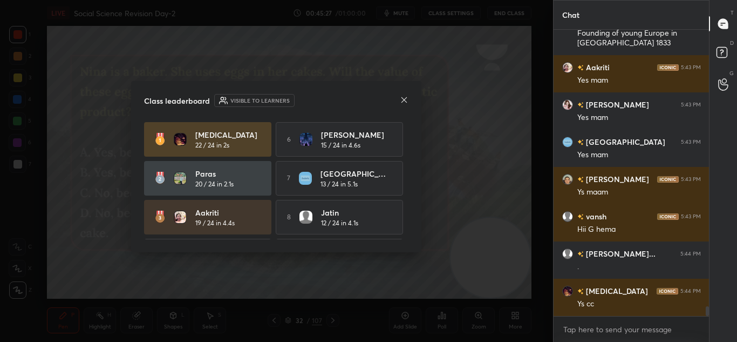
scroll to position [193, 152]
click at [407, 100] on icon at bounding box center [404, 99] width 9 height 9
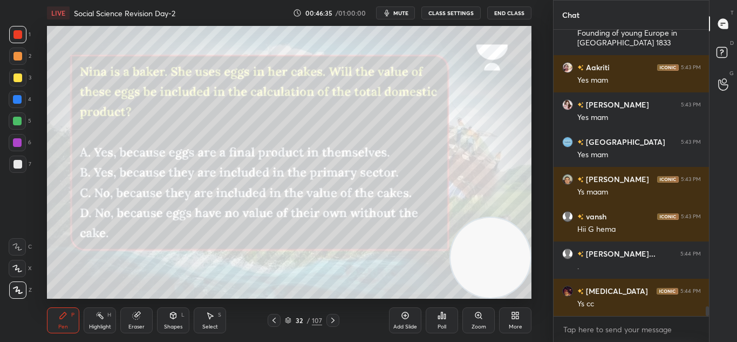
click at [335, 317] on icon at bounding box center [333, 320] width 9 height 9
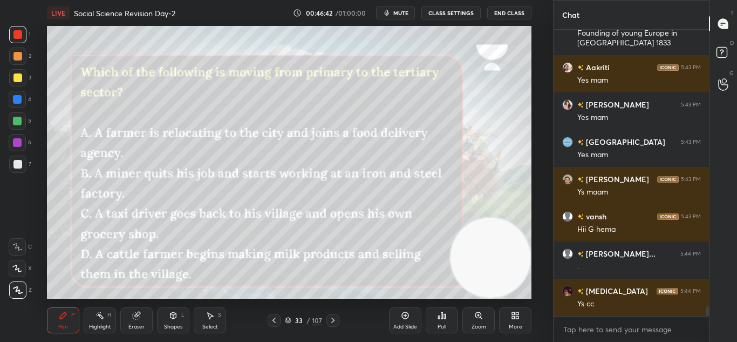
click at [449, 316] on div "Poll" at bounding box center [442, 320] width 32 height 26
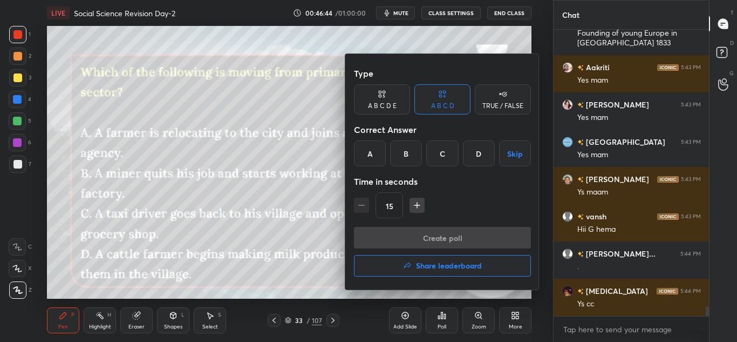
click at [368, 153] on div "A" at bounding box center [370, 153] width 32 height 26
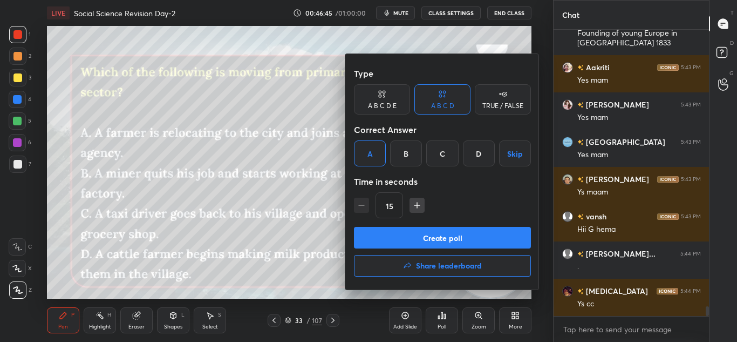
click at [437, 234] on button "Create poll" at bounding box center [442, 238] width 177 height 22
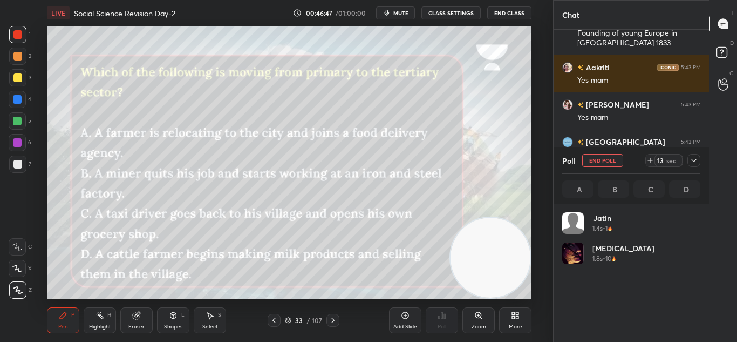
scroll to position [126, 135]
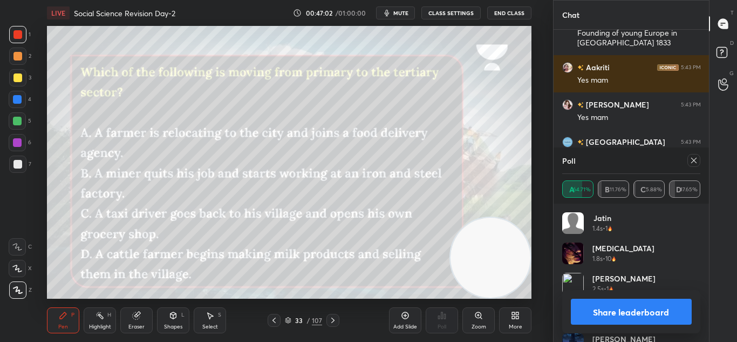
click at [645, 305] on button "Share leaderboard" at bounding box center [631, 311] width 121 height 26
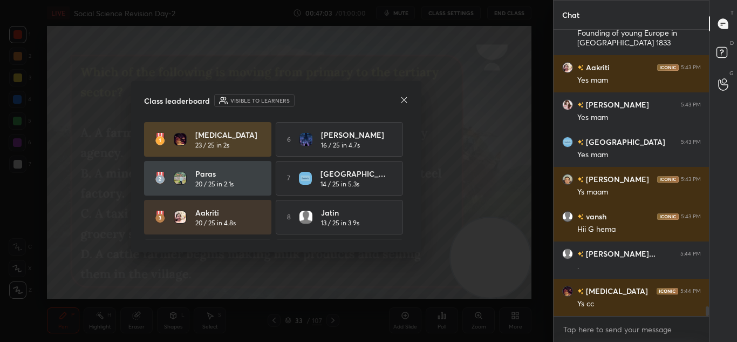
scroll to position [193, 152]
click at [401, 100] on icon at bounding box center [404, 99] width 9 height 9
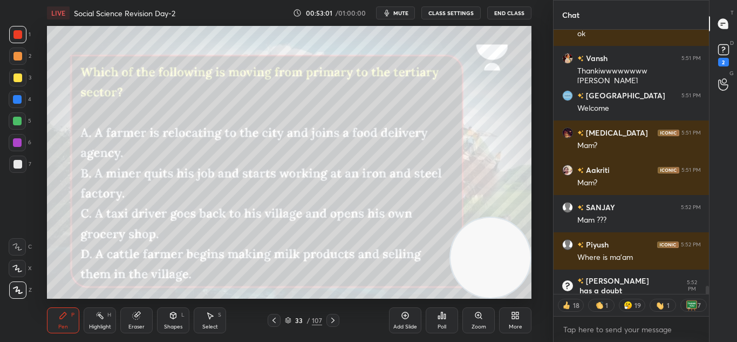
scroll to position [9122, 0]
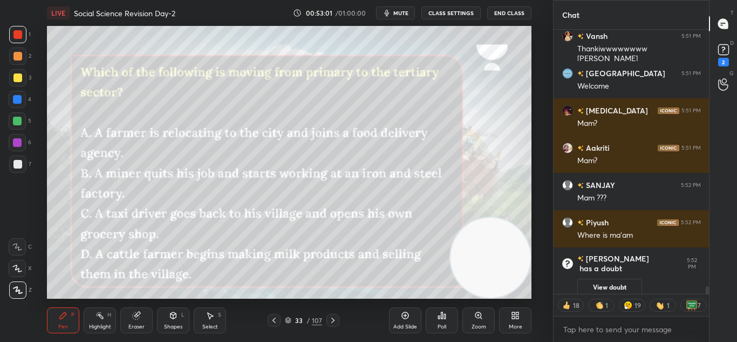
drag, startPoint x: 708, startPoint y: 290, endPoint x: 710, endPoint y: 297, distance: 7.7
click at [710, 297] on div "Chat [PERSON_NAME] Pra... 5:50 PM ok [PERSON_NAME] 5:51 PM Thankiwwwwwwww [PERS…" at bounding box center [645, 171] width 185 height 342
click at [594, 278] on button "View doubt" at bounding box center [609, 286] width 65 height 17
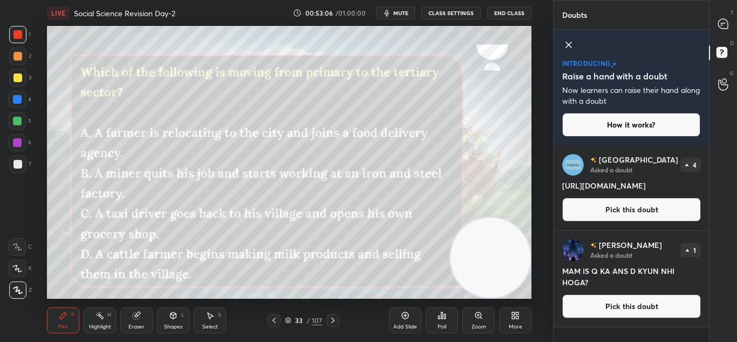
click at [608, 205] on button "Pick this doubt" at bounding box center [631, 209] width 139 height 24
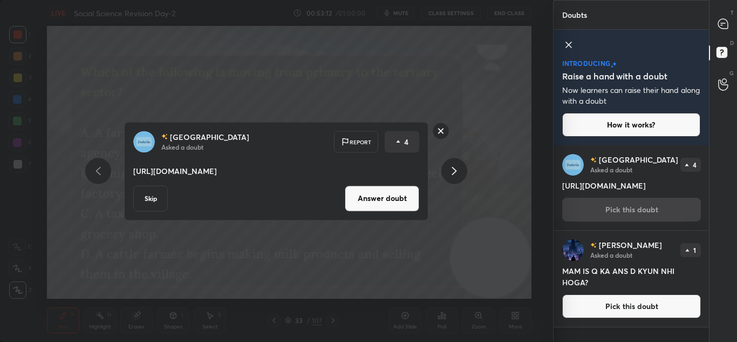
click at [439, 132] on rect at bounding box center [441, 130] width 17 height 17
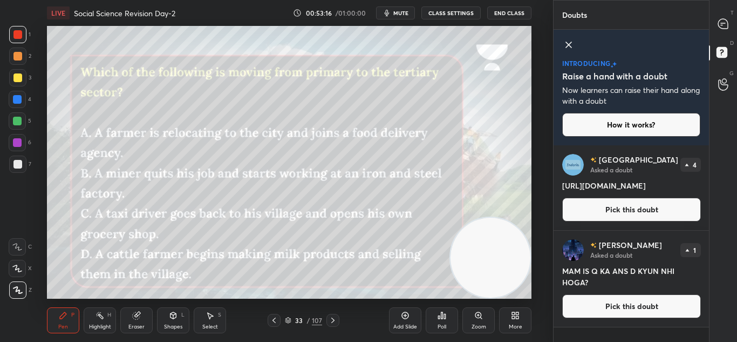
click at [619, 304] on button "Pick this doubt" at bounding box center [631, 306] width 139 height 24
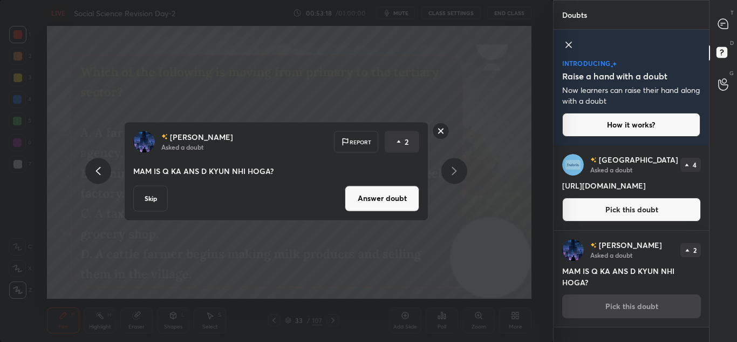
click at [440, 131] on rect at bounding box center [441, 130] width 17 height 17
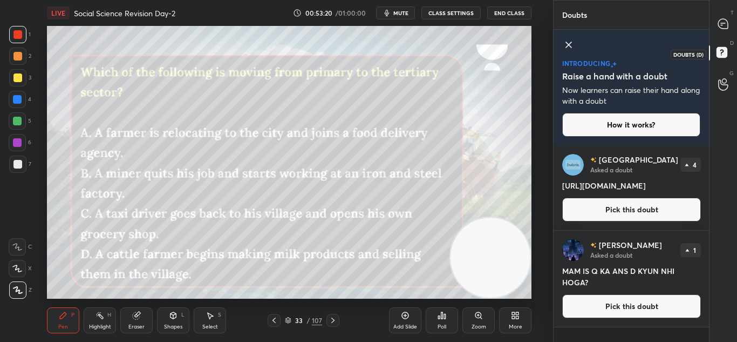
click at [718, 47] on icon at bounding box center [723, 53] width 19 height 19
click at [721, 23] on icon at bounding box center [723, 23] width 4 height 0
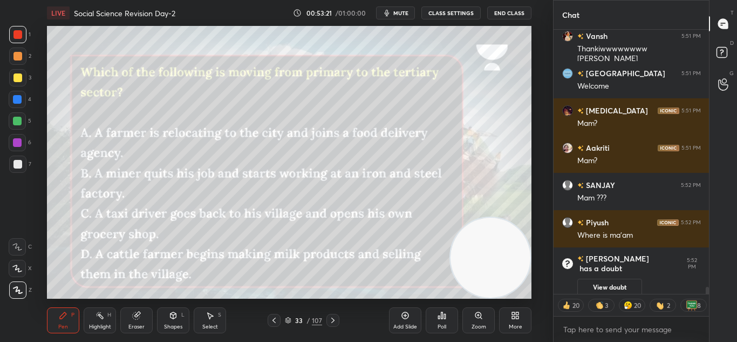
scroll to position [261, 152]
drag, startPoint x: 705, startPoint y: 291, endPoint x: 687, endPoint y: 320, distance: 34.9
drag, startPoint x: 687, startPoint y: 320, endPoint x: 482, endPoint y: 283, distance: 208.4
click at [482, 283] on video at bounding box center [491, 257] width 80 height 80
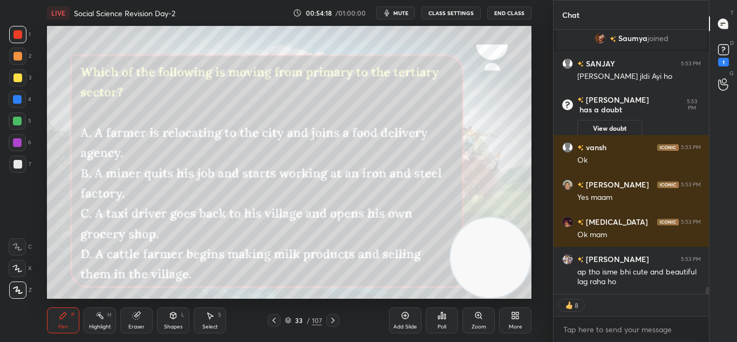
scroll to position [9478, 0]
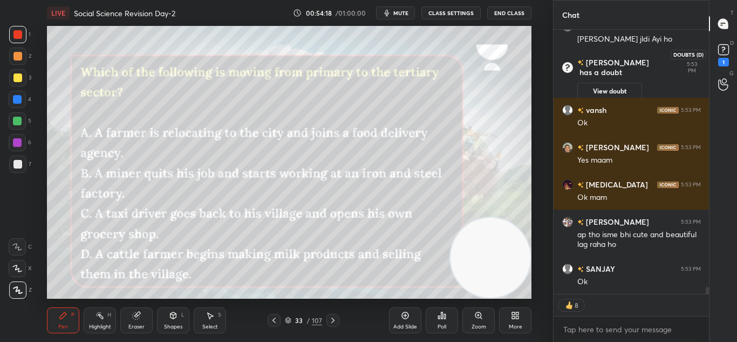
click at [725, 42] on icon at bounding box center [723, 50] width 16 height 16
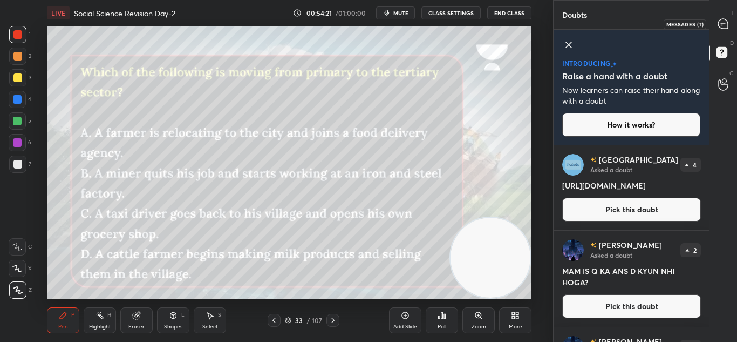
click at [725, 25] on icon at bounding box center [723, 24] width 10 height 10
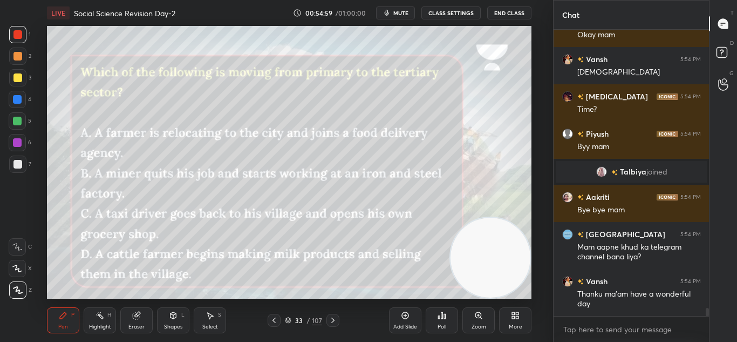
scroll to position [283, 152]
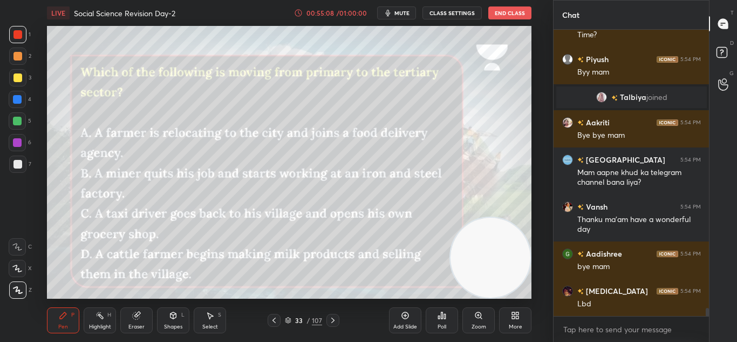
click at [447, 332] on div "Poll" at bounding box center [442, 320] width 32 height 26
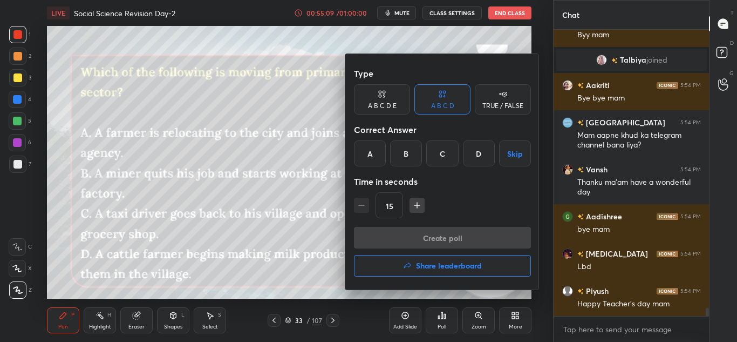
scroll to position [9646, 0]
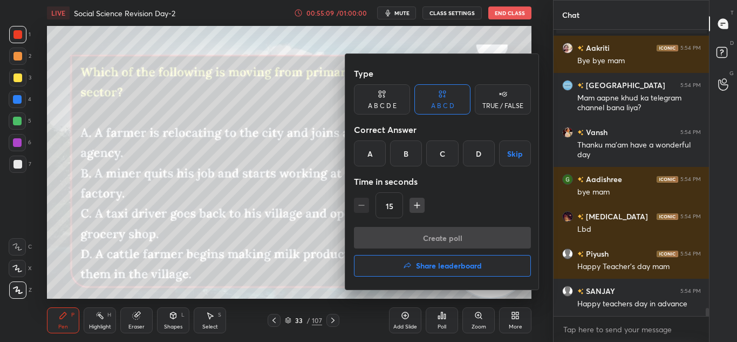
click at [431, 268] on h4 "Share leaderboard" at bounding box center [449, 266] width 66 height 8
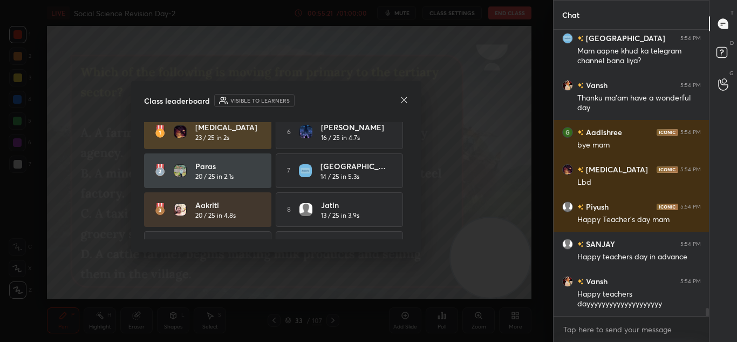
scroll to position [3, 0]
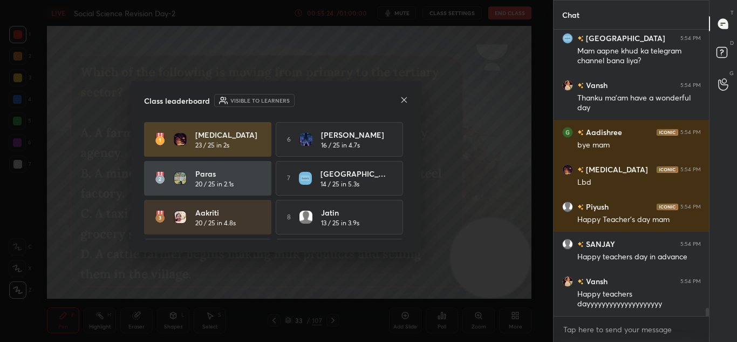
click at [401, 101] on icon at bounding box center [404, 99] width 9 height 9
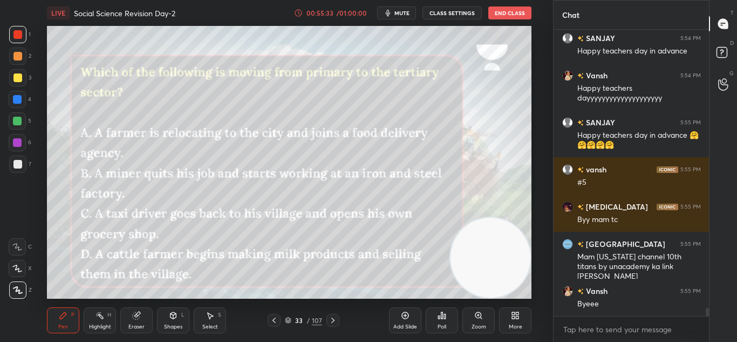
scroll to position [9936, 0]
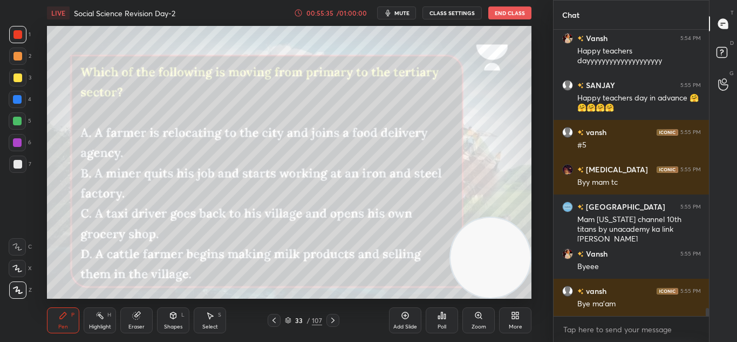
click at [502, 13] on button "End Class" at bounding box center [509, 12] width 43 height 13
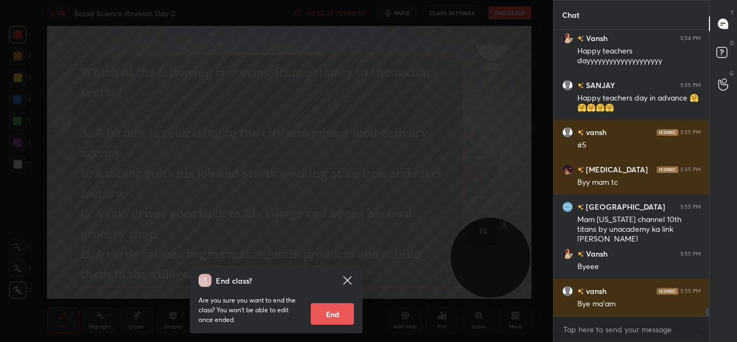
click at [330, 312] on button "End" at bounding box center [332, 314] width 43 height 22
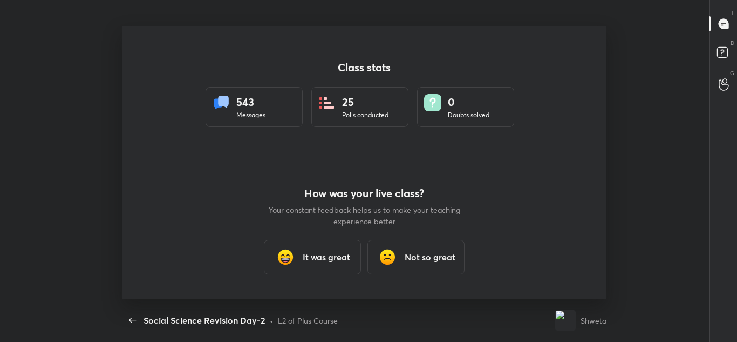
scroll to position [69, 11]
type textarea "x"
drag, startPoint x: 329, startPoint y: 1, endPoint x: 638, endPoint y: 133, distance: 336.5
click at [638, 133] on div "Class stats 543 Messages 25 Polls conducted 0 Doubts solved How was your live c…" at bounding box center [364, 162] width 728 height 272
